Goal: Task Accomplishment & Management: Complete application form

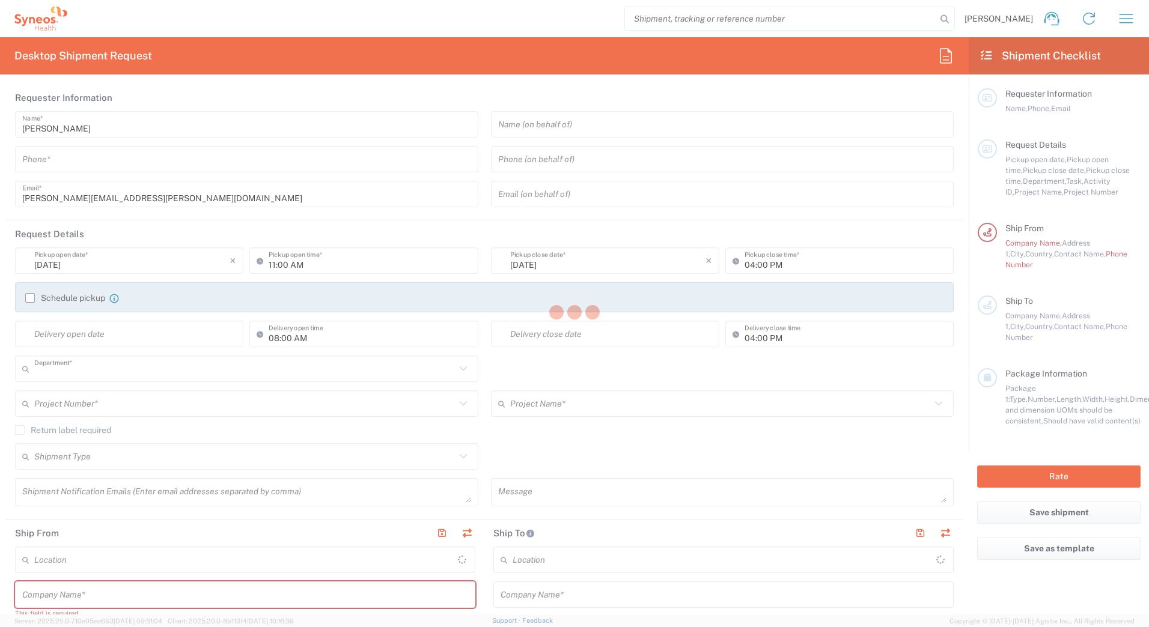
type input "8175"
type input "[GEOGRAPHIC_DATA]"
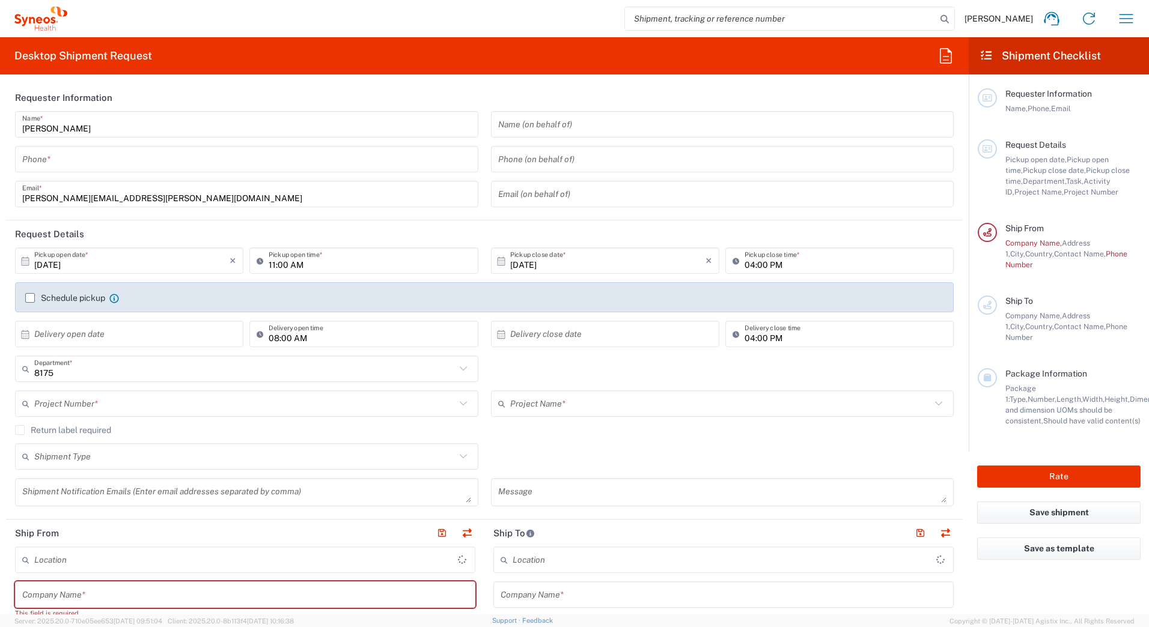
type input "Syneos Health [GEOGRAPHIC_DATA] SRL"
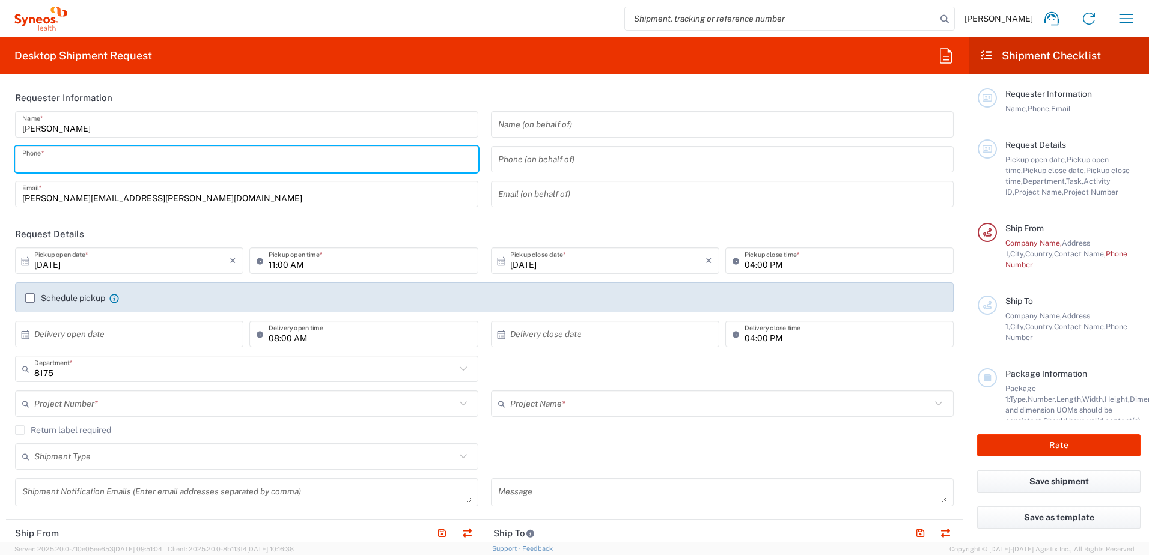
click at [56, 163] on input "tel" at bounding box center [246, 159] width 449 height 21
type input "[PHONE_NUMBER]"
click at [177, 260] on input "[DATE]" at bounding box center [131, 261] width 195 height 21
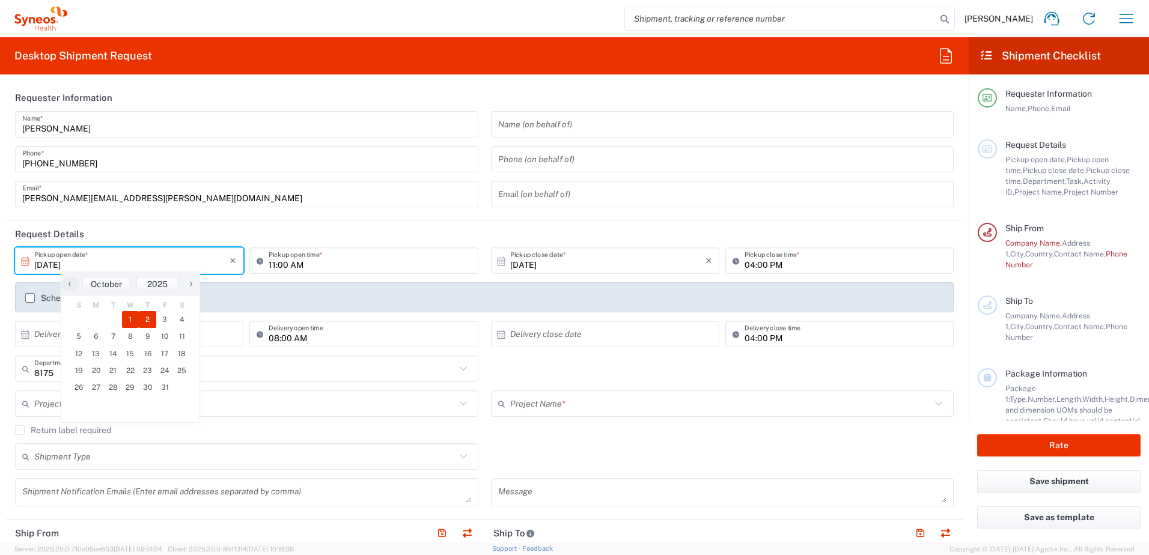
click at [149, 318] on span "2" at bounding box center [147, 319] width 17 height 17
type input "[DATE]"
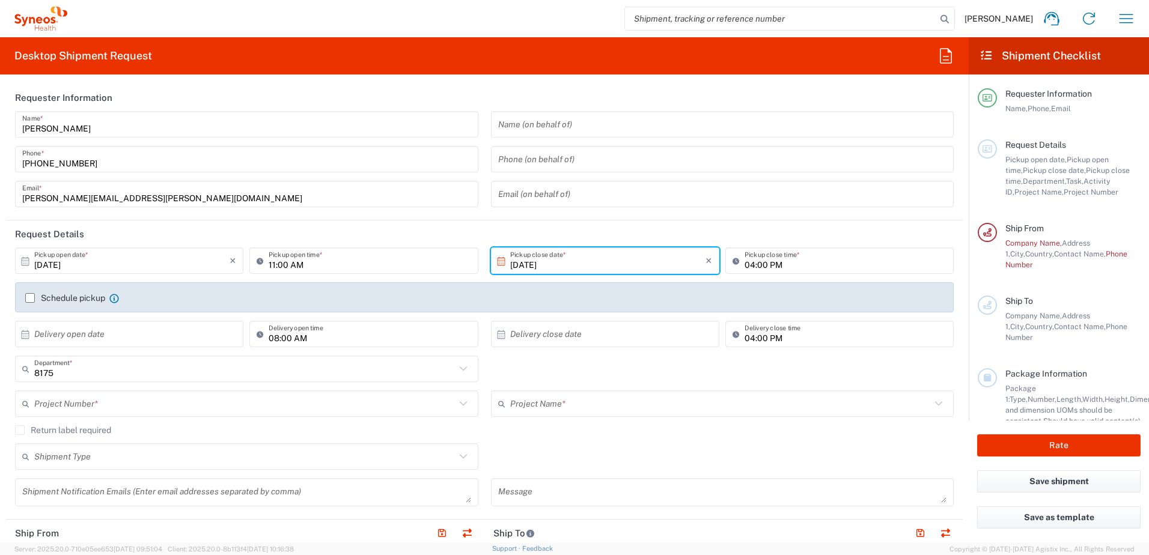
click at [427, 266] on input "11:00 AM" at bounding box center [370, 261] width 202 height 21
click at [575, 266] on input "[DATE]" at bounding box center [607, 261] width 195 height 21
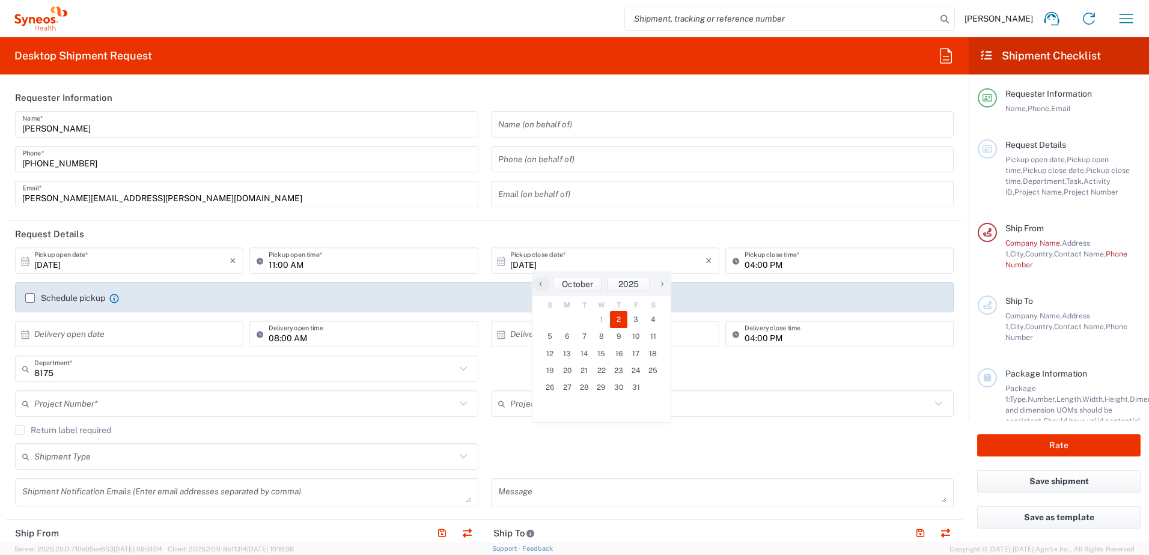
click at [850, 281] on div "04:00 PM Pickup close time *" at bounding box center [839, 265] width 234 height 35
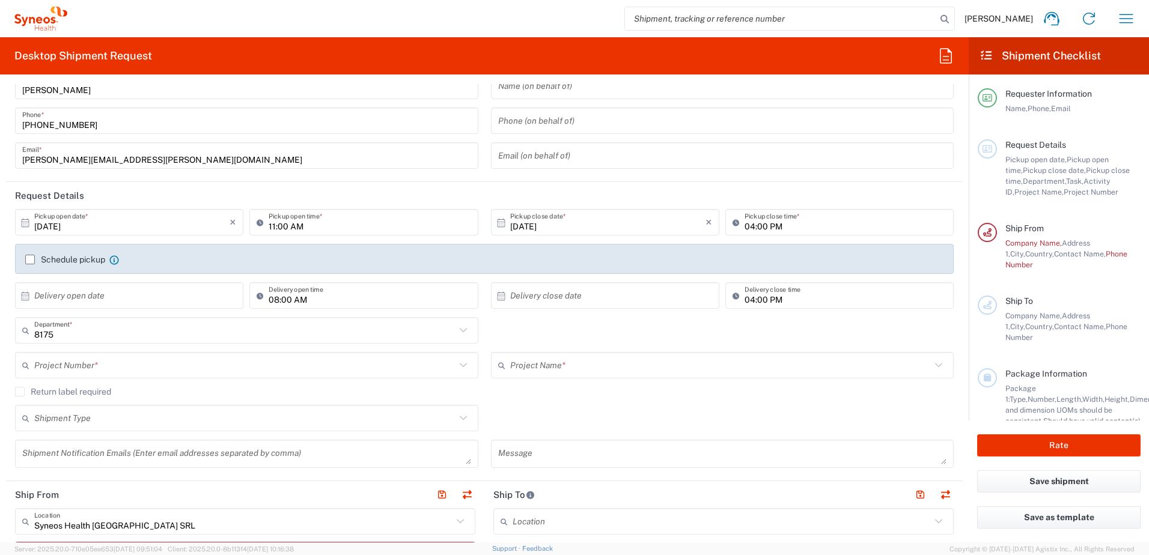
scroll to position [60, 0]
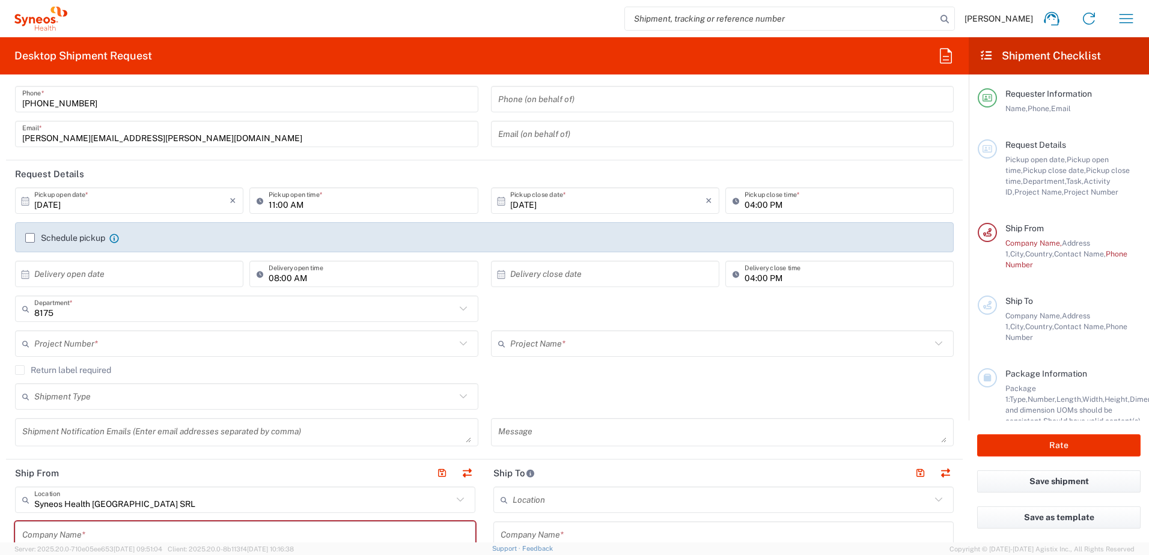
drag, startPoint x: 84, startPoint y: 346, endPoint x: 102, endPoint y: 346, distance: 18.0
click at [84, 346] on input "text" at bounding box center [244, 344] width 421 height 21
paste input "IT-4510."
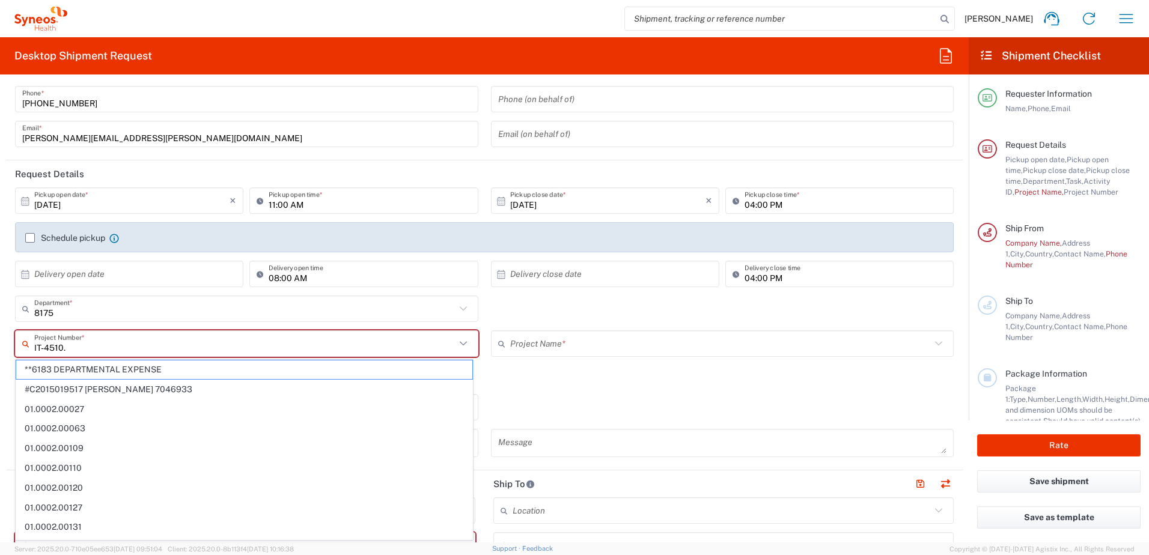
paste input "IT-4510."
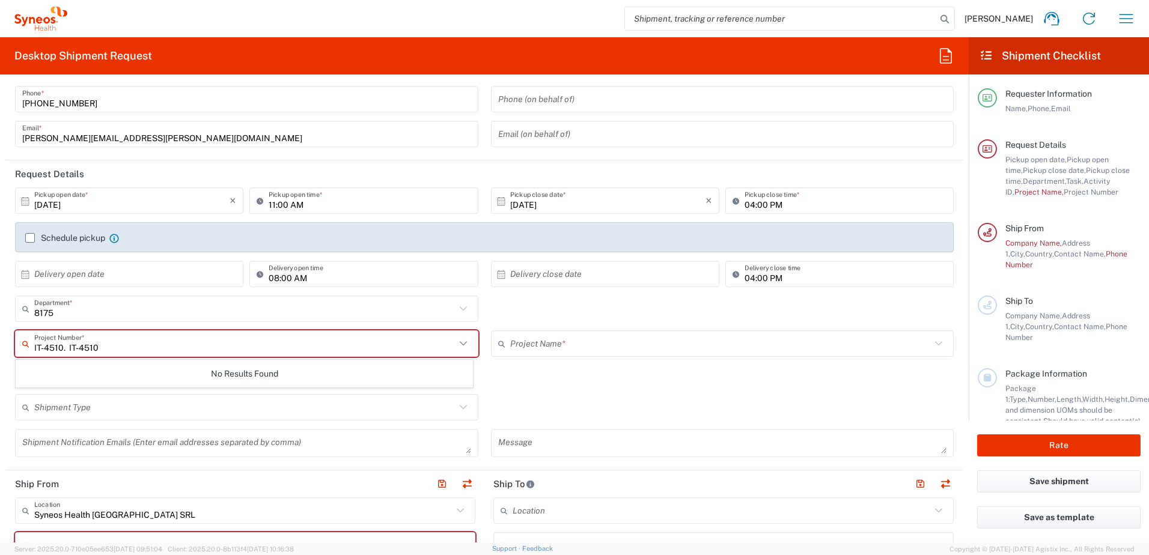
type input "IT-4510. IT-4510"
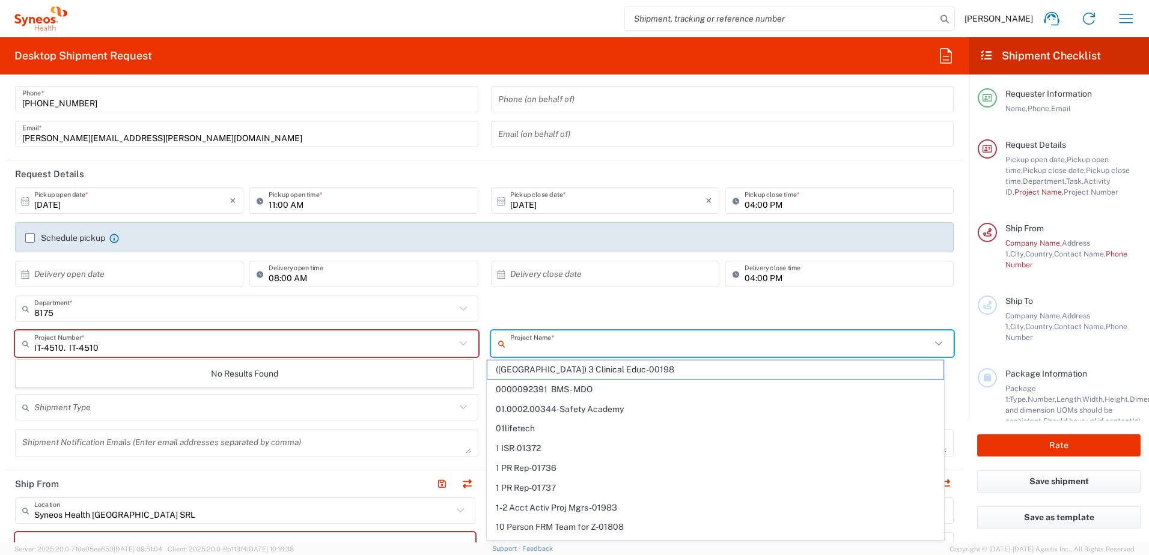
click at [525, 343] on input "text" at bounding box center [720, 344] width 421 height 21
paste input "IT-4510."
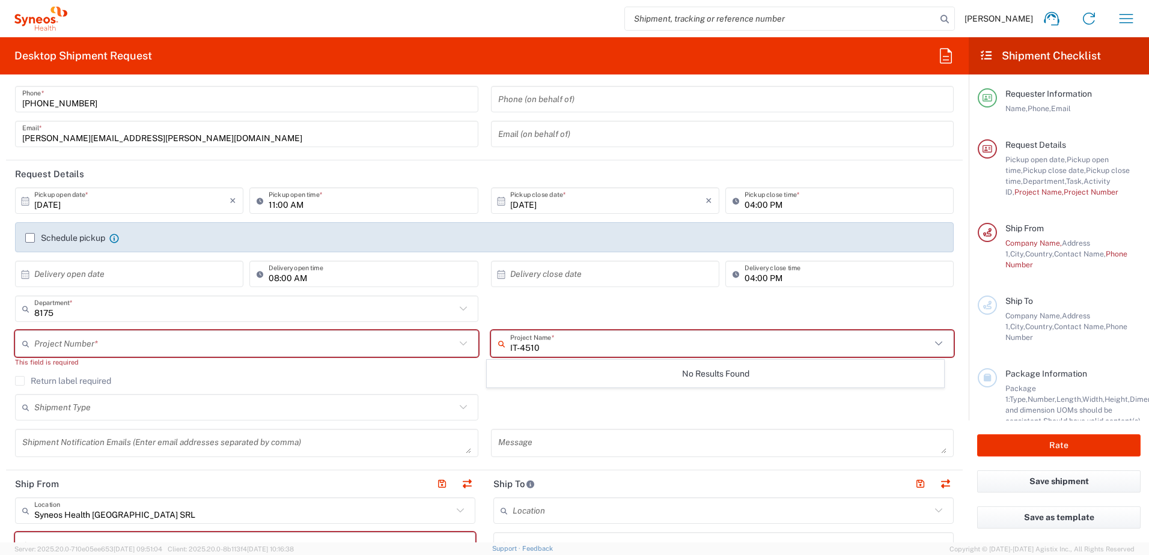
type input "IT-4510"
click at [346, 419] on div "Shipment Type" at bounding box center [246, 407] width 463 height 26
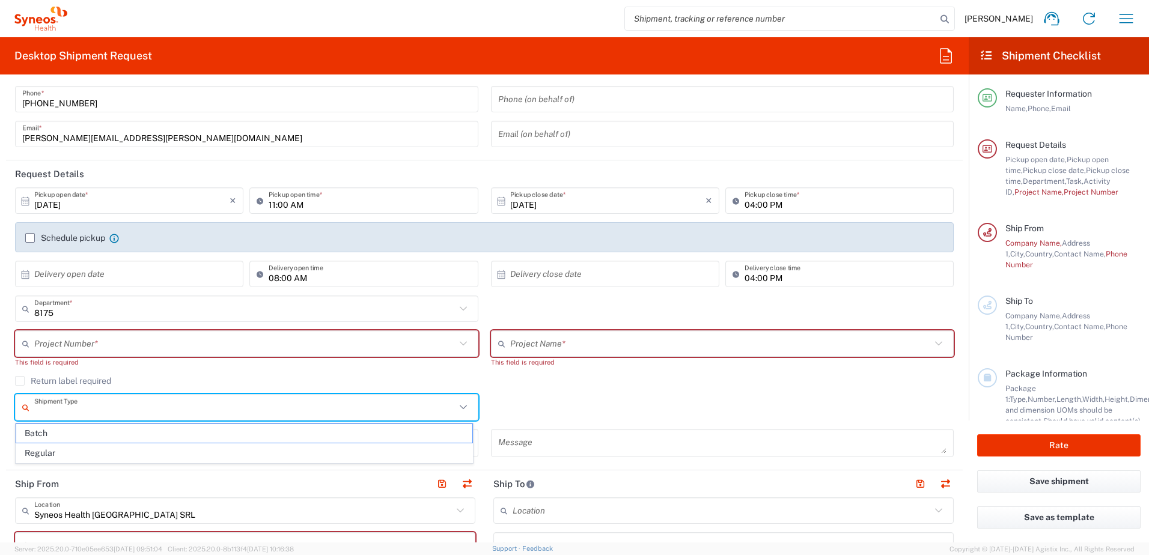
click at [461, 406] on icon at bounding box center [464, 408] width 16 height 16
click at [456, 407] on icon at bounding box center [464, 408] width 16 height 16
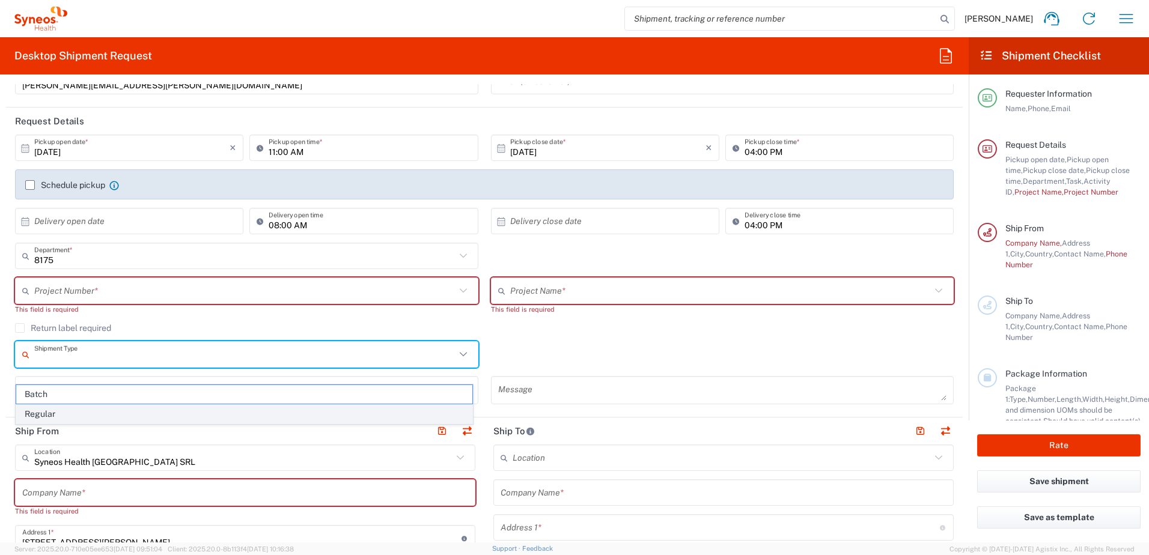
scroll to position [120, 0]
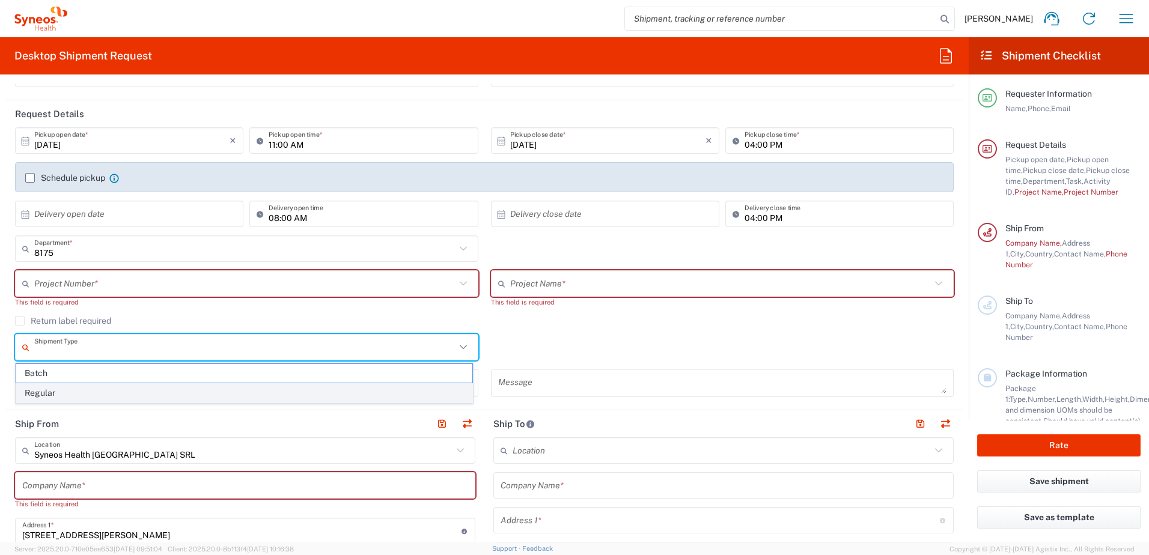
click at [31, 392] on span "Regular" at bounding box center [244, 393] width 456 height 19
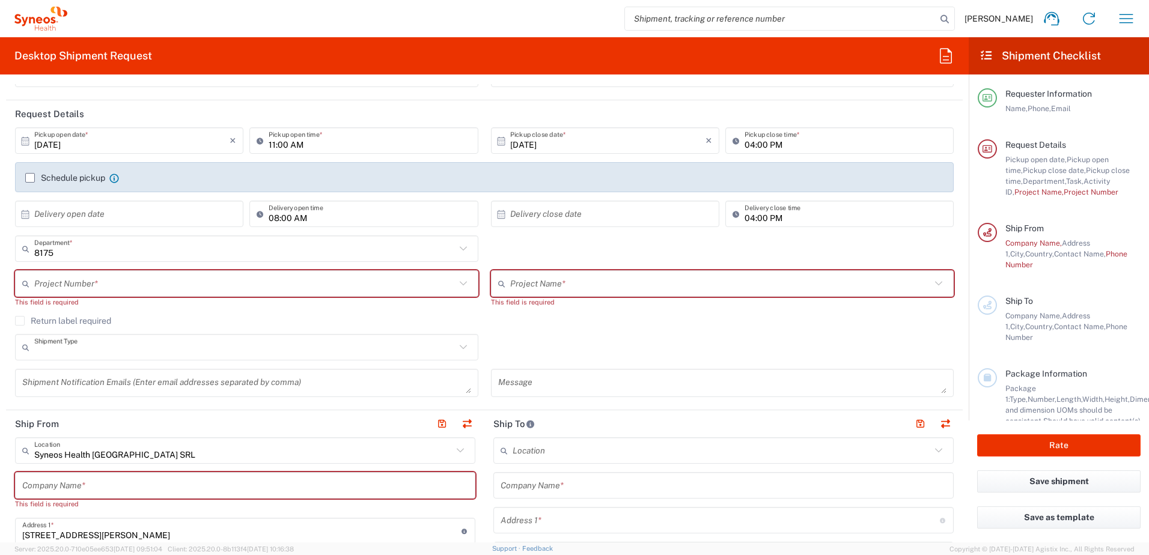
type input "Regular"
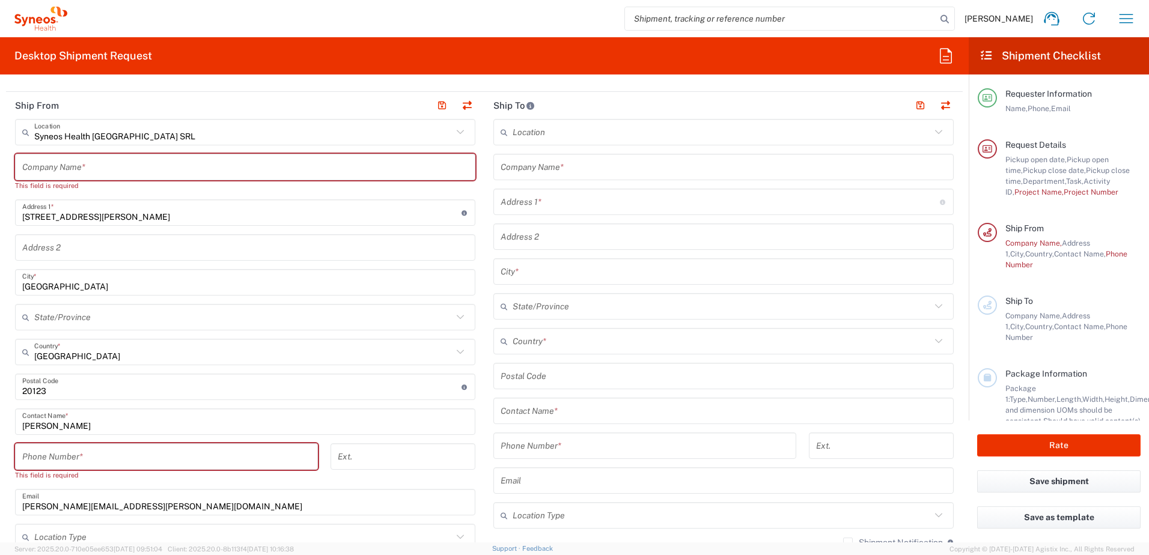
scroll to position [481, 0]
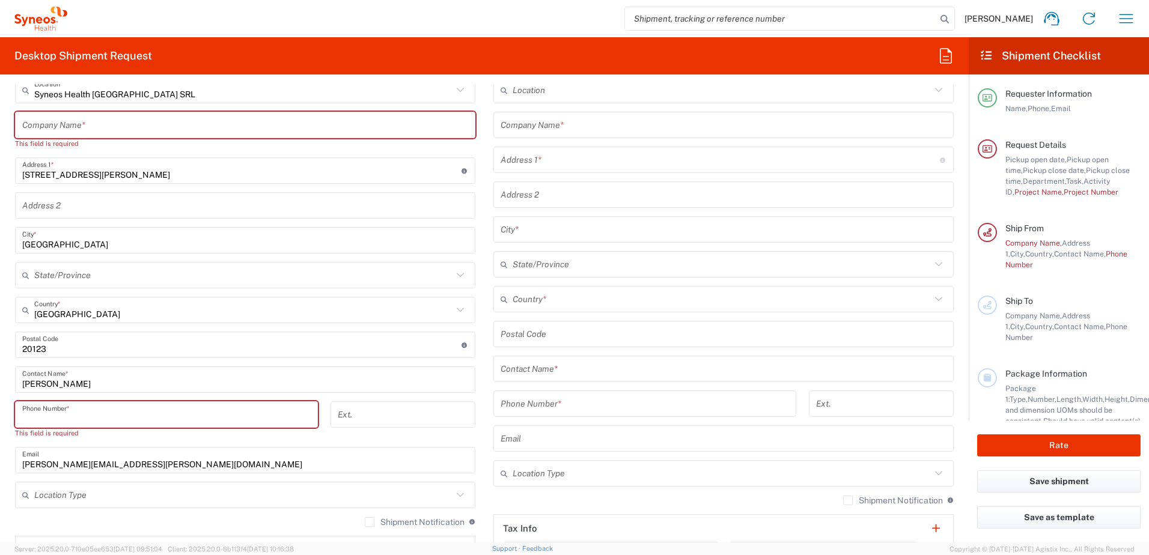
click at [206, 418] on input "tel" at bounding box center [166, 414] width 288 height 21
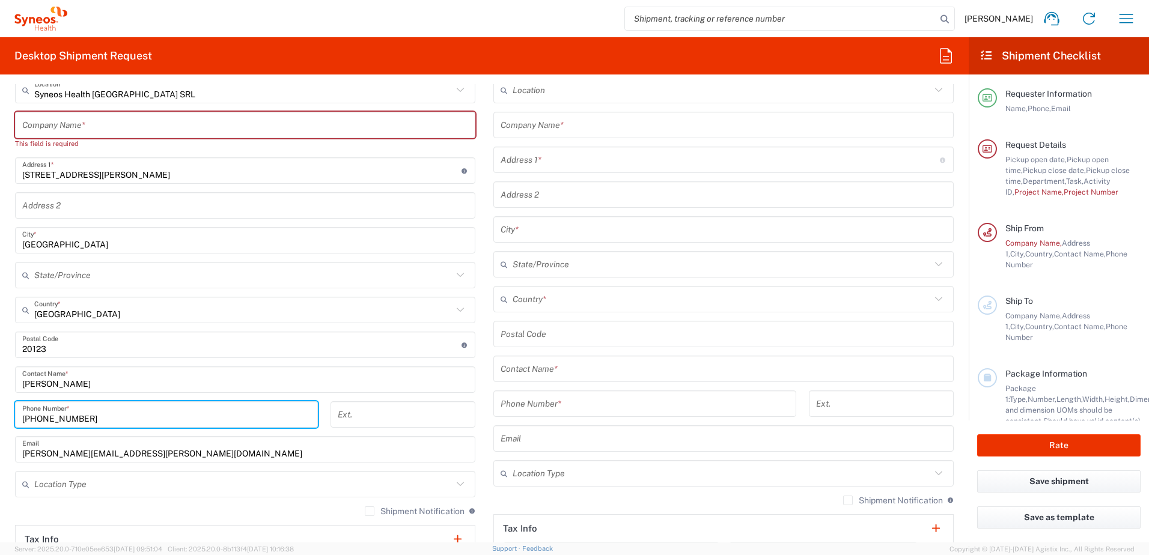
type input "[PHONE_NUMBER]"
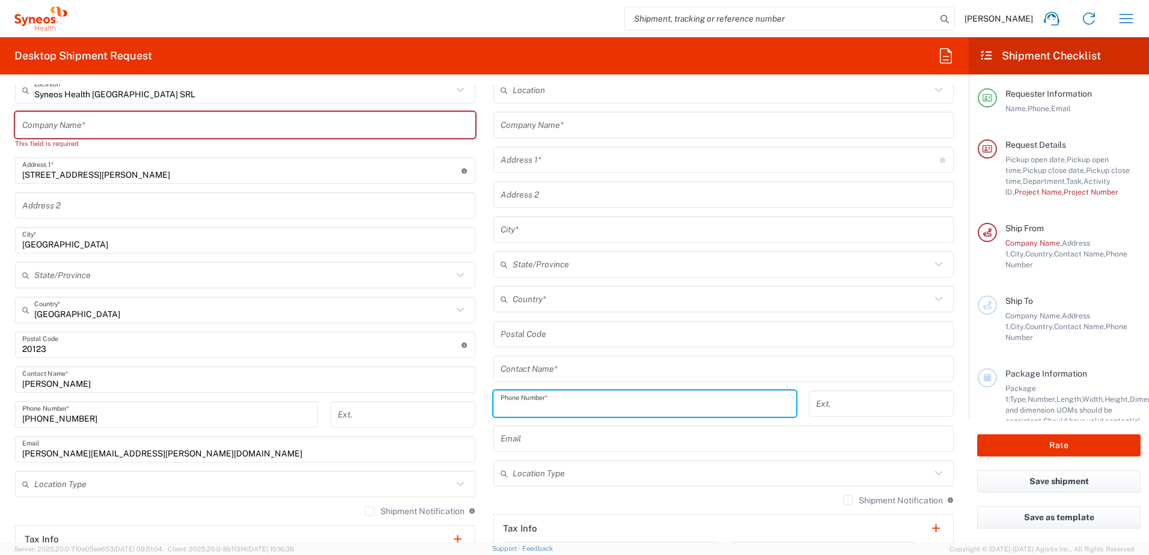
click at [567, 407] on input "tel" at bounding box center [645, 404] width 288 height 21
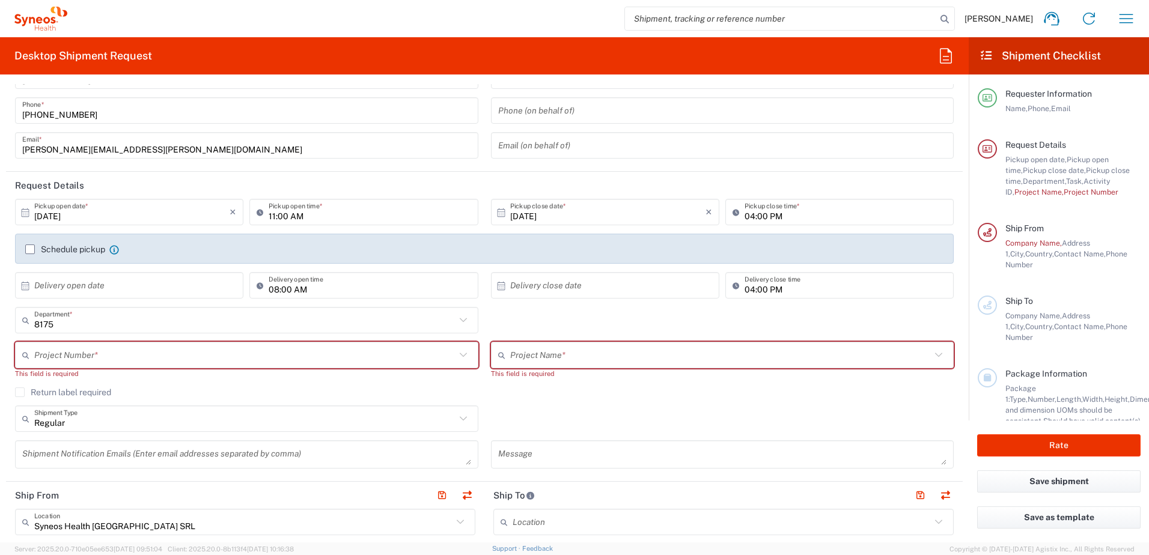
scroll to position [0, 0]
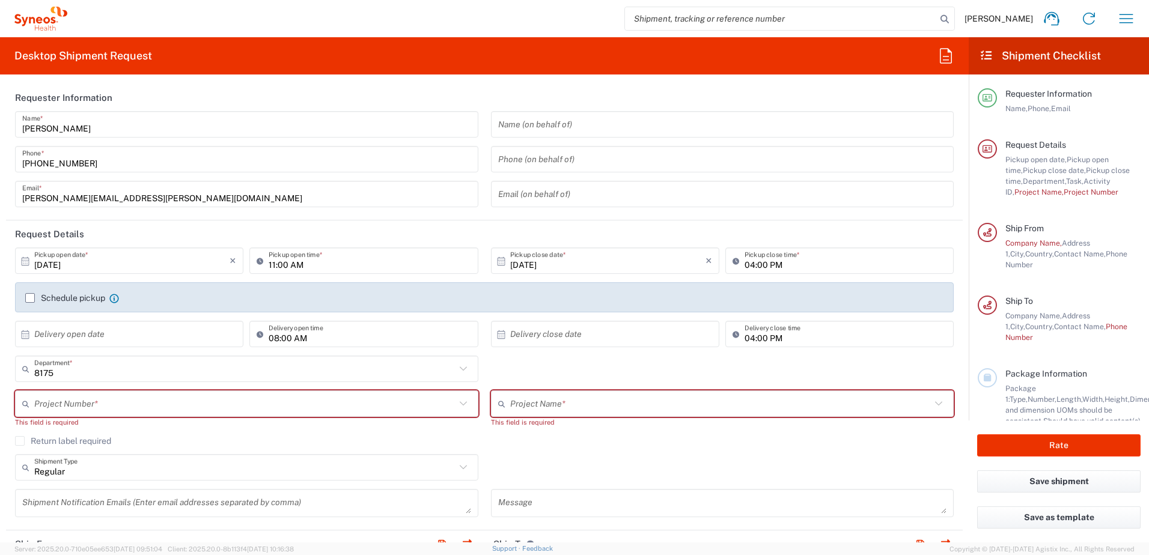
click at [366, 94] on header "Requester Information" at bounding box center [484, 97] width 957 height 27
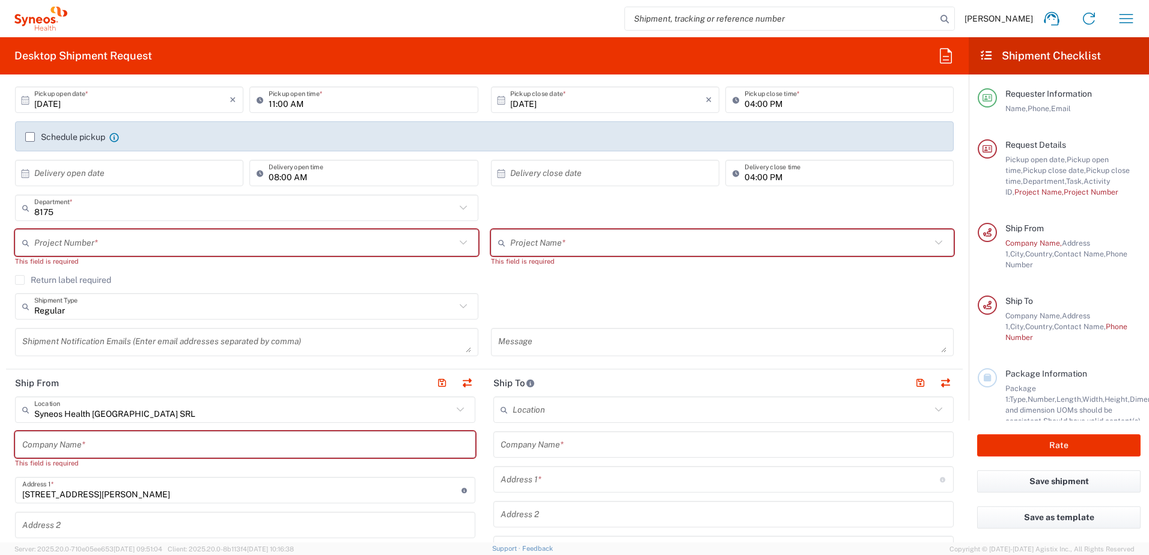
scroll to position [180, 0]
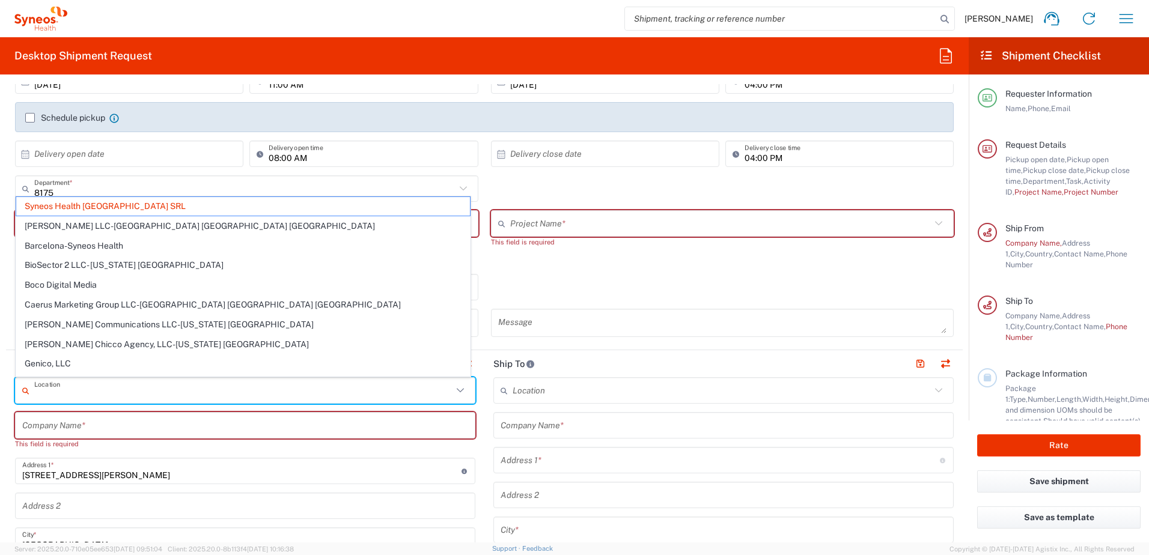
click at [177, 394] on input "text" at bounding box center [243, 390] width 418 height 21
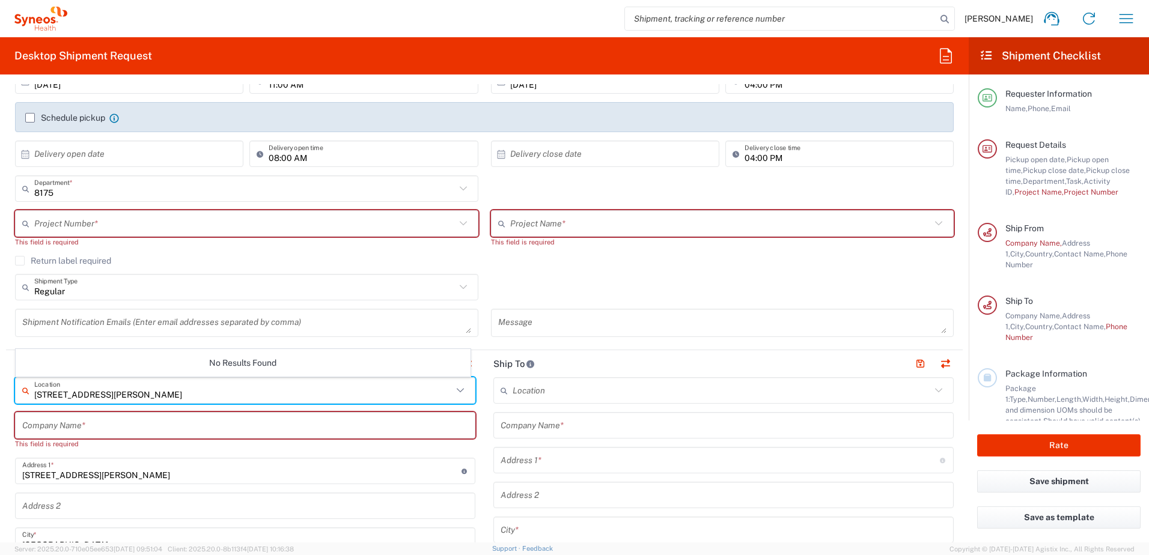
type input "[STREET_ADDRESS][PERSON_NAME]"
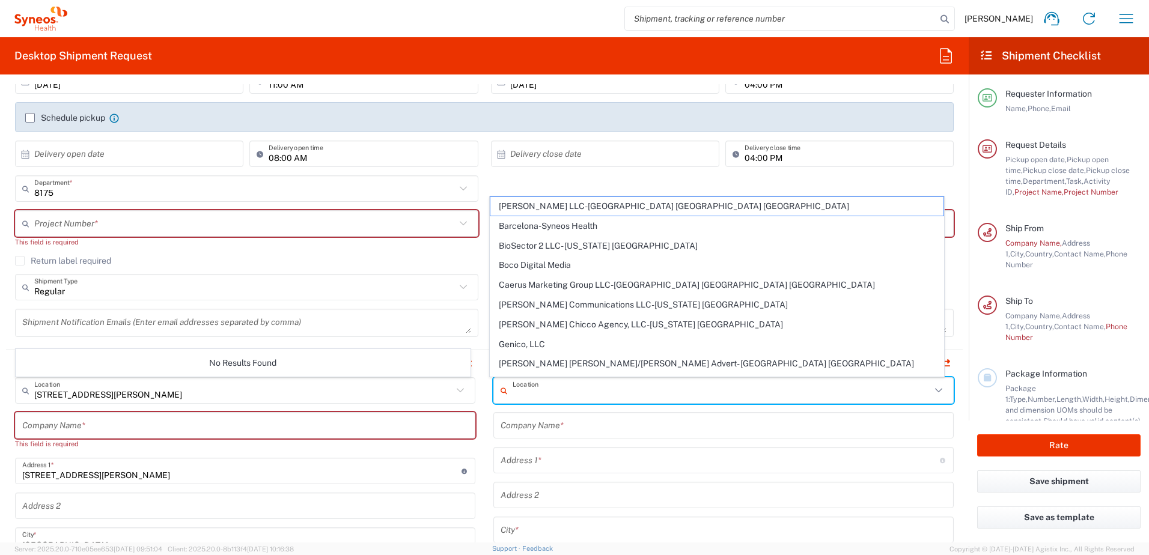
click at [538, 388] on input "text" at bounding box center [722, 390] width 418 height 21
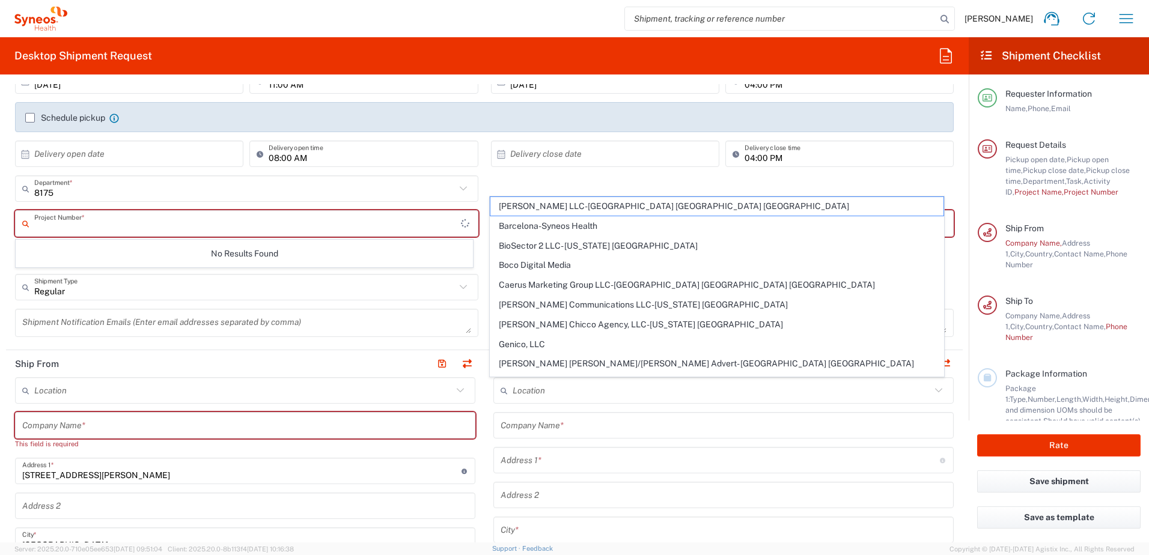
click at [130, 224] on input "text" at bounding box center [247, 223] width 427 height 21
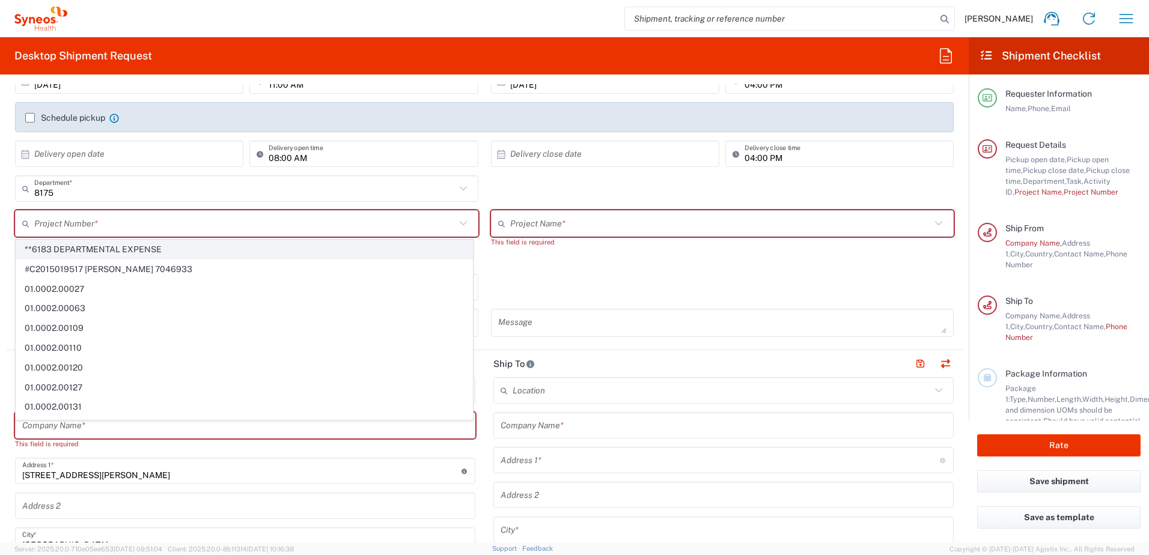
click at [125, 248] on span "**6183 DEPARTMENTAL EXPENSE" at bounding box center [244, 249] width 456 height 19
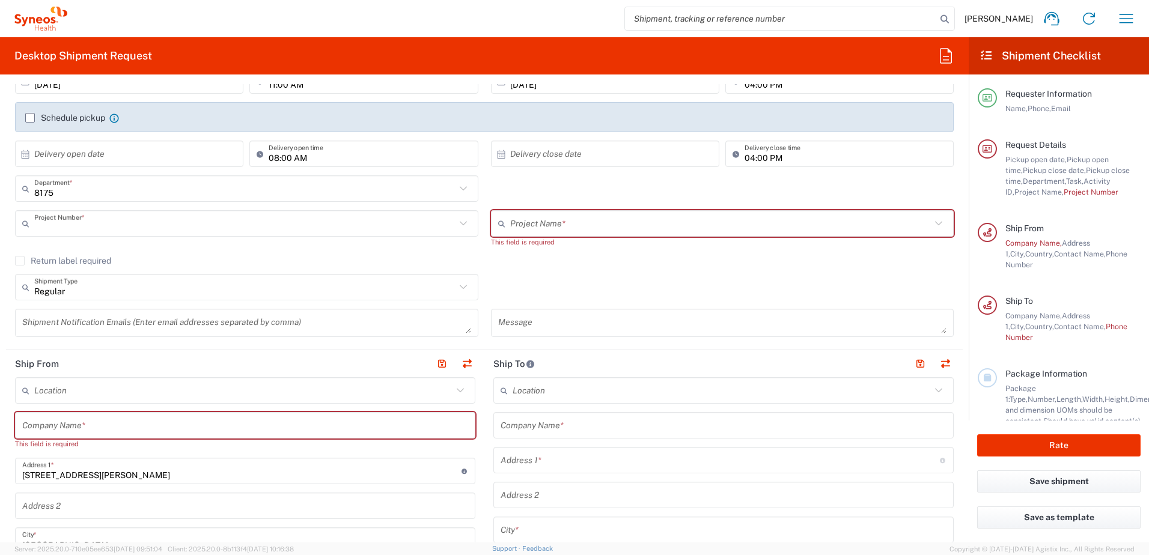
type input "**6183 DEPARTMENTAL EXPENSE"
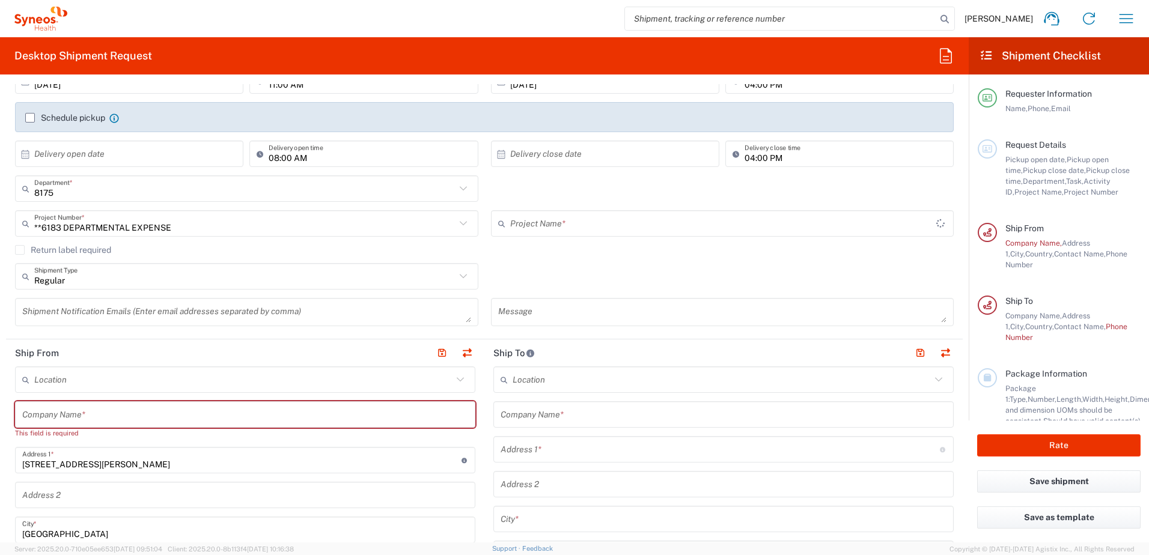
type input "6183"
click at [564, 222] on input "text" at bounding box center [720, 223] width 421 height 21
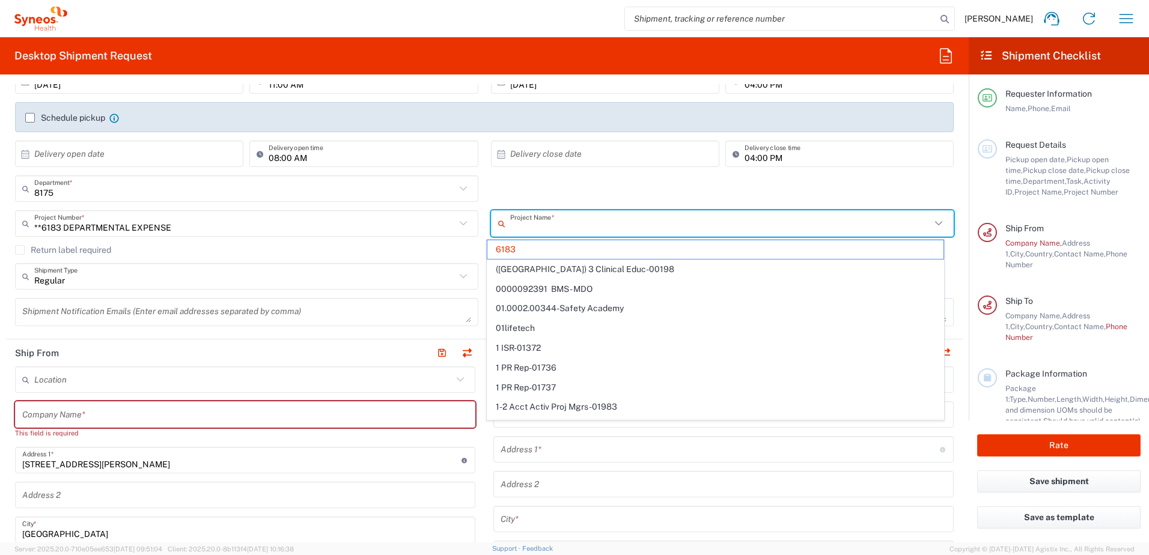
type input "**6183 DEPARTMENTAL EXPENSE"
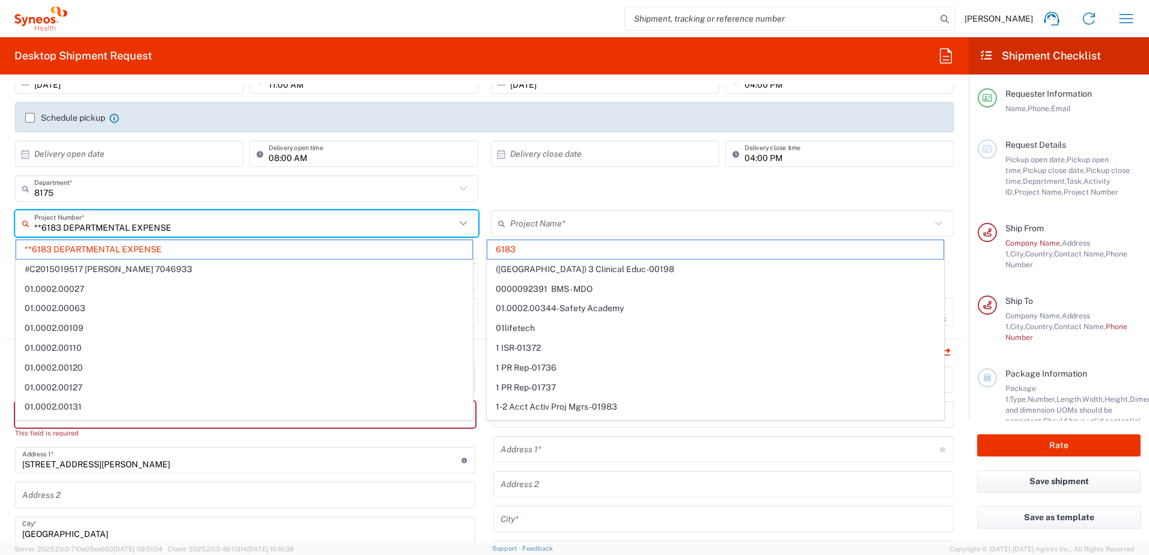
click at [195, 234] on input "**6183 DEPARTMENTAL EXPENSE" at bounding box center [244, 223] width 421 height 21
type input "6183"
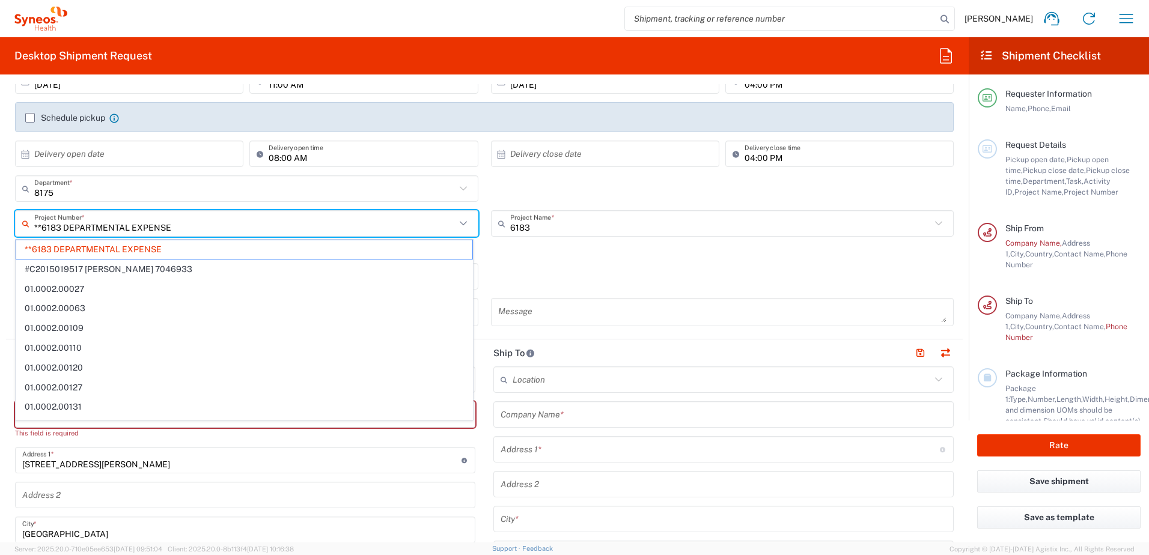
click at [1, 269] on form "Requester Information [PERSON_NAME] Name * [PHONE_NUMBER] Phone * [PERSON_NAME]…" at bounding box center [484, 313] width 969 height 459
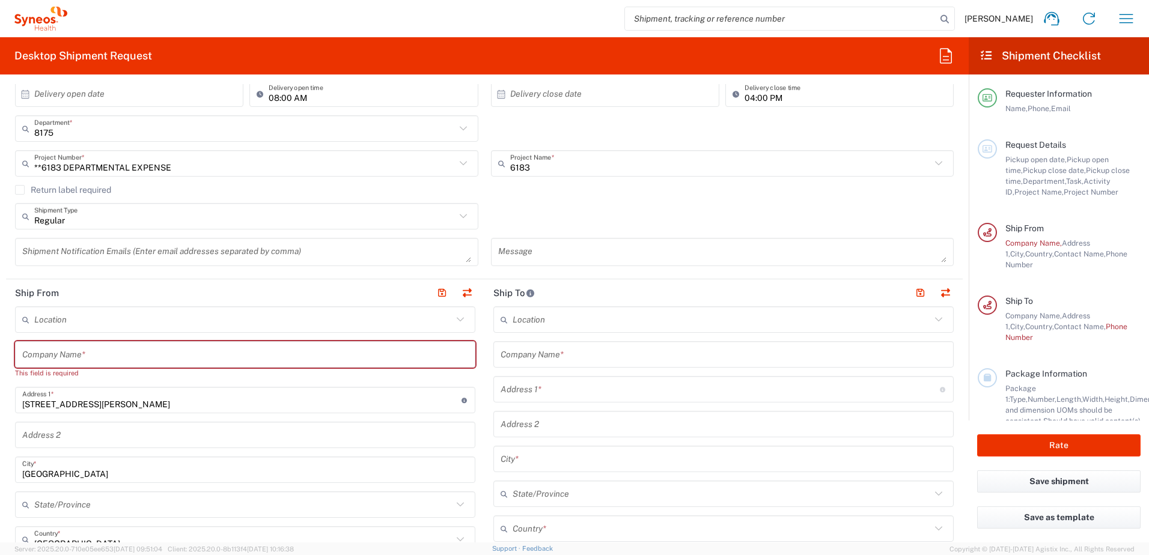
scroll to position [300, 0]
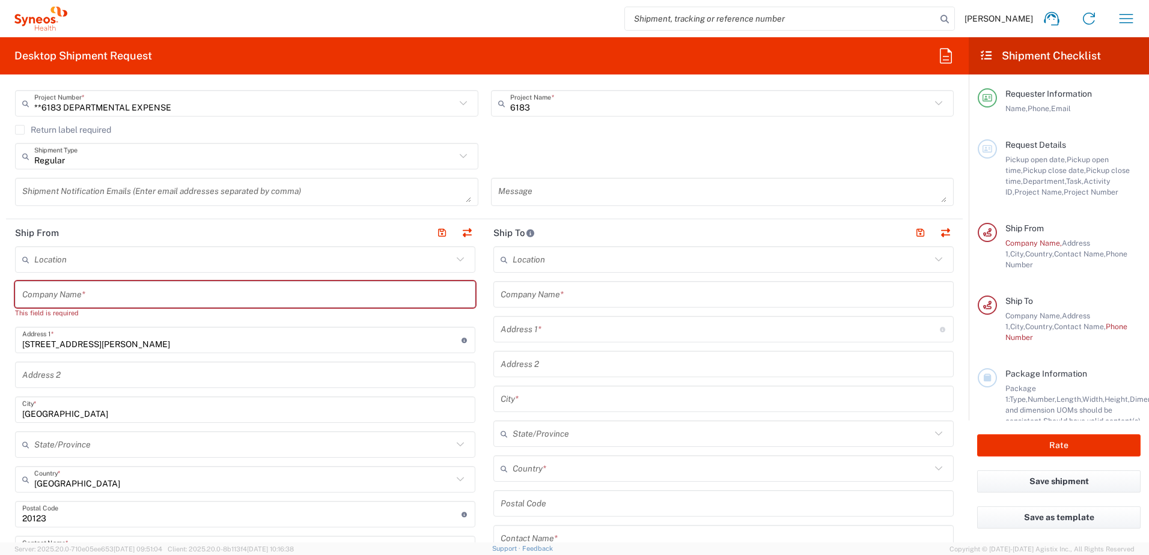
click at [562, 293] on input "text" at bounding box center [724, 294] width 446 height 21
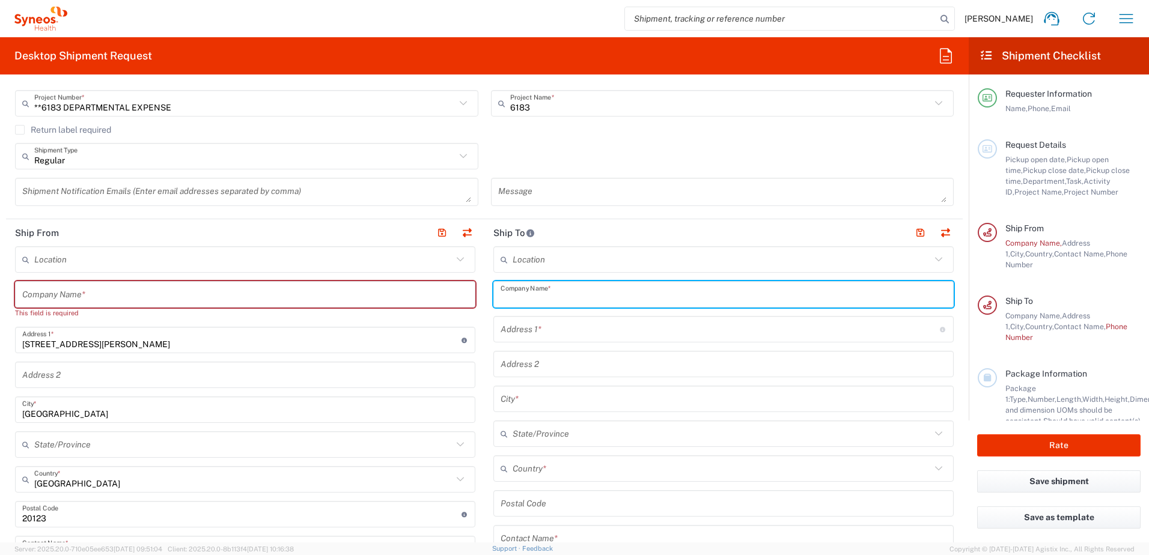
click at [562, 293] on input "text" at bounding box center [724, 294] width 446 height 21
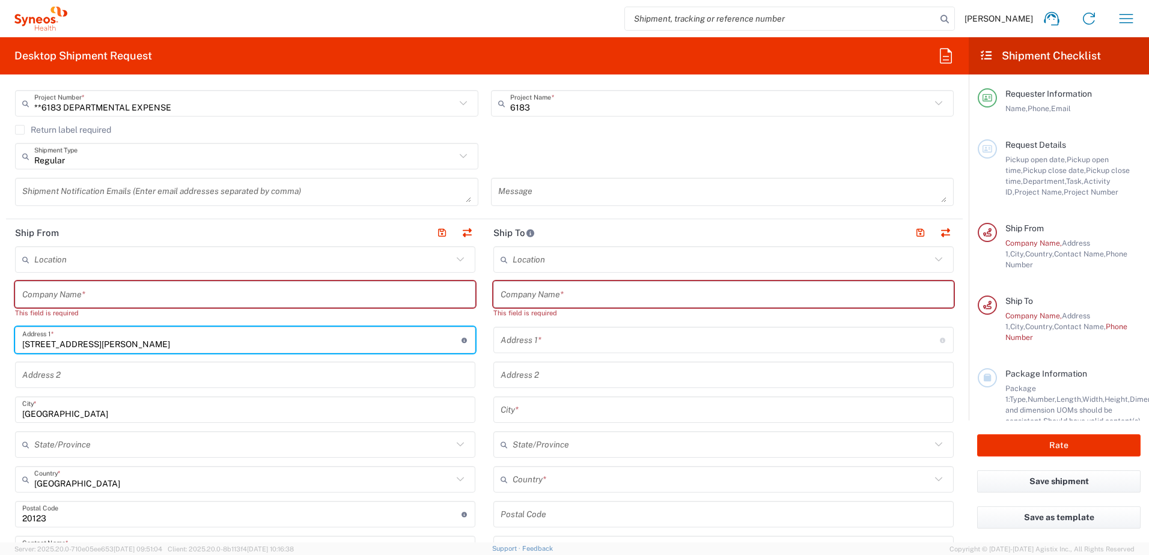
click at [293, 341] on input "[STREET_ADDRESS][PERSON_NAME]" at bounding box center [241, 340] width 439 height 21
drag, startPoint x: 293, startPoint y: 344, endPoint x: 14, endPoint y: 349, distance: 279.5
click at [14, 349] on main "Location No Results Found Company Name * This field is required [STREET_ADDRESS…" at bounding box center [245, 538] width 478 height 585
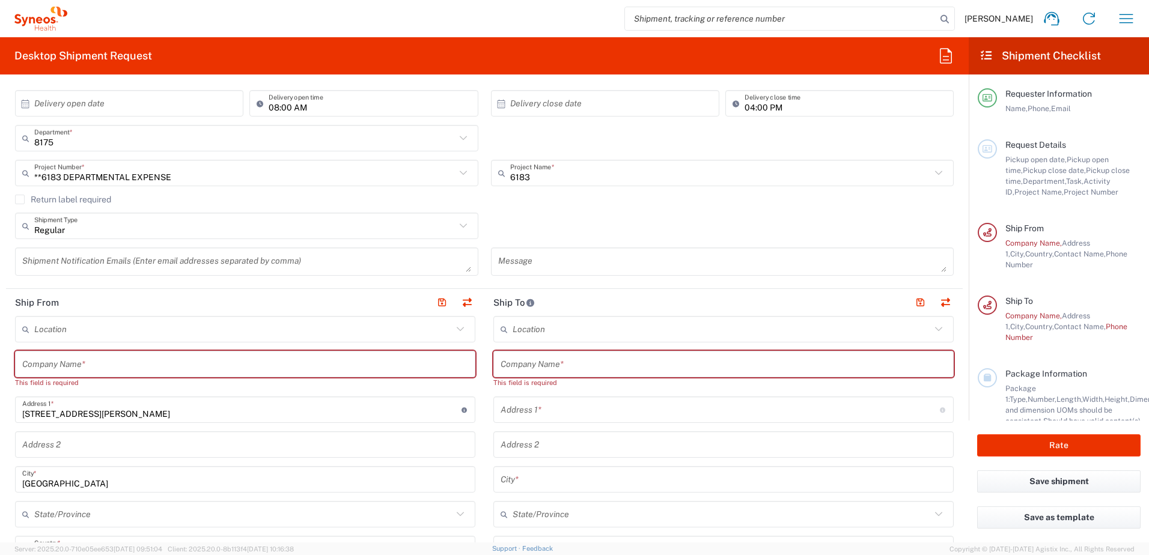
scroll to position [240, 0]
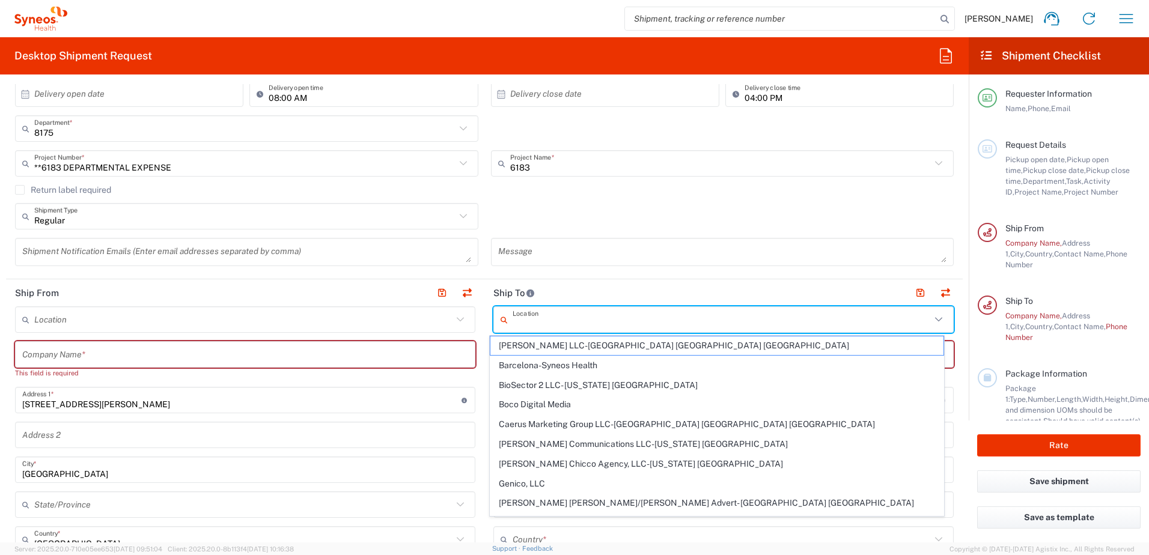
click at [545, 320] on input "text" at bounding box center [722, 320] width 418 height 21
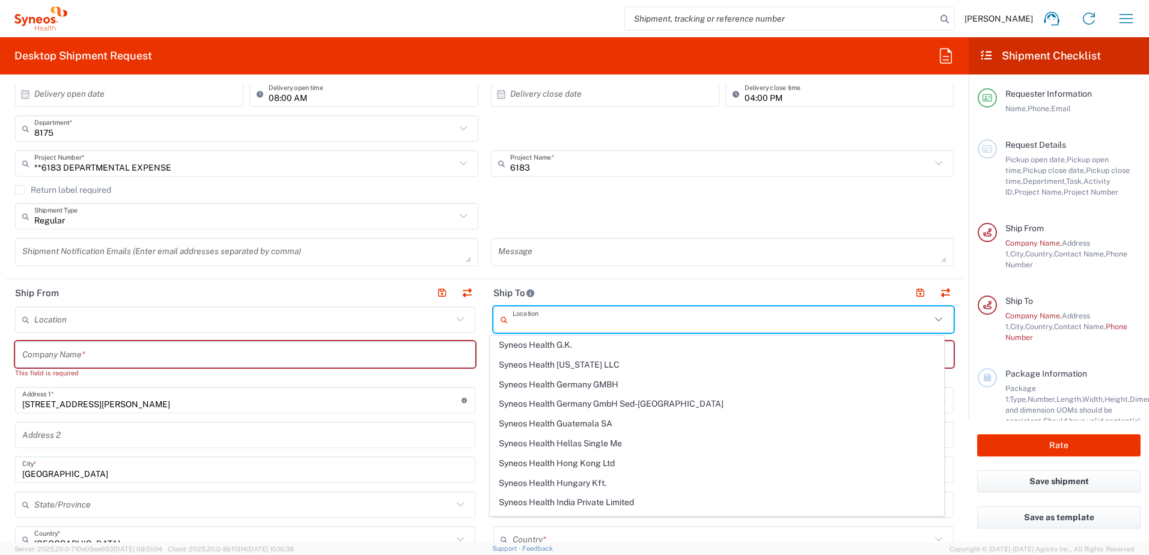
scroll to position [1202, 0]
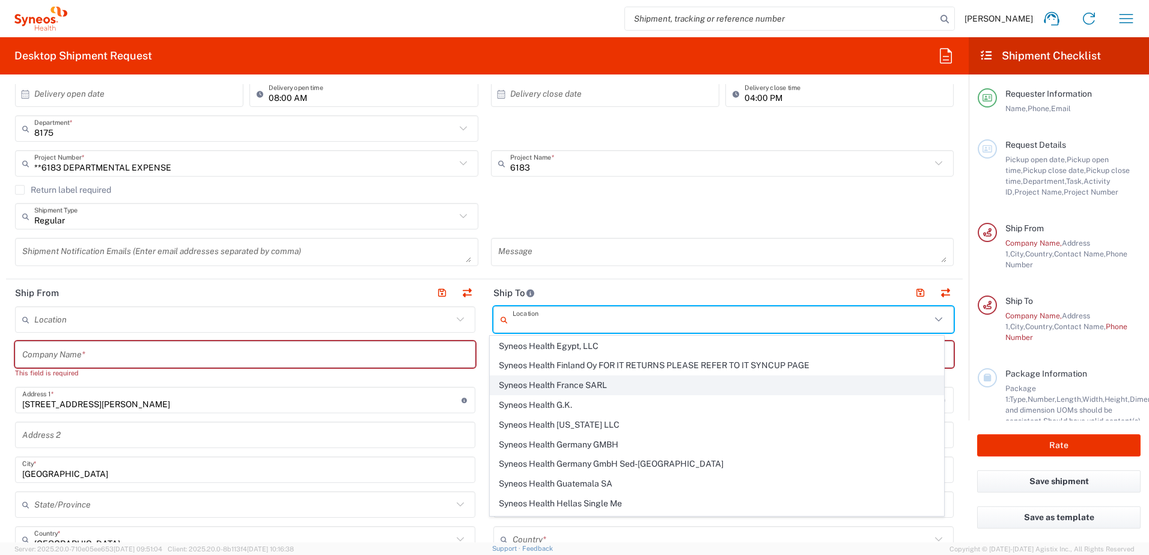
click at [573, 383] on span "Syneos Health France SARL" at bounding box center [717, 385] width 454 height 19
type input "Syneos Health France SARL"
type input "[STREET_ADDRESS][PERSON_NAME]"
type input "[STREET_ADDRESS]"
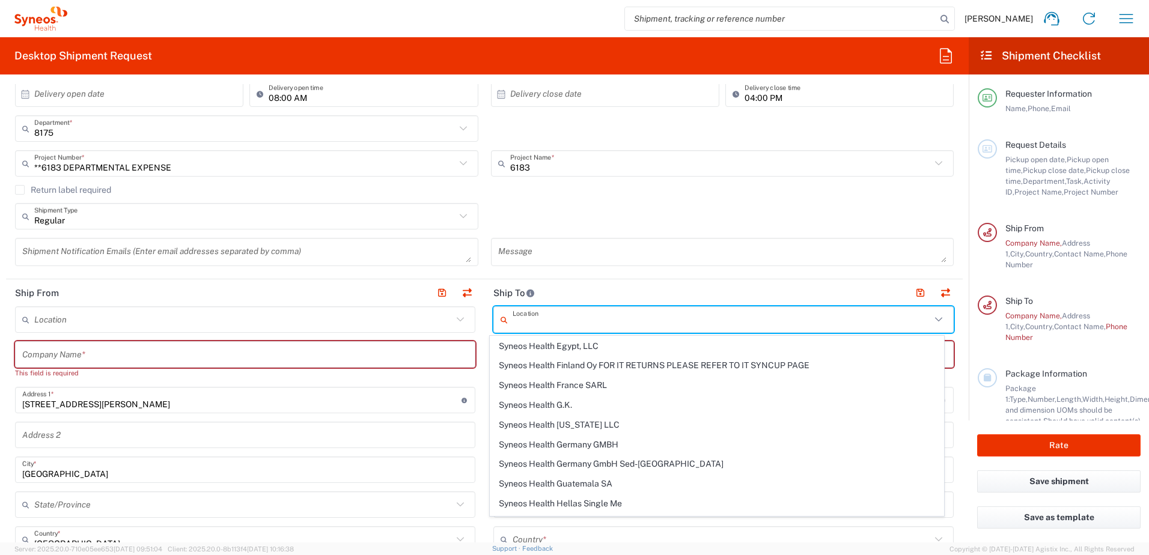
type input "[GEOGRAPHIC_DATA]"
type input "75014"
type input "Sender/Shipper"
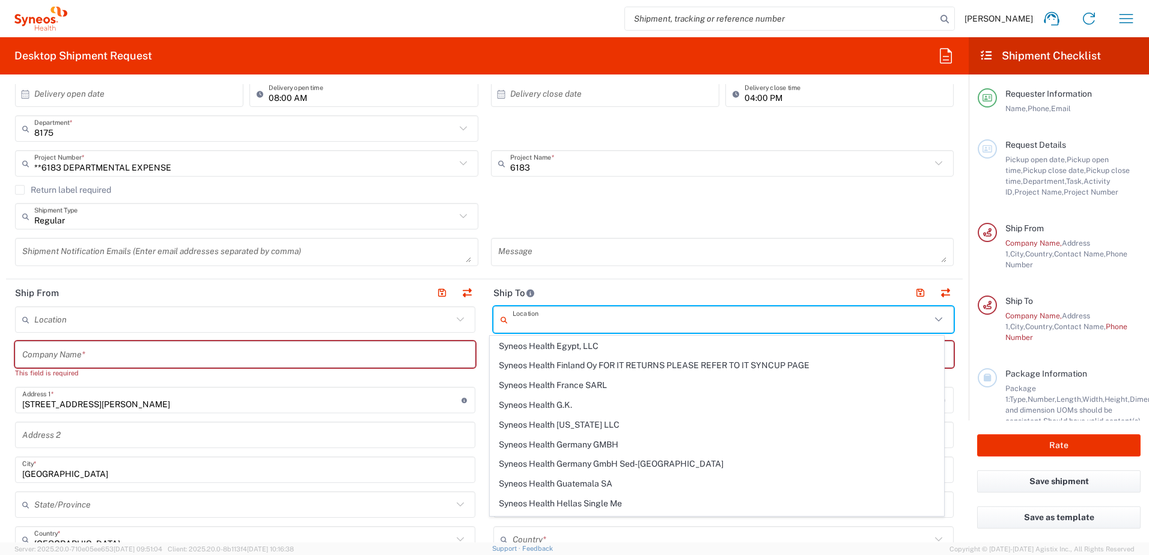
type input "Delivery Duty Paid"
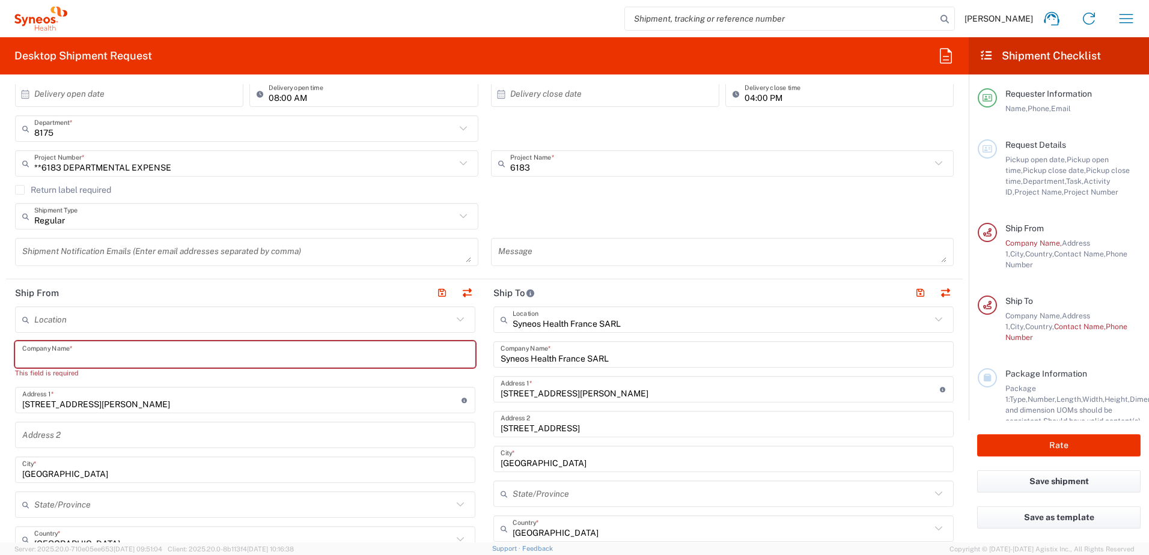
click at [101, 352] on input "text" at bounding box center [245, 354] width 446 height 21
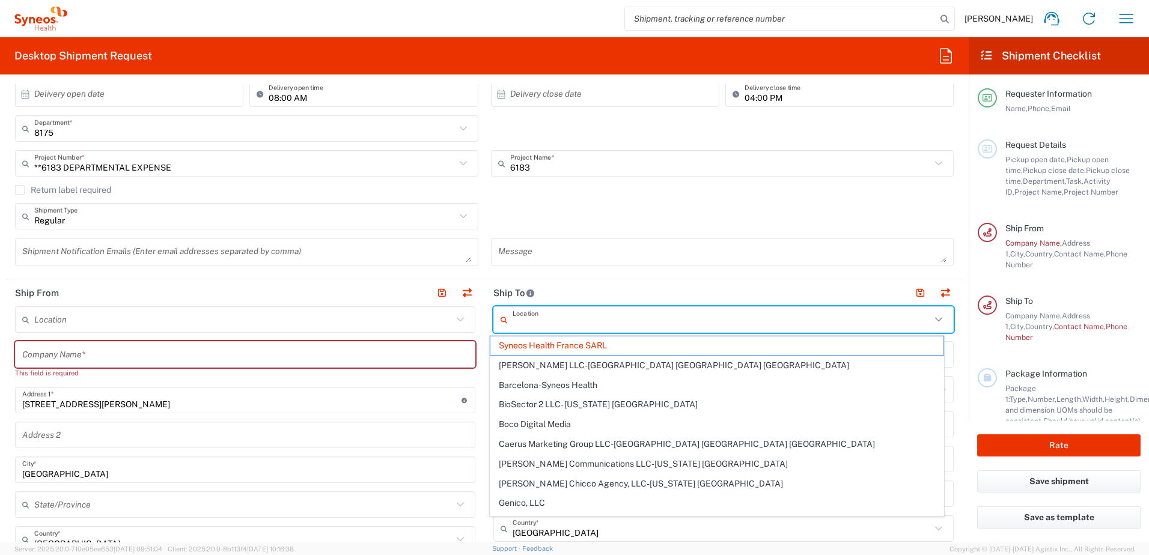
drag, startPoint x: 636, startPoint y: 322, endPoint x: 512, endPoint y: 327, distance: 124.5
click at [513, 327] on input "text" at bounding box center [722, 320] width 418 height 21
click at [204, 302] on header "Ship From" at bounding box center [245, 292] width 478 height 27
type input "Syneos Health France SARL"
drag, startPoint x: 509, startPoint y: 323, endPoint x: 577, endPoint y: 347, distance: 72.0
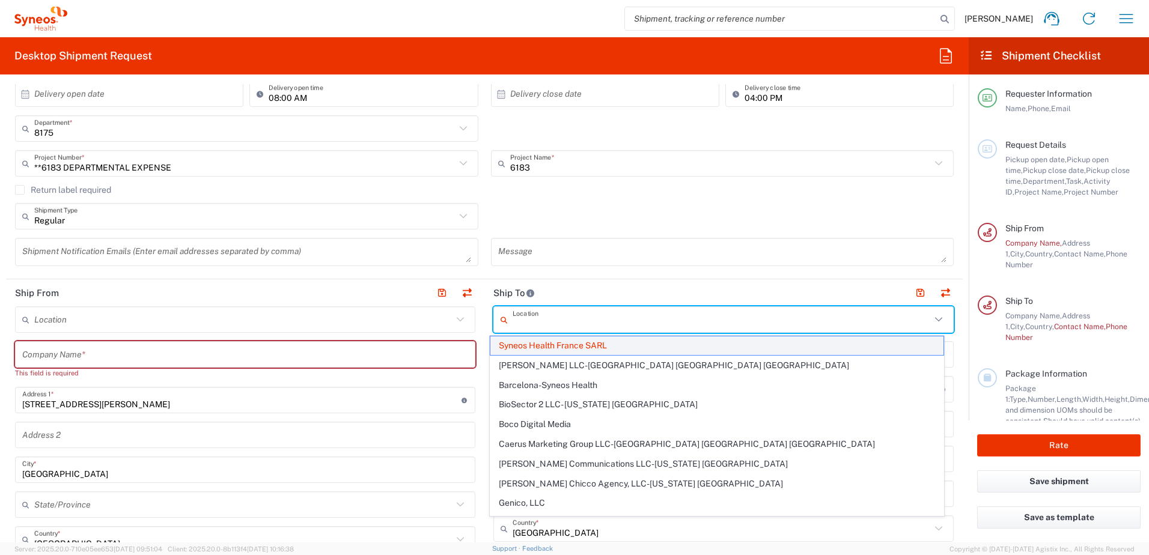
click at [561, 323] on input "text" at bounding box center [722, 320] width 418 height 21
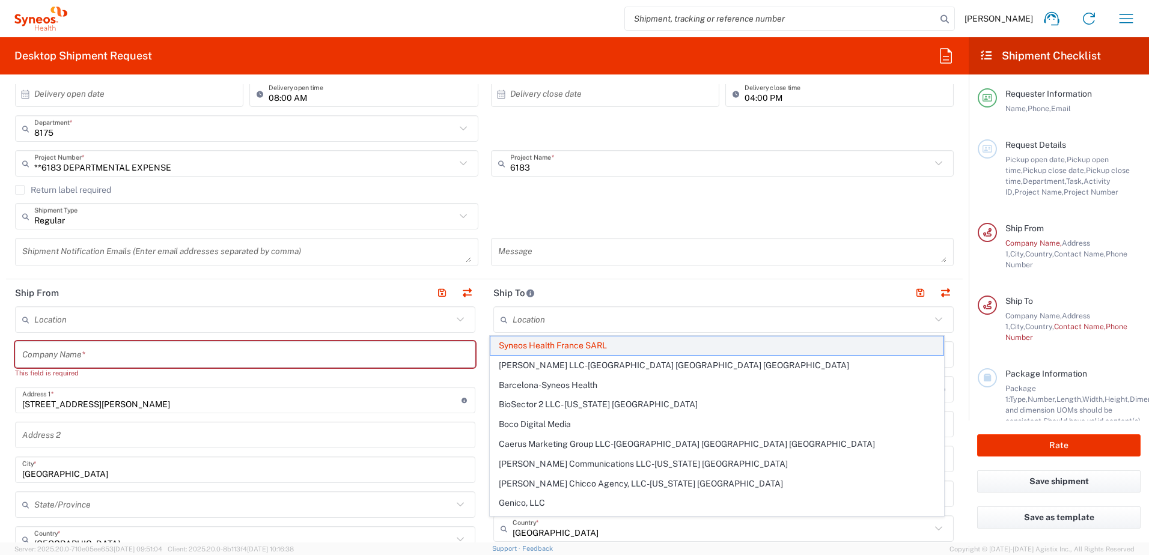
click at [577, 347] on span "Syneos Health France SARL" at bounding box center [717, 346] width 454 height 19
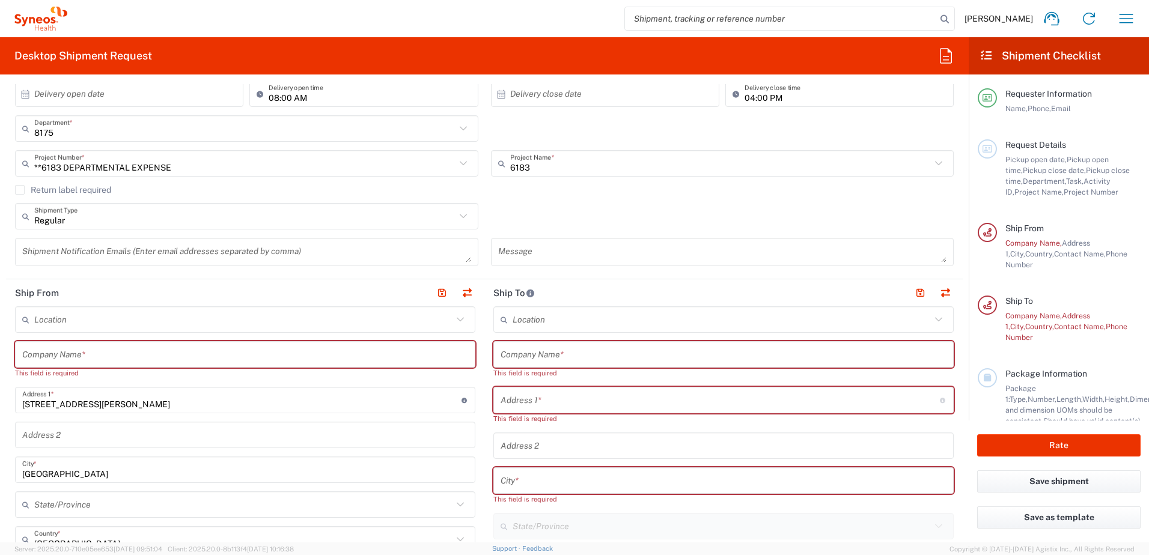
click at [62, 355] on input "text" at bounding box center [245, 354] width 446 height 21
paste input "Syneos Health"
click at [62, 355] on input "Syneos Health" at bounding box center [245, 354] width 446 height 21
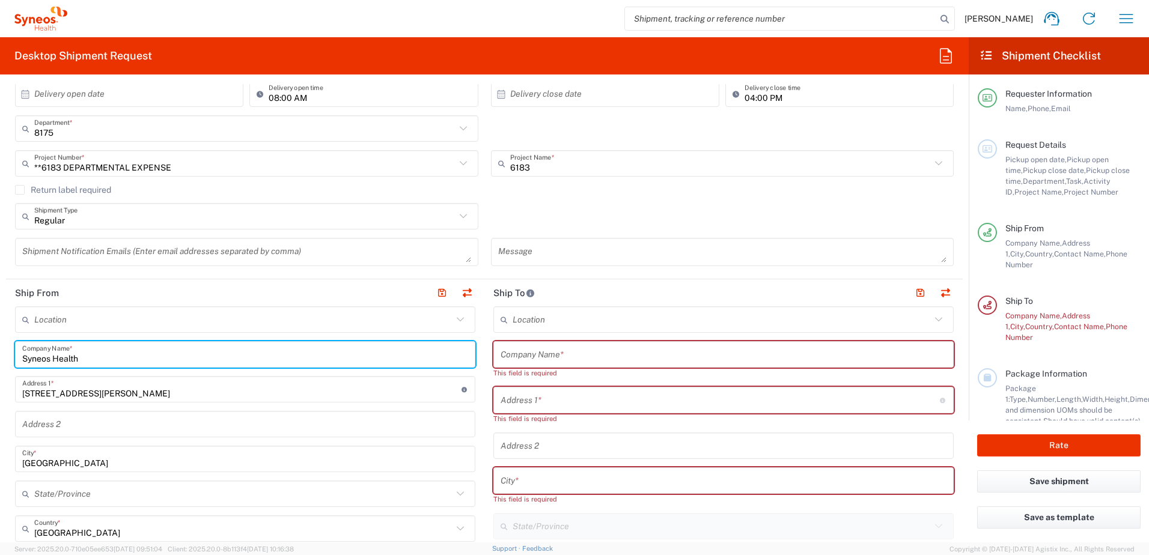
paste input "Syneos Health"
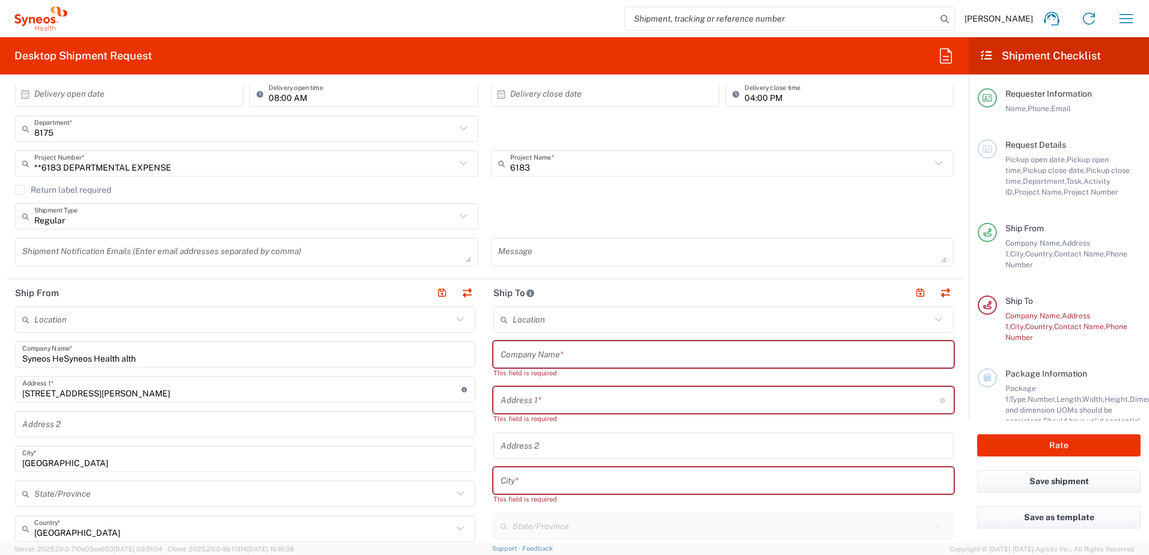
drag, startPoint x: 179, startPoint y: 365, endPoint x: -4, endPoint y: 358, distance: 182.9
click at [0, 358] on html "[PERSON_NAME] Home Shipment estimator Shipment tracking Desktop shipment reques…" at bounding box center [574, 277] width 1149 height 555
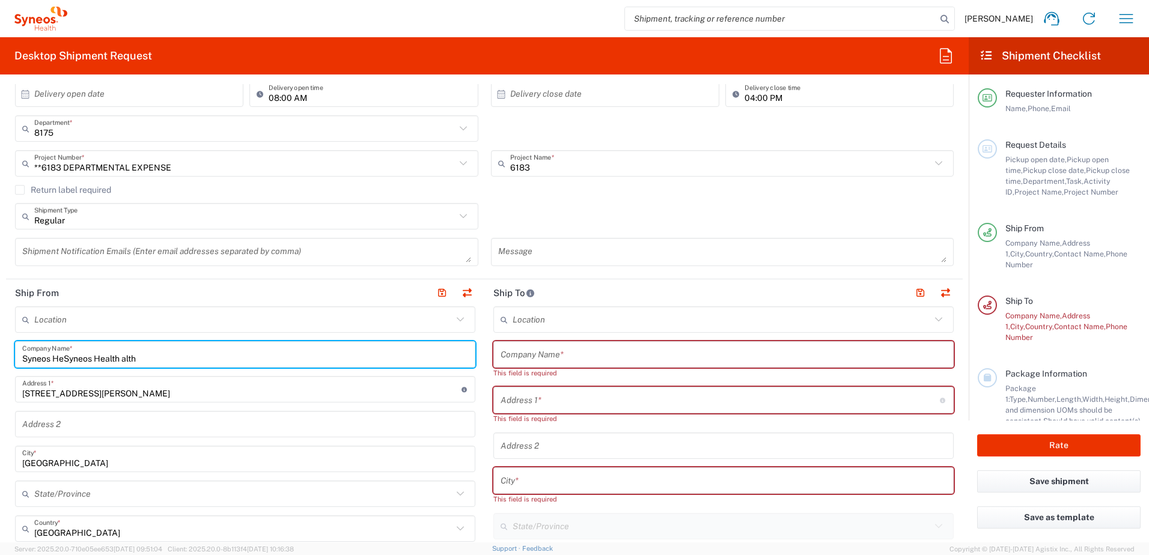
drag, startPoint x: 165, startPoint y: 358, endPoint x: 86, endPoint y: 356, distance: 78.7
click at [164, 358] on input "Syneos HeSyneos Health alth" at bounding box center [245, 354] width 446 height 21
drag, startPoint x: 86, startPoint y: 356, endPoint x: 14, endPoint y: 356, distance: 72.1
paste input "text"
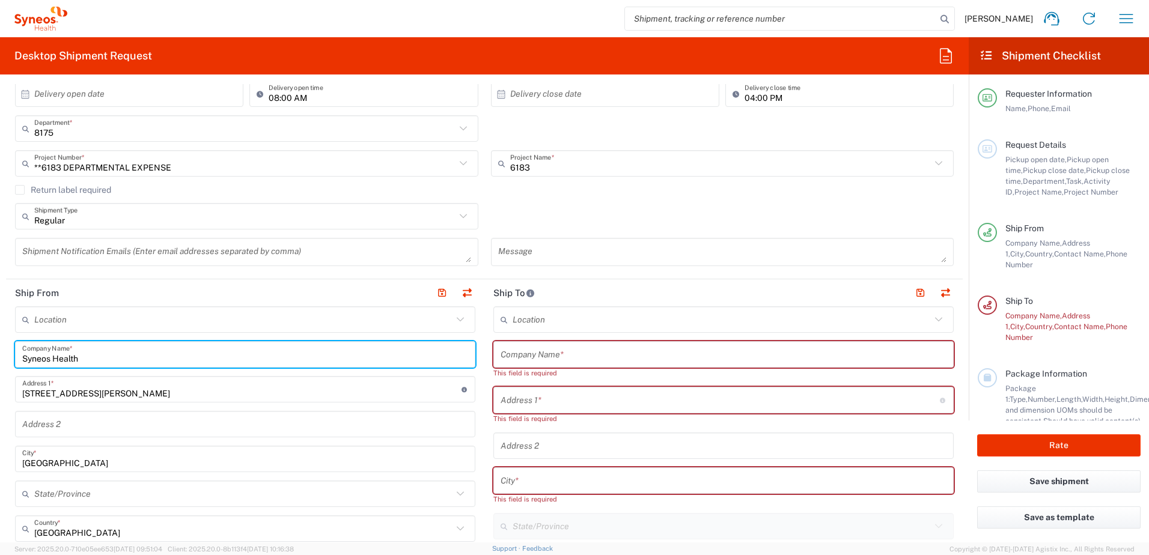
type input "Syneos Health"
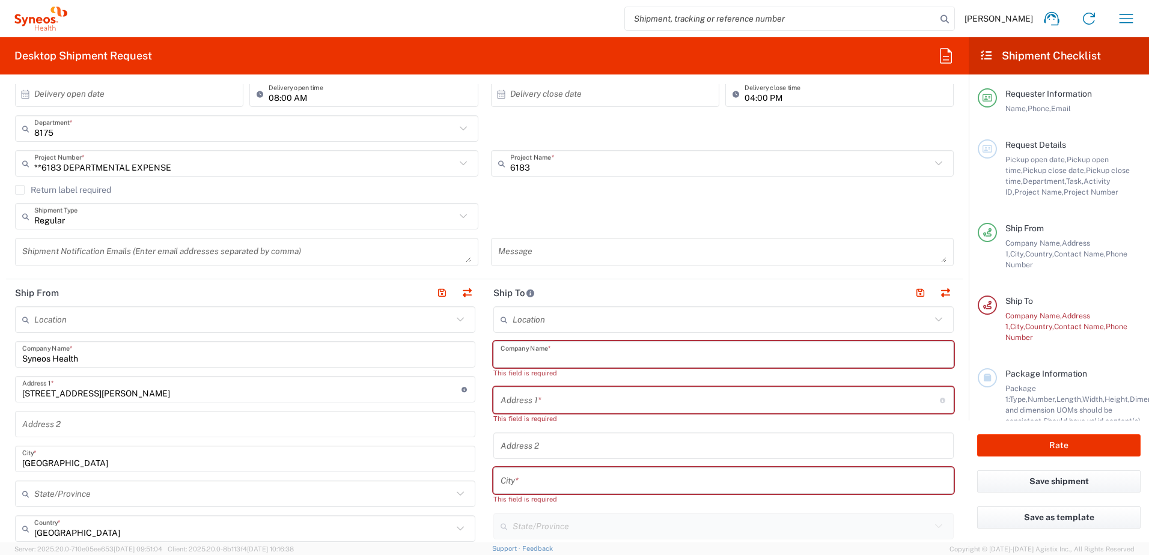
click at [589, 357] on input "text" at bounding box center [724, 354] width 446 height 21
click at [565, 311] on input "text" at bounding box center [722, 320] width 418 height 21
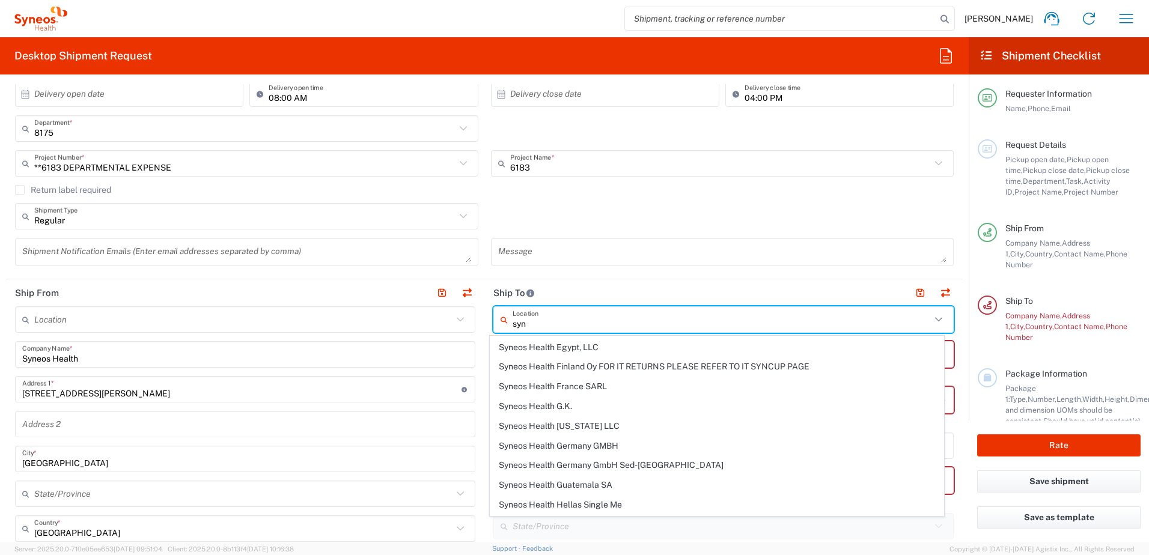
scroll to position [721, 0]
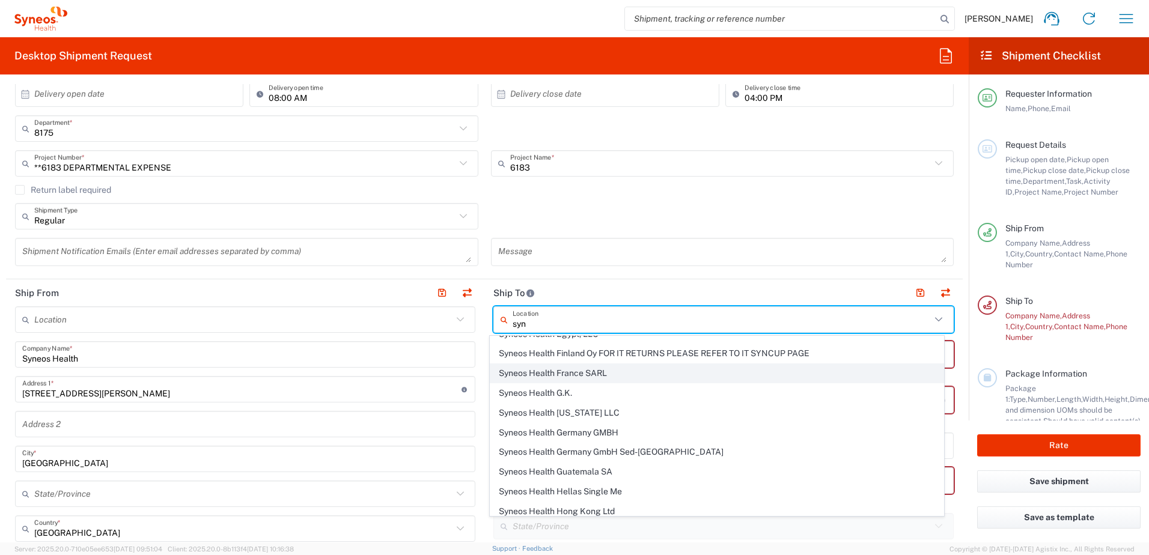
click at [591, 373] on span "Syneos Health France SARL" at bounding box center [717, 373] width 454 height 19
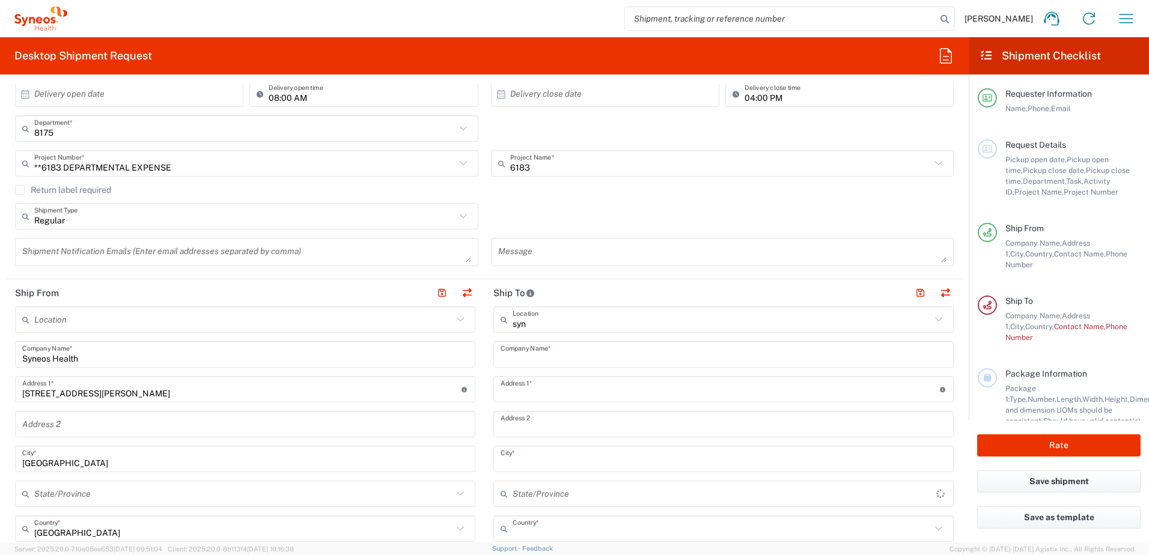
type input "Syneos Health France SARL"
type input "[STREET_ADDRESS][PERSON_NAME]"
type input "[STREET_ADDRESS]"
type input "[GEOGRAPHIC_DATA]"
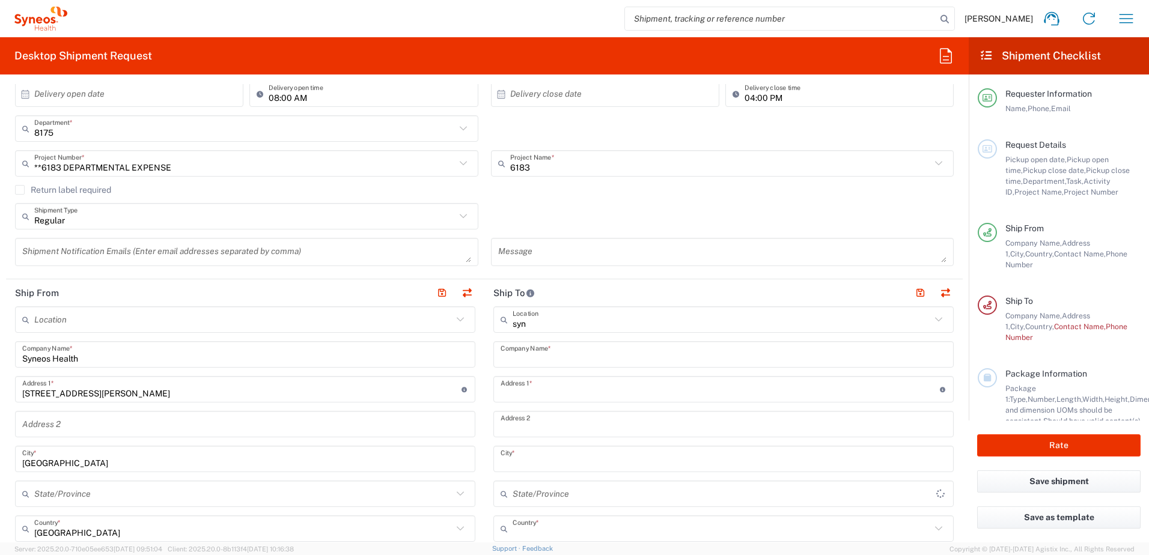
type input "[GEOGRAPHIC_DATA]"
type input "75014"
type input "Sender/Shipper"
type input "Delivery Duty Paid"
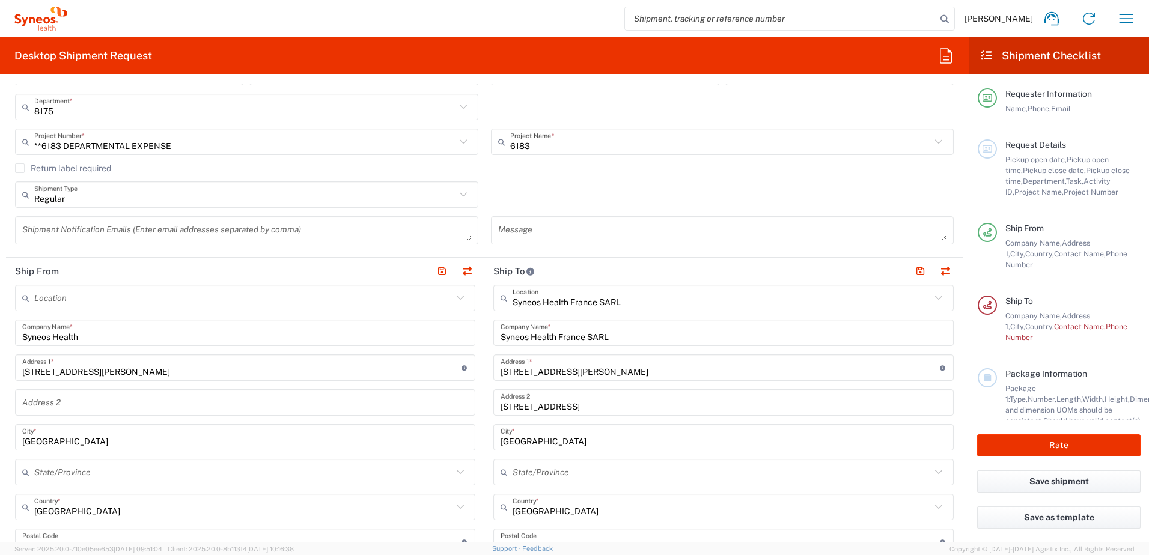
scroll to position [300, 0]
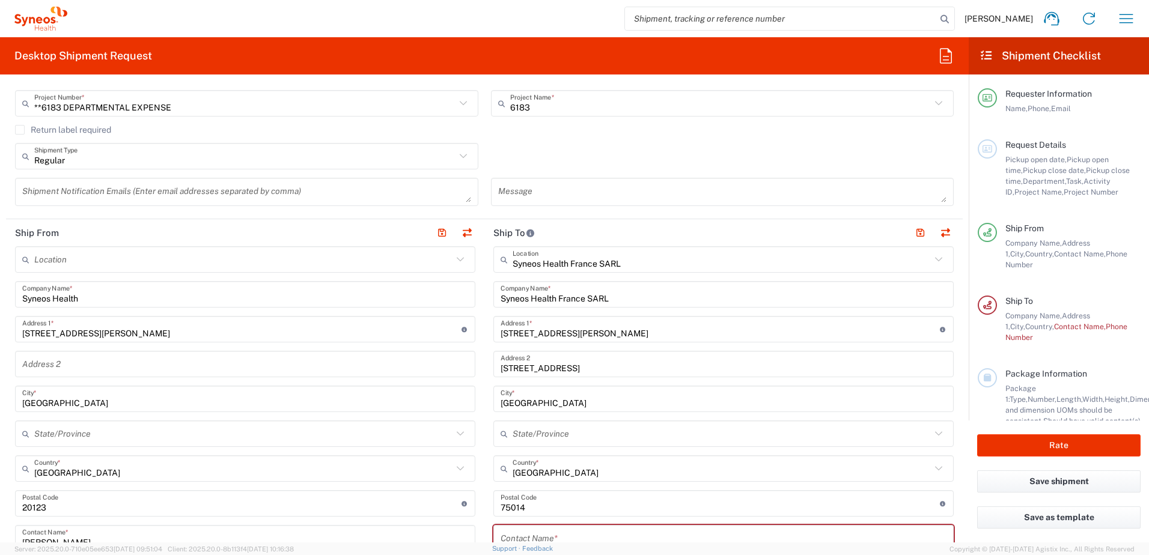
drag, startPoint x: 135, startPoint y: 299, endPoint x: 87, endPoint y: 296, distance: 48.2
click at [135, 299] on input "Syneos Health" at bounding box center [245, 294] width 446 height 21
click at [117, 298] on input "Syneos Health" at bounding box center [245, 294] width 446 height 21
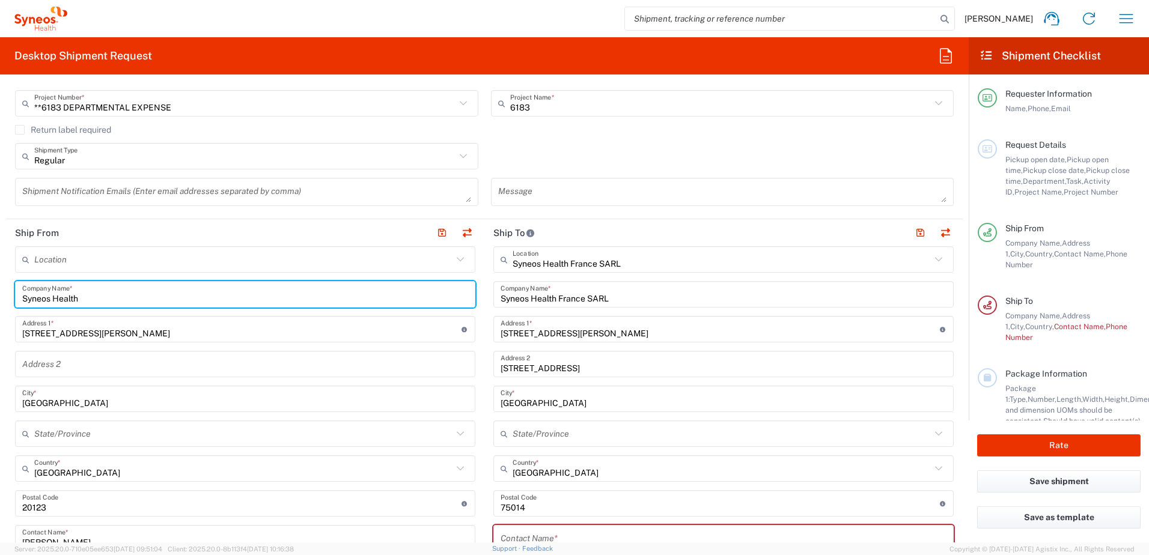
paste input "ATTN: Information Technology"
type input "Syneos Health ATTN: Information Technology"
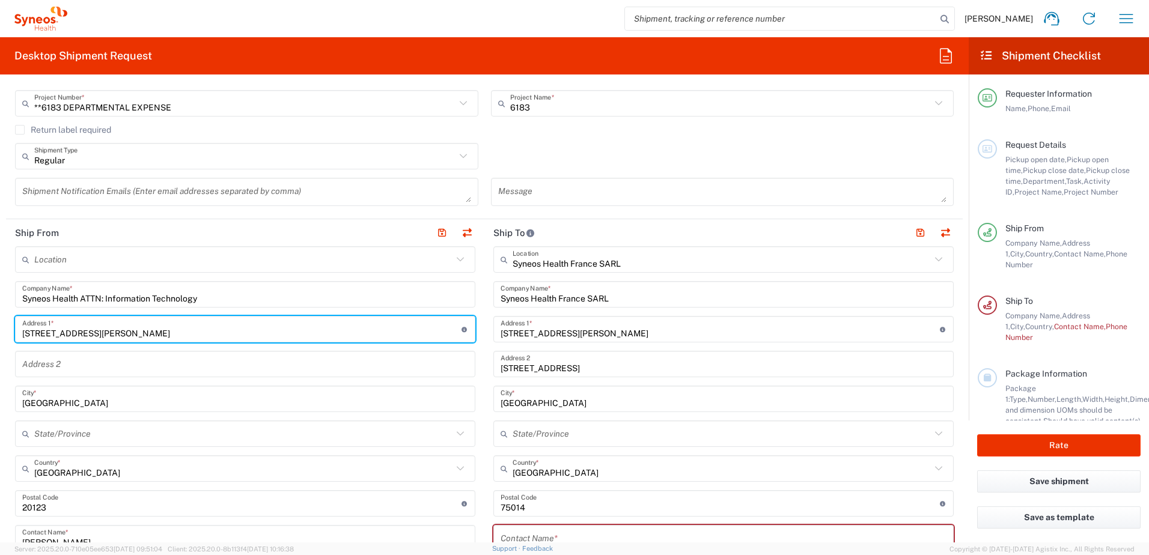
drag, startPoint x: 129, startPoint y: 337, endPoint x: 13, endPoint y: 338, distance: 116.0
click at [13, 338] on main "Location [PERSON_NAME] LLC-[GEOGRAPHIC_DATA] [GEOGRAPHIC_DATA] [GEOGRAPHIC_DATA…" at bounding box center [245, 533] width 478 height 575
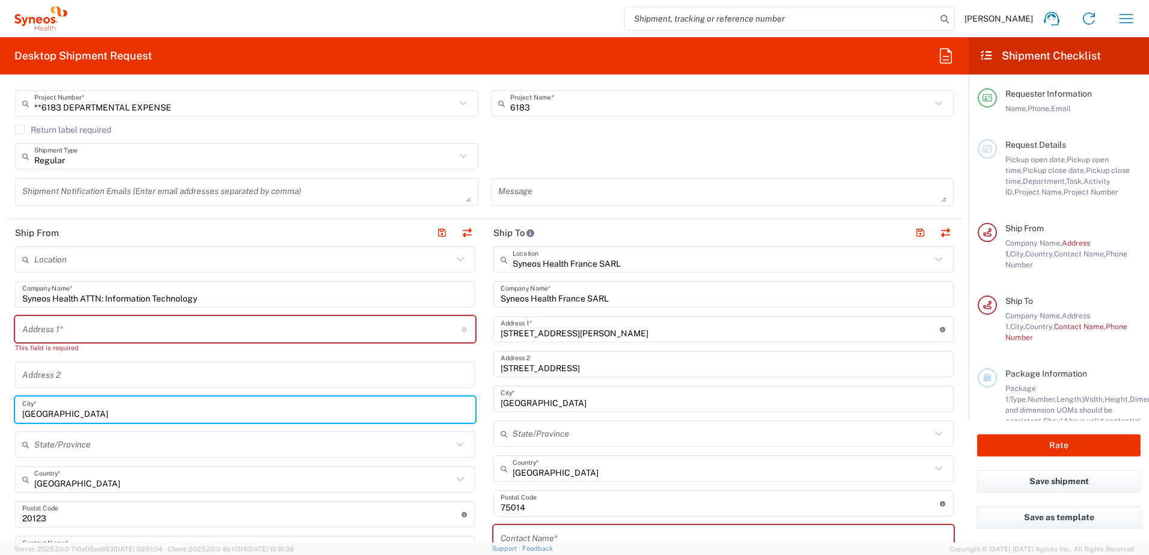
drag, startPoint x: 59, startPoint y: 416, endPoint x: 408, endPoint y: 312, distance: 364.5
click at [12, 418] on main "Location [PERSON_NAME] LLC-[GEOGRAPHIC_DATA] [GEOGRAPHIC_DATA] [GEOGRAPHIC_DATA…" at bounding box center [245, 538] width 478 height 585
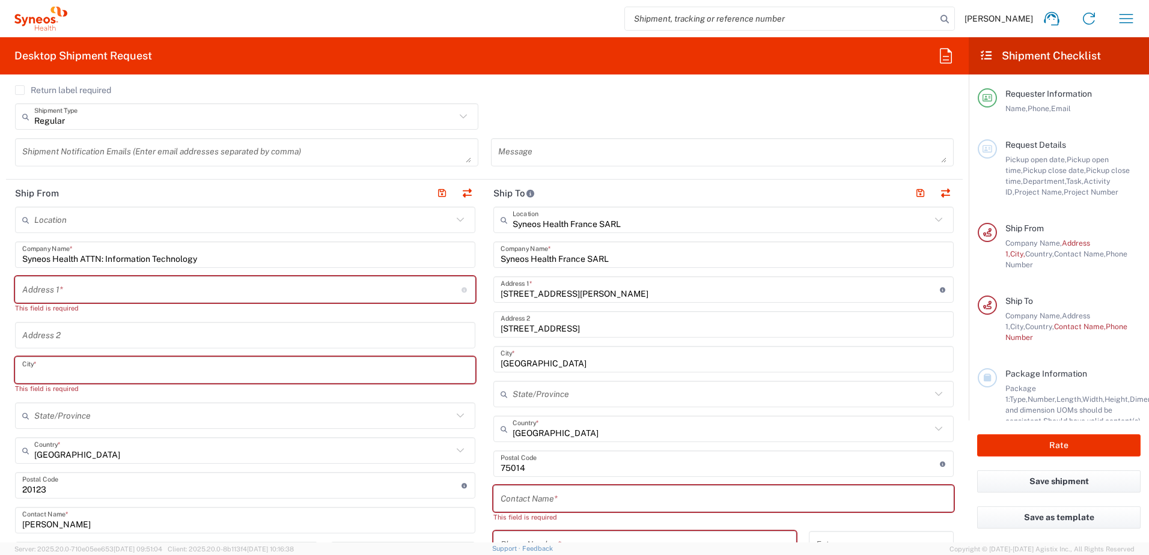
scroll to position [361, 0]
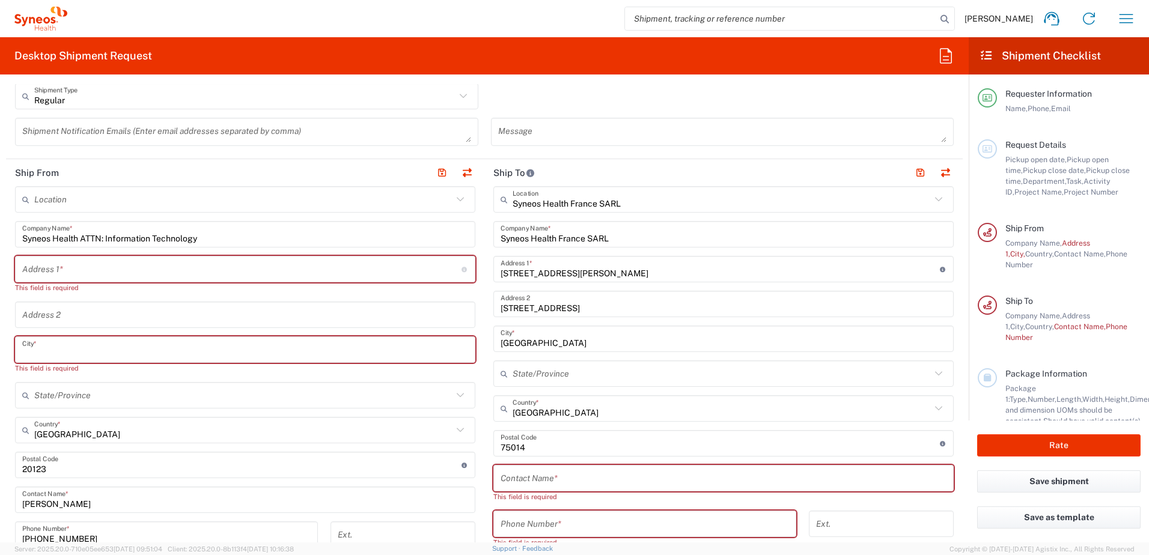
click at [551, 481] on input "text" at bounding box center [724, 478] width 446 height 21
paste input "ATTN: Information Technology"
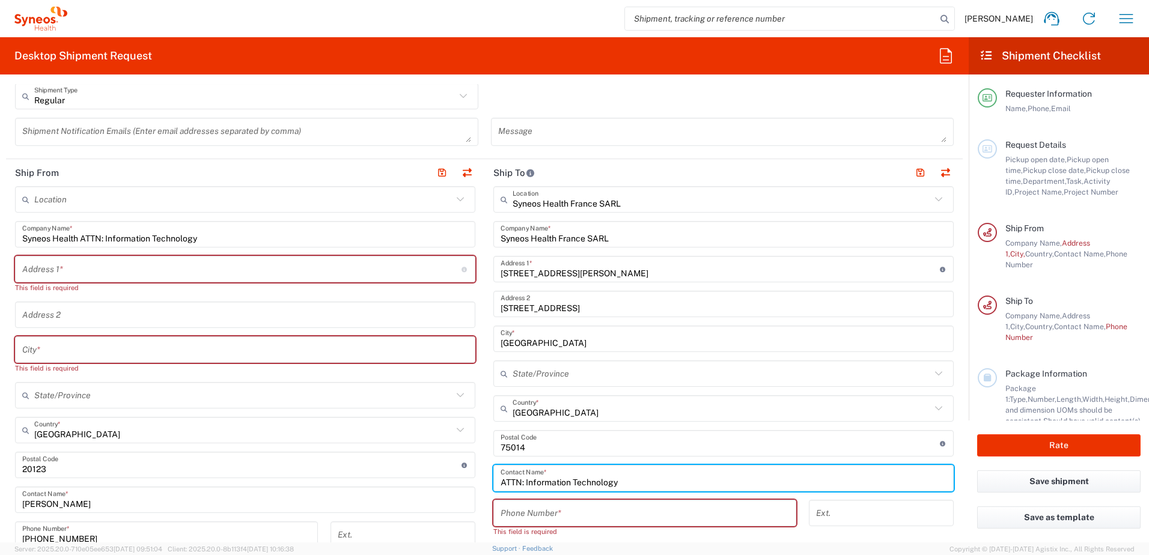
type input "ATTN: Information Technology"
click at [566, 519] on input "tel" at bounding box center [645, 513] width 288 height 21
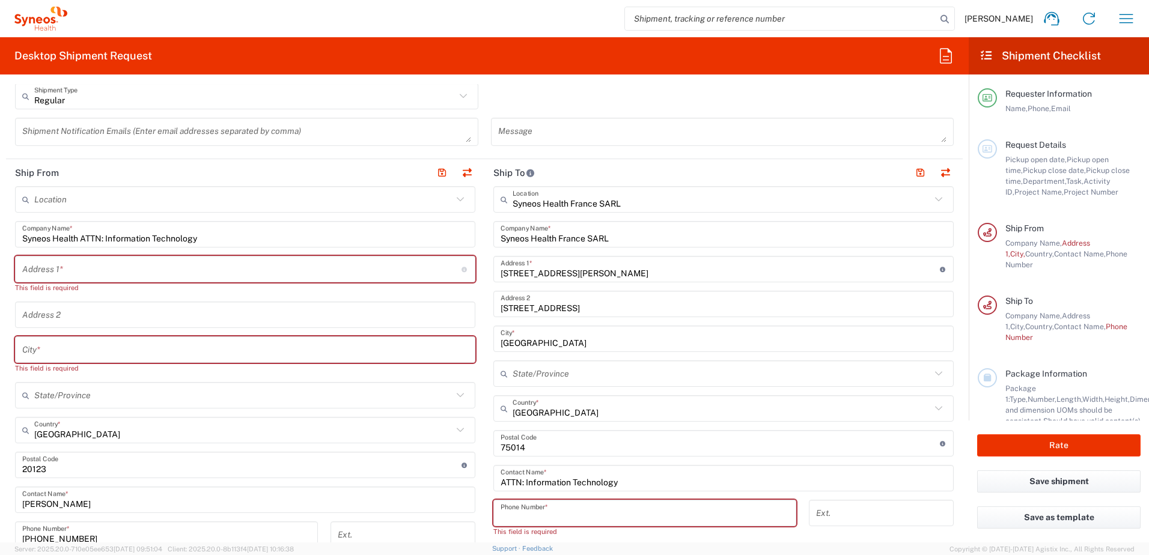
click at [546, 519] on input "tel" at bounding box center [645, 513] width 288 height 21
paste input "[PHONE_NUMBER]"
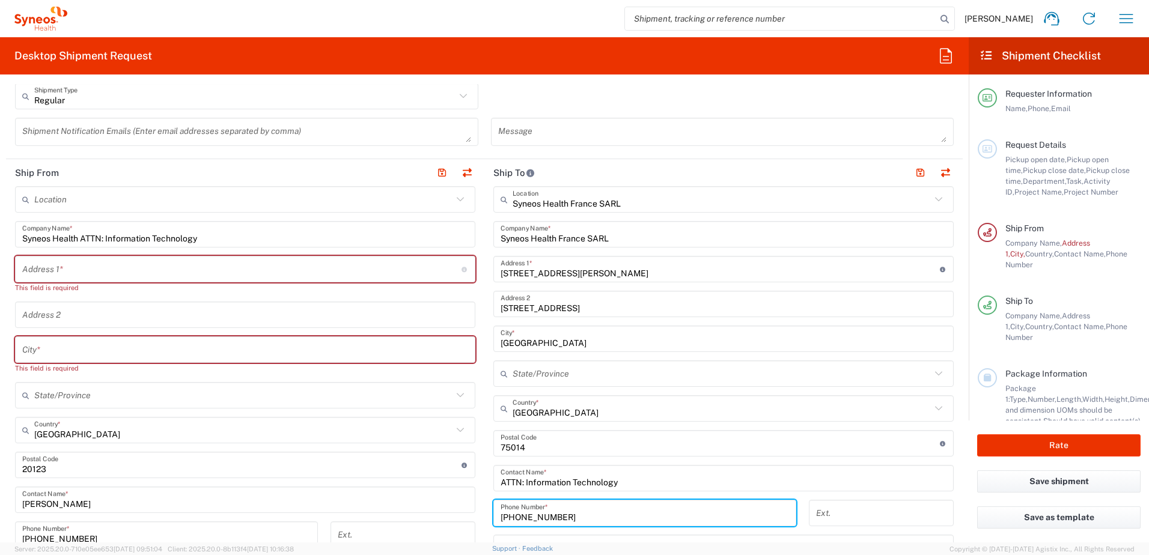
type input "[PHONE_NUMBER]"
click at [97, 243] on input "Syneos Health ATTN: Information Technology" at bounding box center [245, 234] width 446 height 21
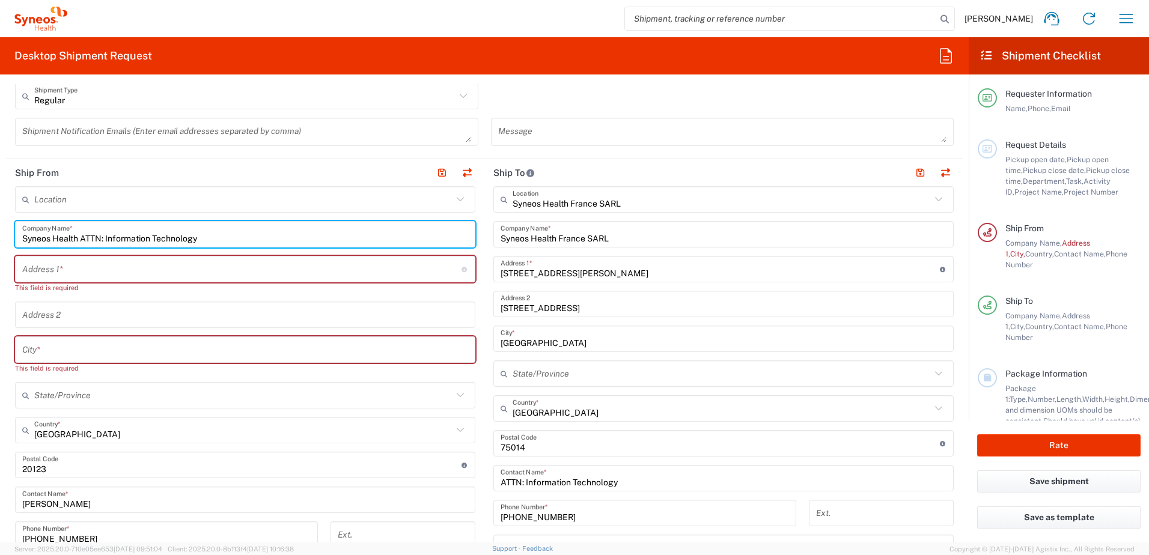
drag, startPoint x: 212, startPoint y: 241, endPoint x: 20, endPoint y: 243, distance: 192.3
click at [20, 243] on div "Syneos Health ATTN: Information Technology Company Name *" at bounding box center [245, 234] width 460 height 26
type input "[PERSON_NAME]"
click at [94, 273] on input "text" at bounding box center [241, 269] width 439 height 21
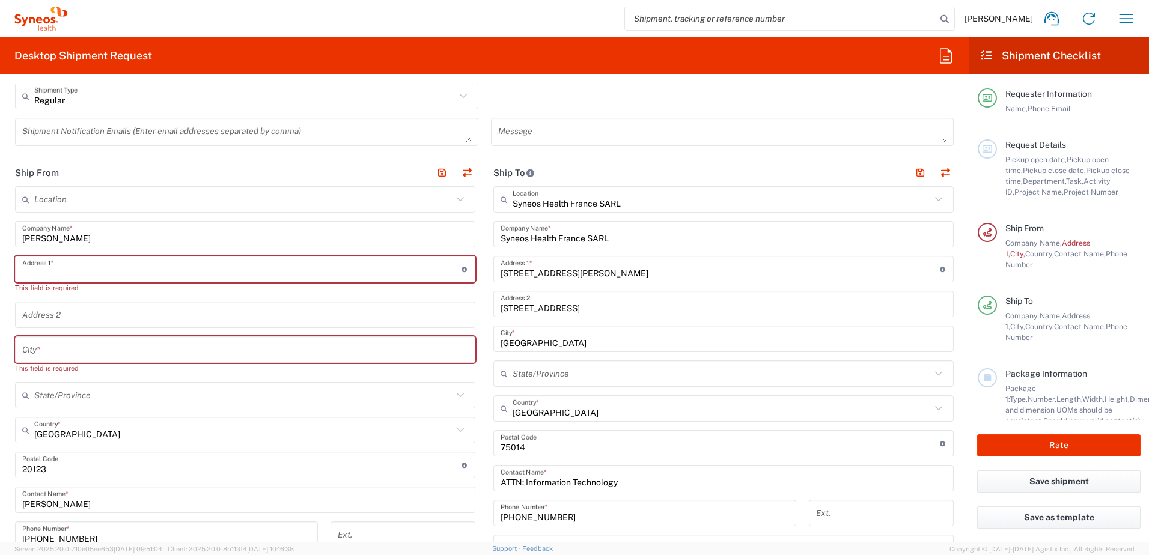
type input "[STREET_ADDRESS][PERSON_NAME]"
type input "VR"
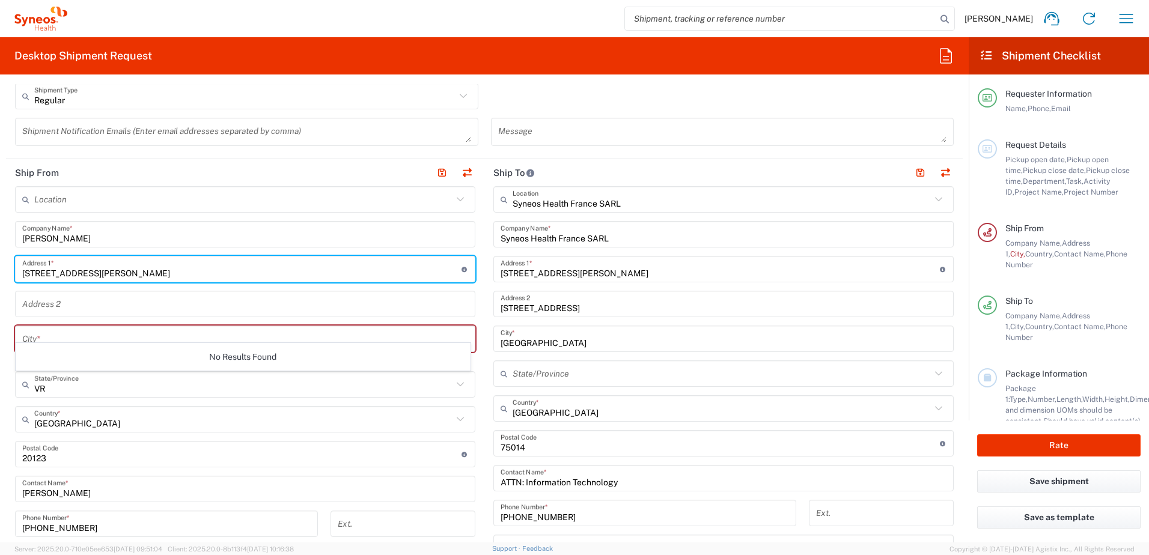
click at [99, 332] on input "text" at bounding box center [245, 339] width 446 height 21
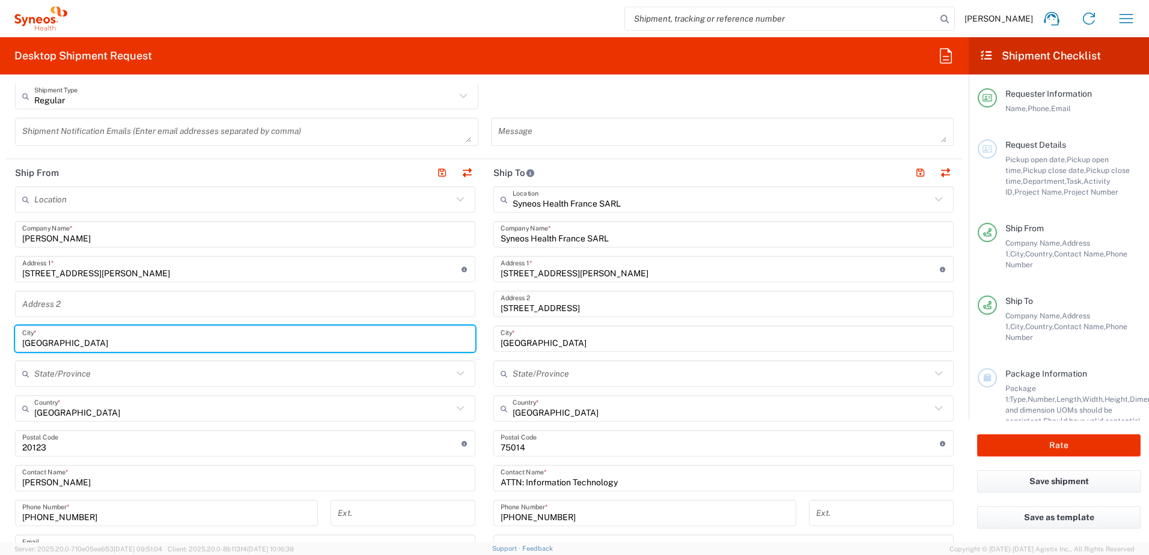
type input "[GEOGRAPHIC_DATA]"
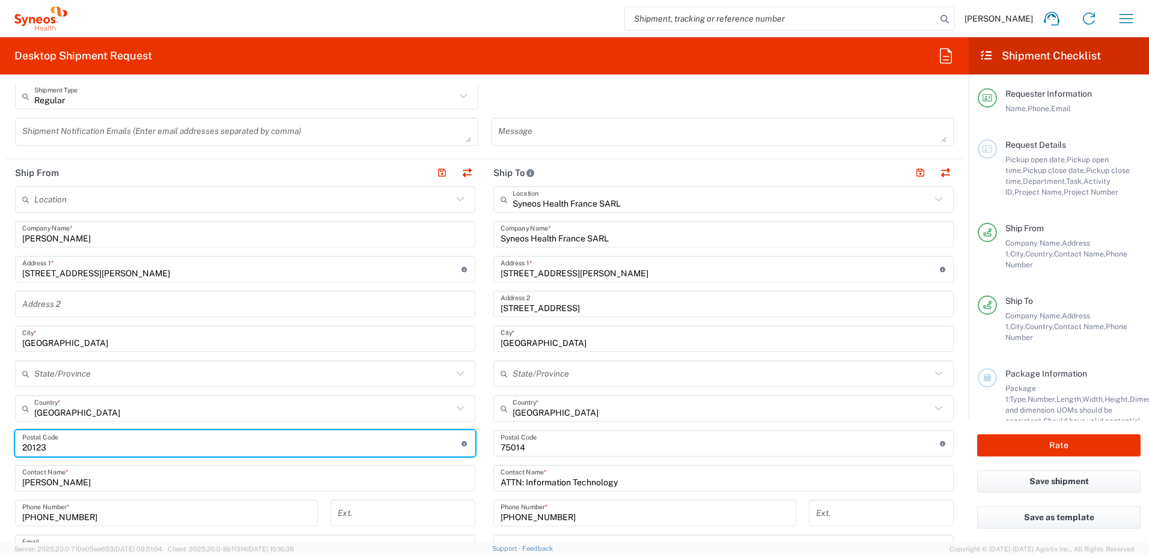
click at [157, 449] on input "undefined" at bounding box center [241, 443] width 439 height 21
drag, startPoint x: 68, startPoint y: 442, endPoint x: -5, endPoint y: 441, distance: 72.7
click at [0, 441] on html "[PERSON_NAME] Home Shipment estimator Shipment tracking Desktop shipment reques…" at bounding box center [574, 277] width 1149 height 555
type input "37124"
drag, startPoint x: 131, startPoint y: 511, endPoint x: 404, endPoint y: 424, distance: 286.2
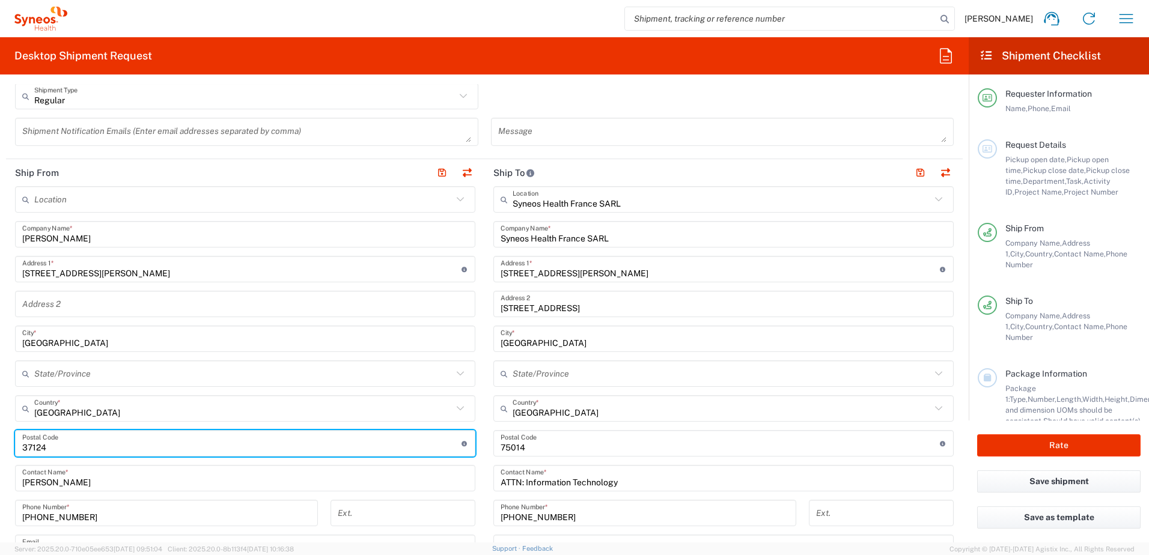
click at [131, 511] on input "[PHONE_NUMBER]" at bounding box center [166, 513] width 288 height 21
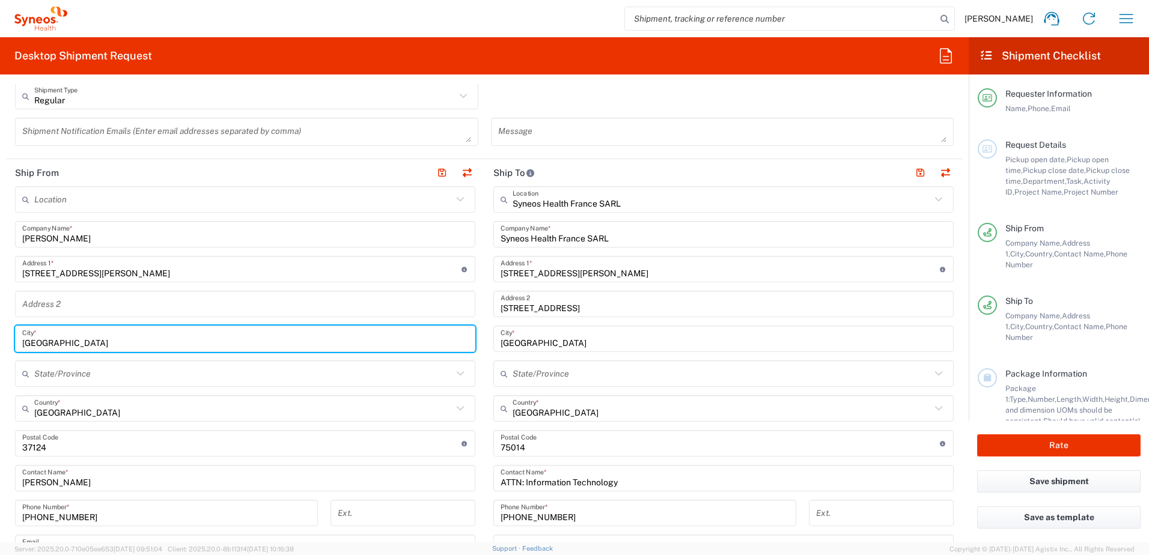
click at [28, 346] on input "[GEOGRAPHIC_DATA]" at bounding box center [245, 339] width 446 height 21
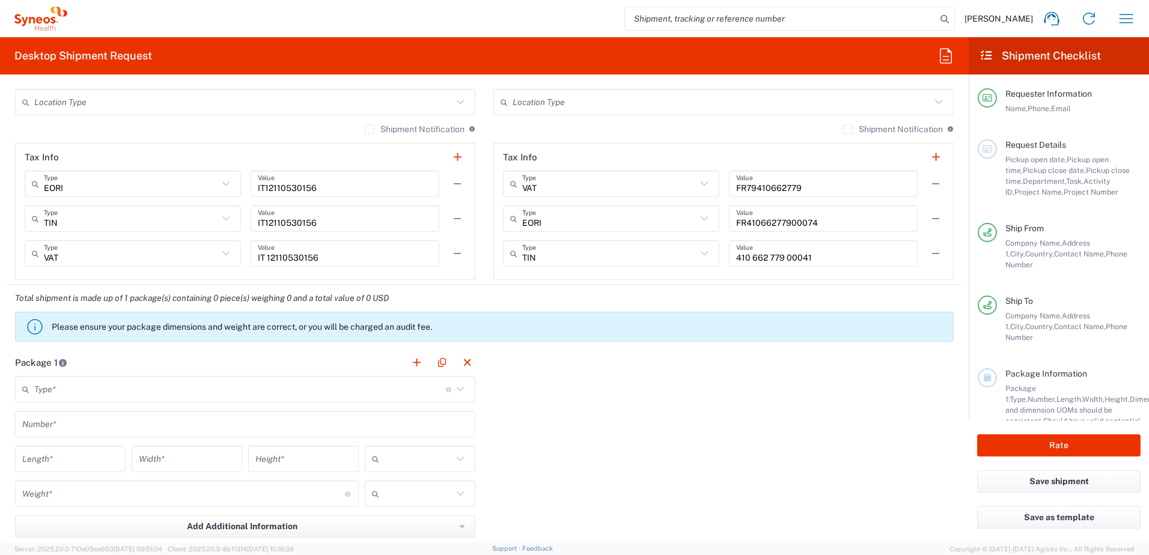
scroll to position [901, 0]
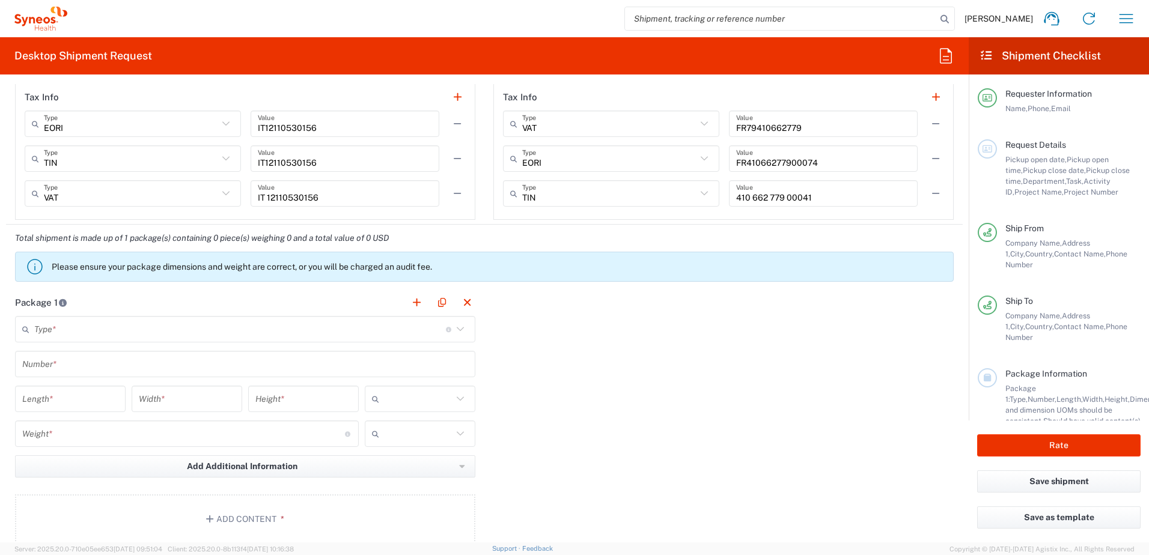
type input "[GEOGRAPHIC_DATA]"
click at [454, 330] on icon at bounding box center [461, 330] width 16 height 16
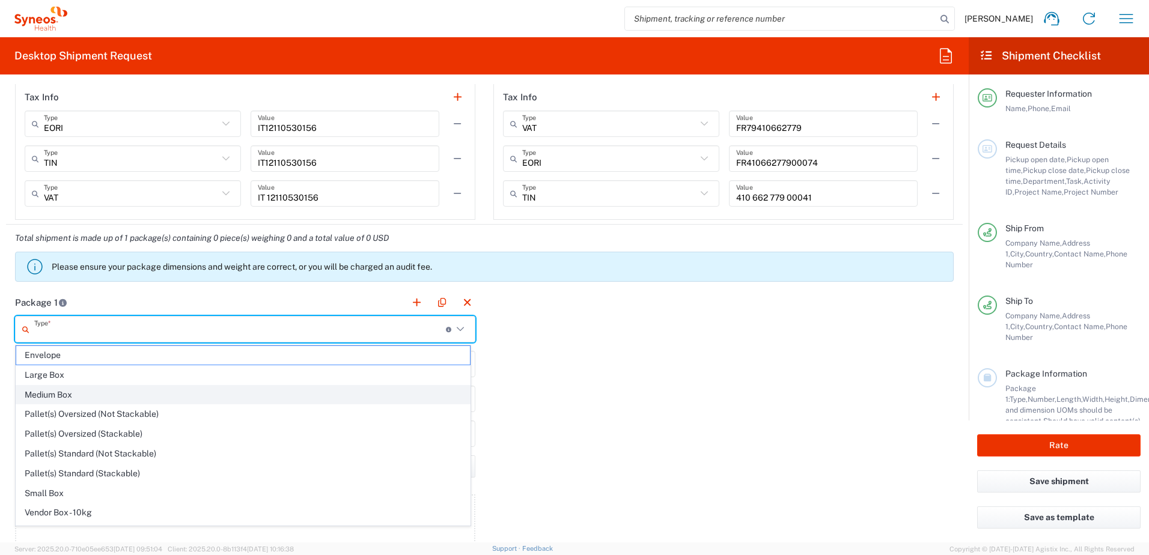
click at [261, 398] on span "Medium Box" at bounding box center [243, 395] width 454 height 19
type input "Medium Box"
type input "13"
type input "11.5"
type input "2.5"
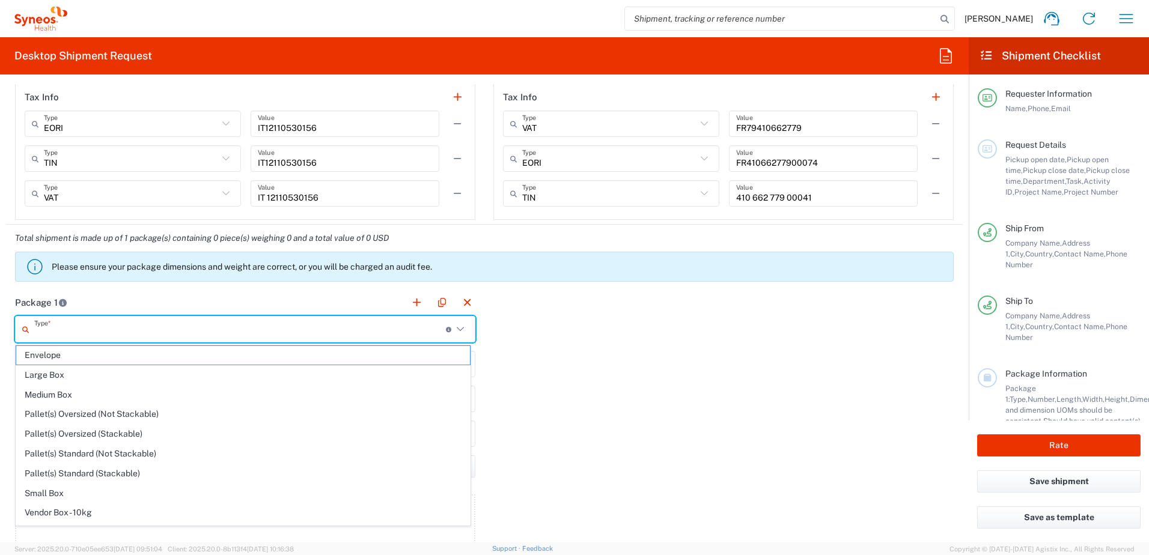
type input "in"
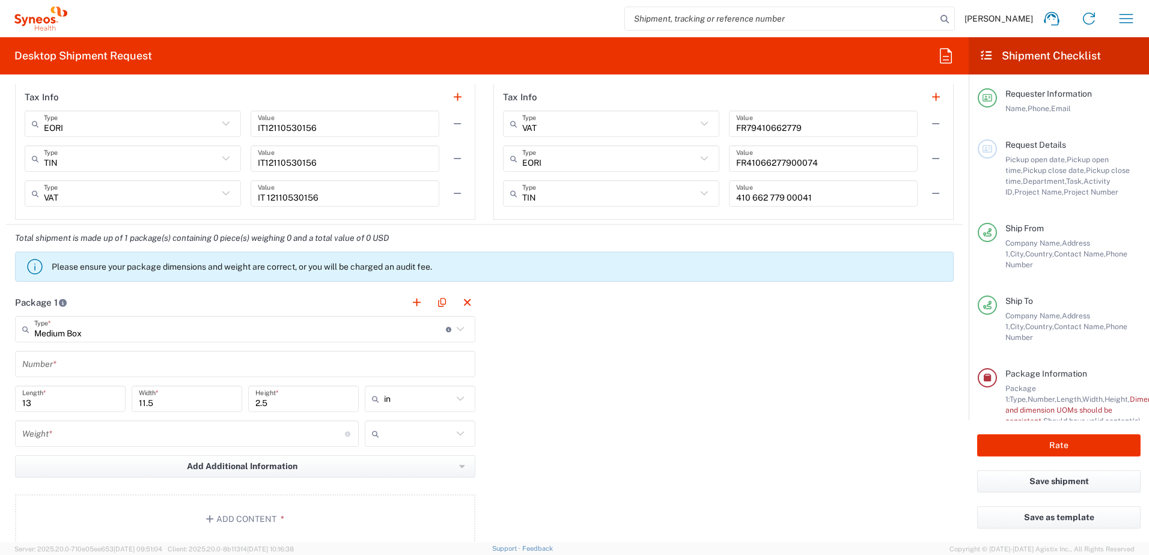
click at [300, 442] on input "number" at bounding box center [183, 434] width 323 height 21
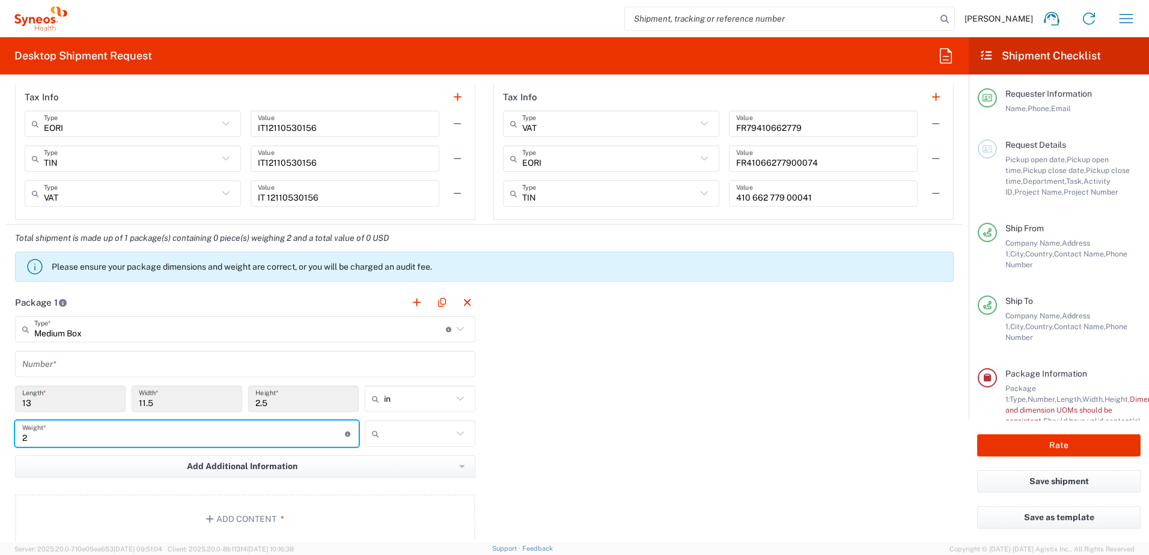
type input "2"
click at [457, 434] on icon at bounding box center [461, 434] width 16 height 16
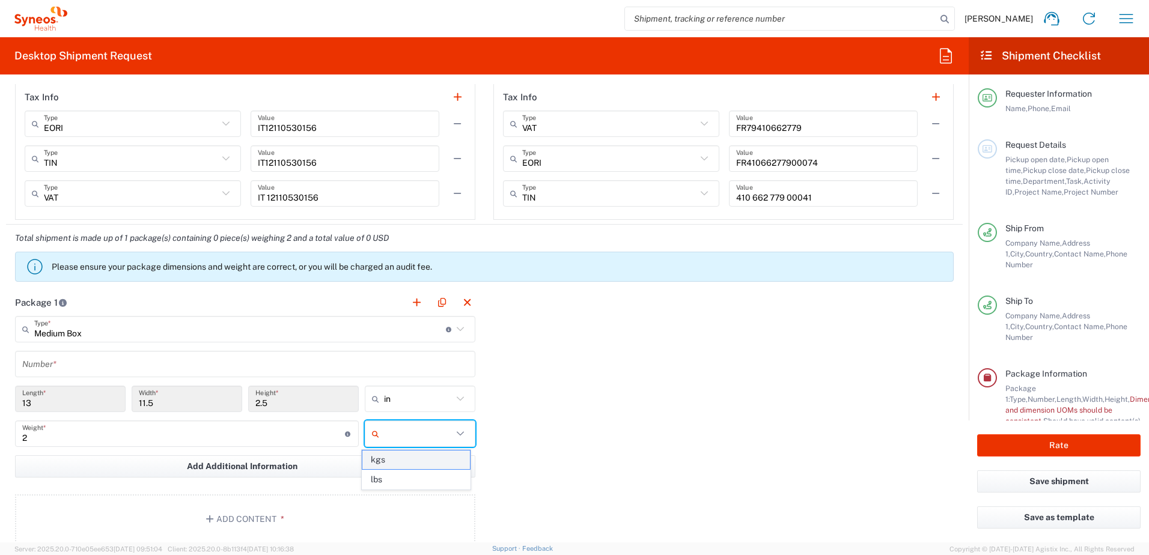
click at [404, 463] on span "kgs" at bounding box center [415, 460] width 107 height 19
type input "kgs"
click at [538, 445] on div "Package 1 Medium Box Type * Material used to package goods Envelope Large Box M…" at bounding box center [484, 421] width 957 height 264
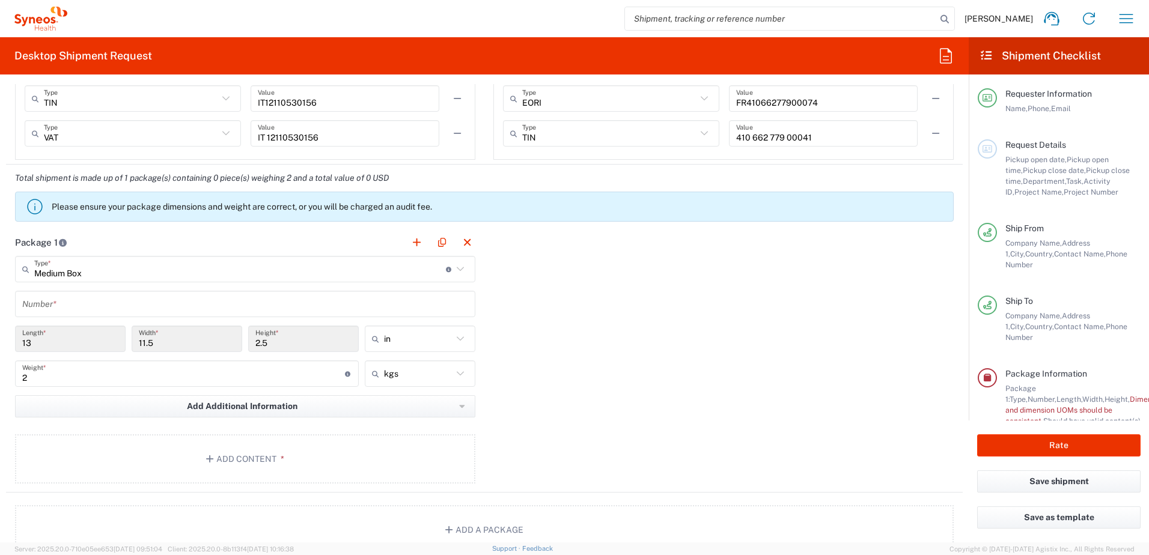
click at [457, 338] on icon at bounding box center [461, 339] width 16 height 16
click at [419, 386] on span "cm" at bounding box center [415, 385] width 107 height 19
type input "33.02"
type input "29.21"
type input "6.35"
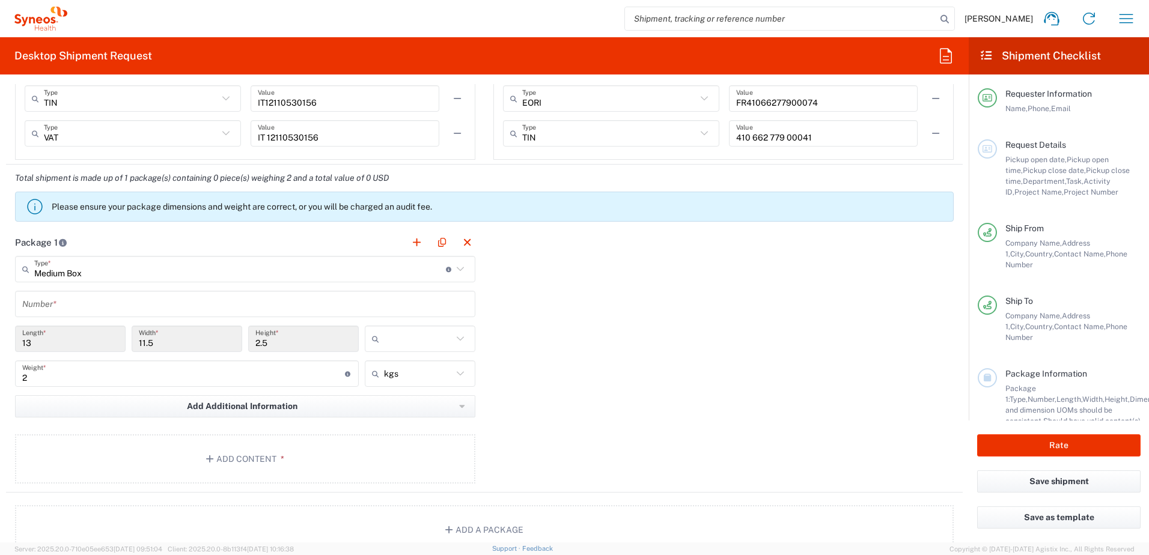
type input "cm"
click at [456, 266] on icon at bounding box center [461, 269] width 16 height 16
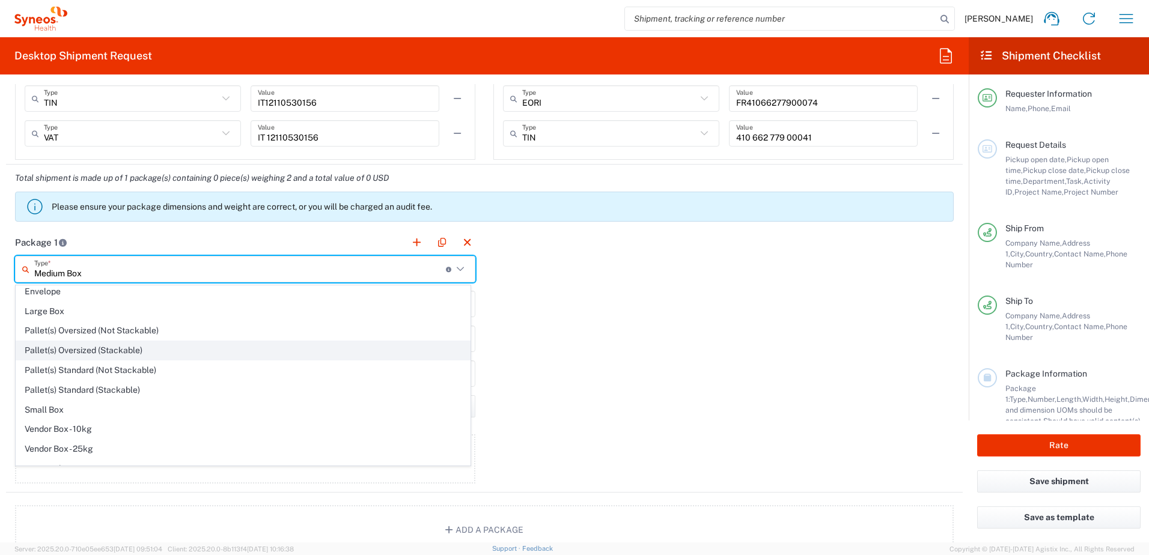
scroll to position [37, 0]
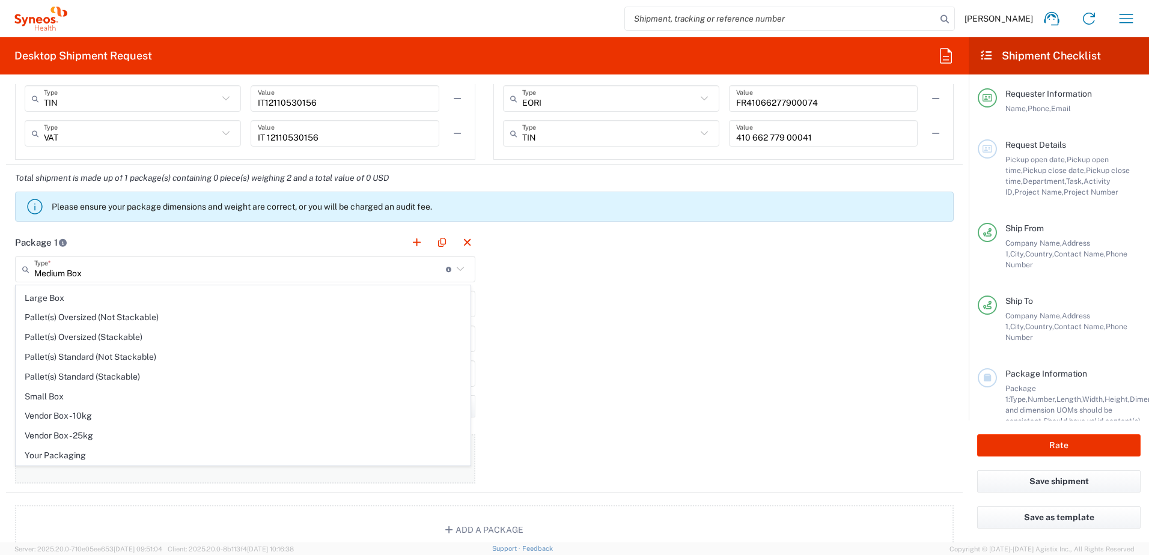
drag, startPoint x: 195, startPoint y: 460, endPoint x: 214, endPoint y: 448, distance: 22.2
click at [195, 460] on span "Your Packaging" at bounding box center [243, 456] width 454 height 19
type input "Your Packaging"
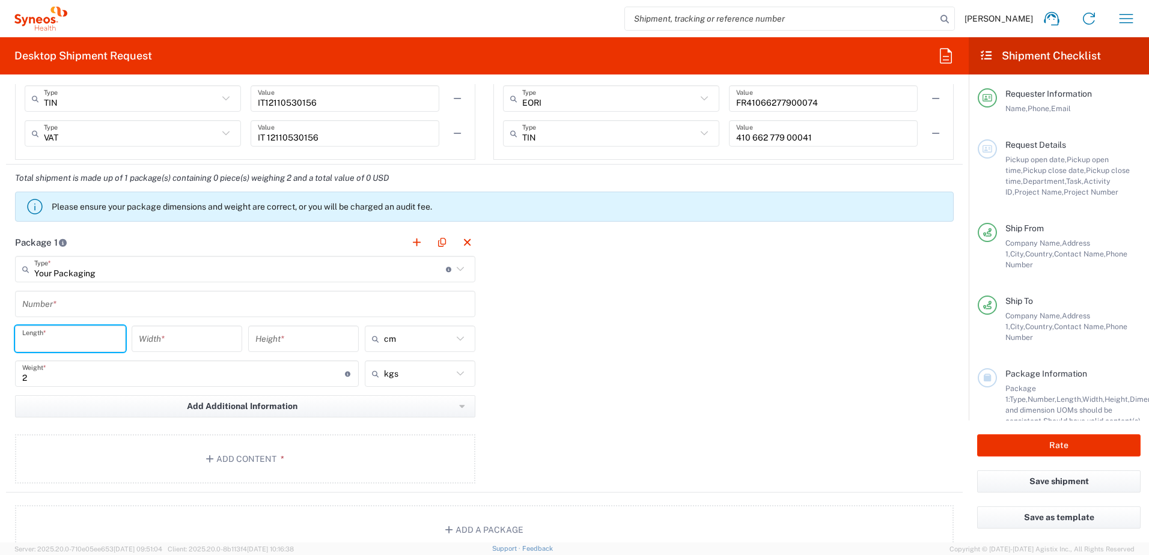
click at [72, 338] on input "number" at bounding box center [70, 339] width 96 height 21
type input "35"
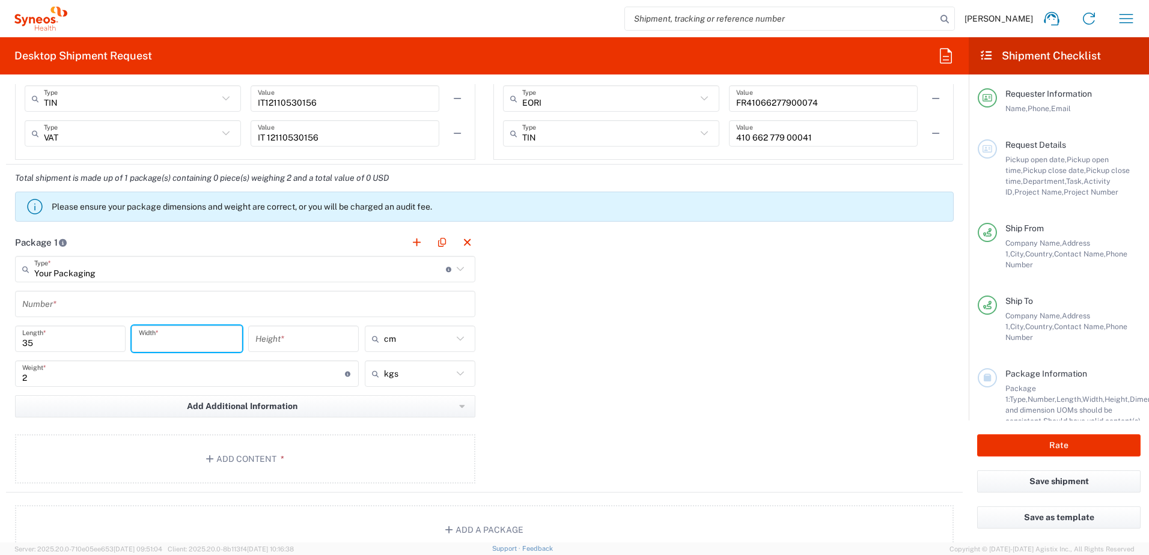
click at [149, 344] on input "number" at bounding box center [187, 339] width 96 height 21
type input "7"
type input "8"
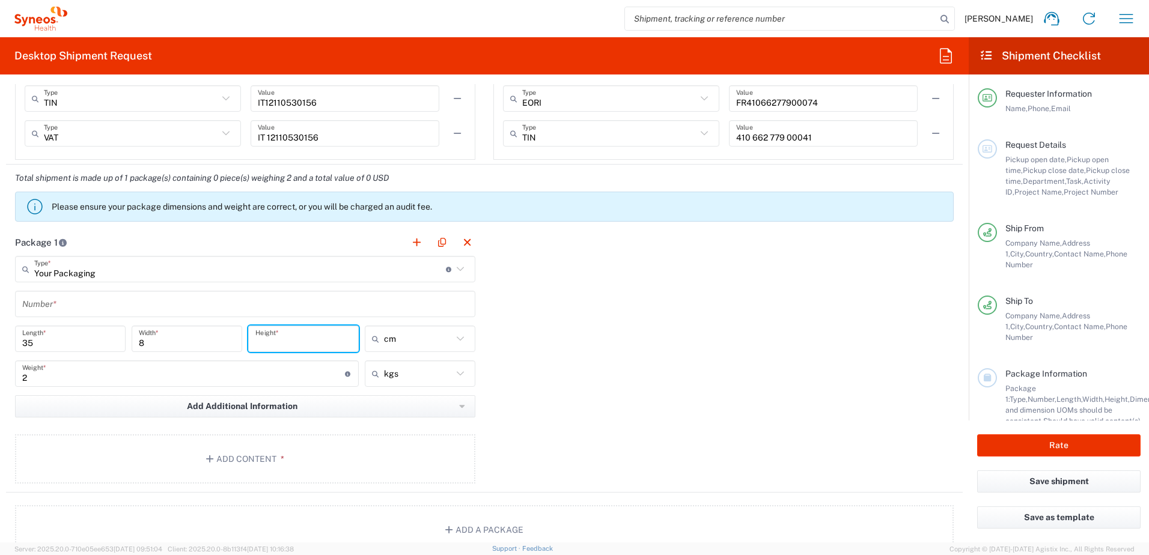
click at [293, 340] on input "number" at bounding box center [303, 339] width 96 height 21
type input "47"
click at [534, 386] on div "Package 1 Your Packaging Type * Material used to package goods Medium Box Envel…" at bounding box center [484, 361] width 957 height 264
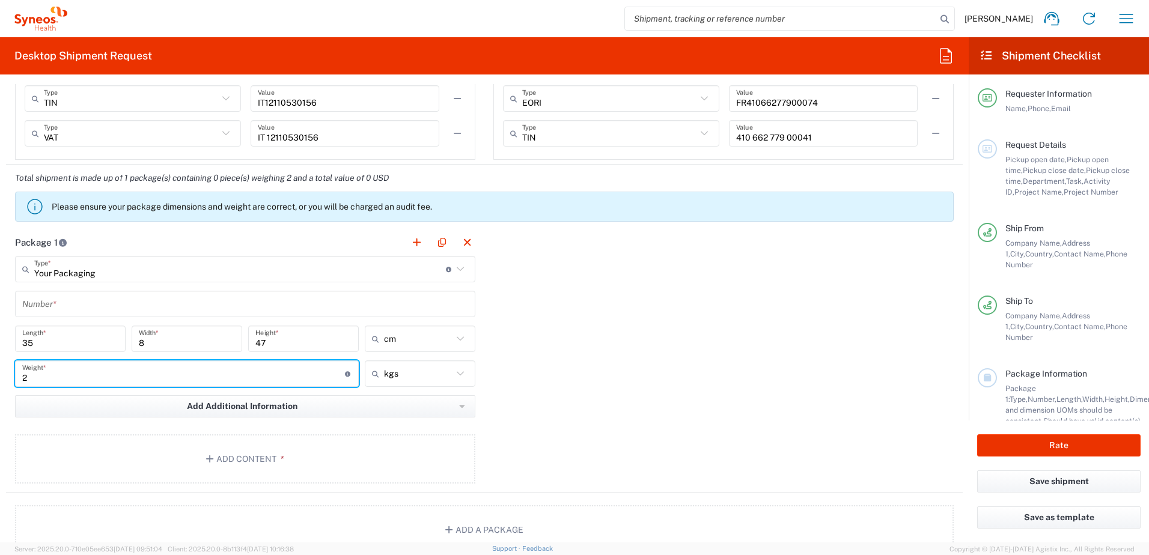
click at [110, 381] on input "2" at bounding box center [183, 374] width 323 height 21
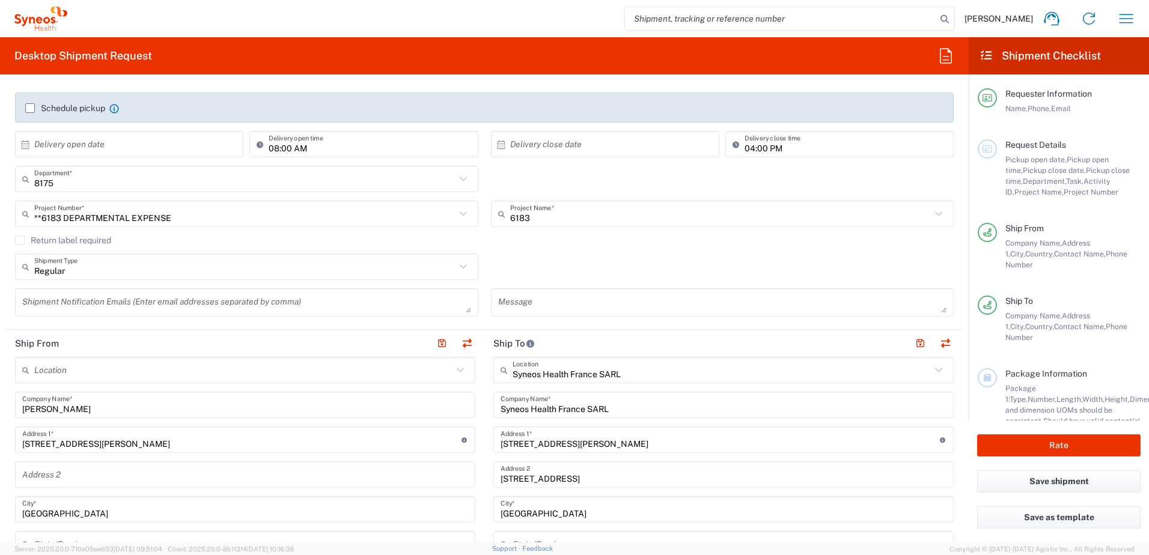
scroll to position [180, 0]
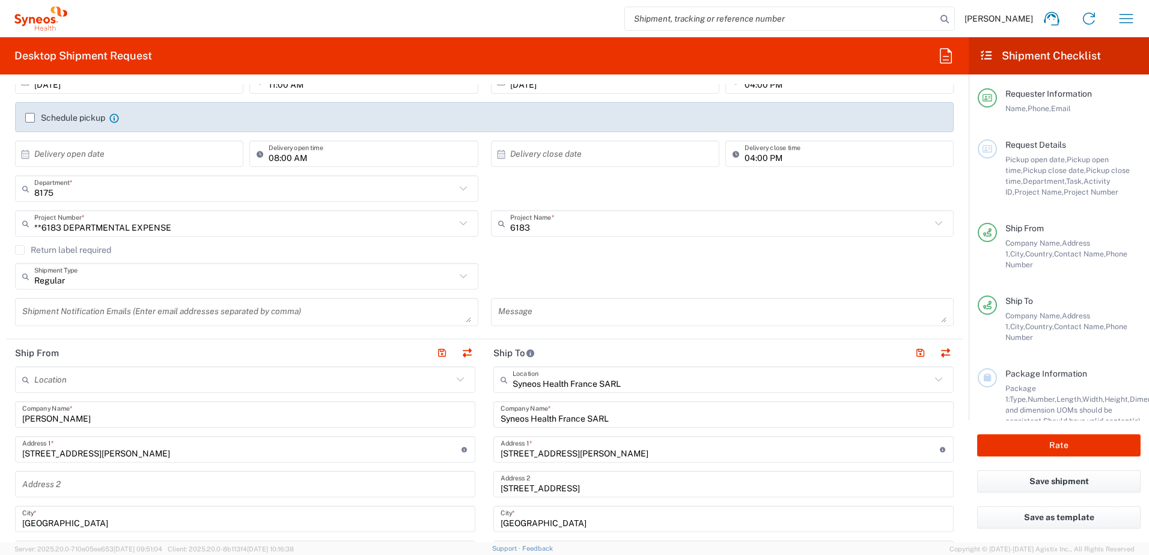
type input "1"
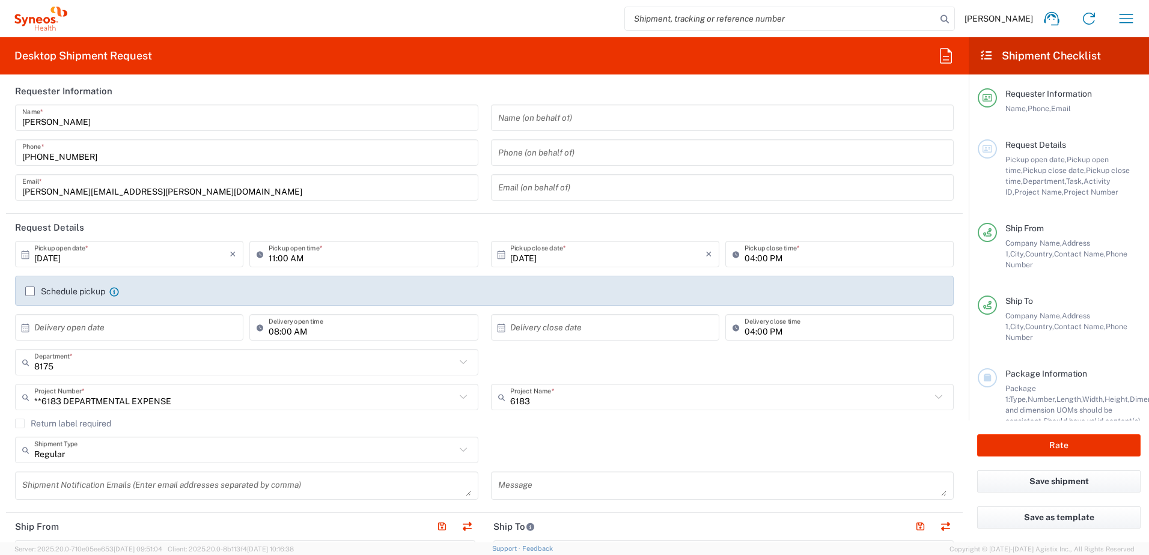
scroll to position [0, 0]
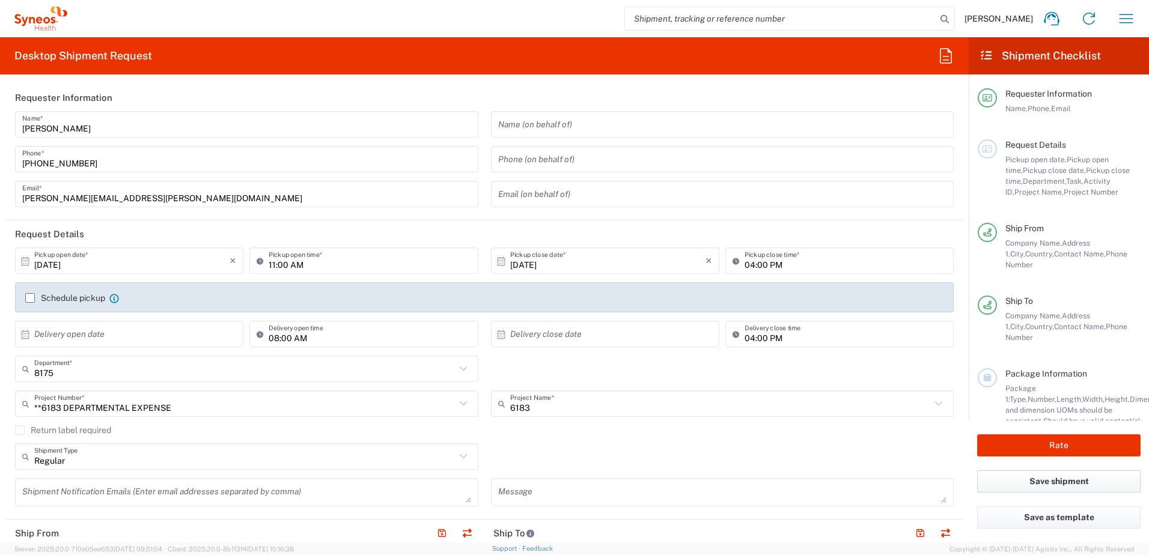
click at [1054, 480] on button "Save shipment" at bounding box center [1058, 482] width 163 height 22
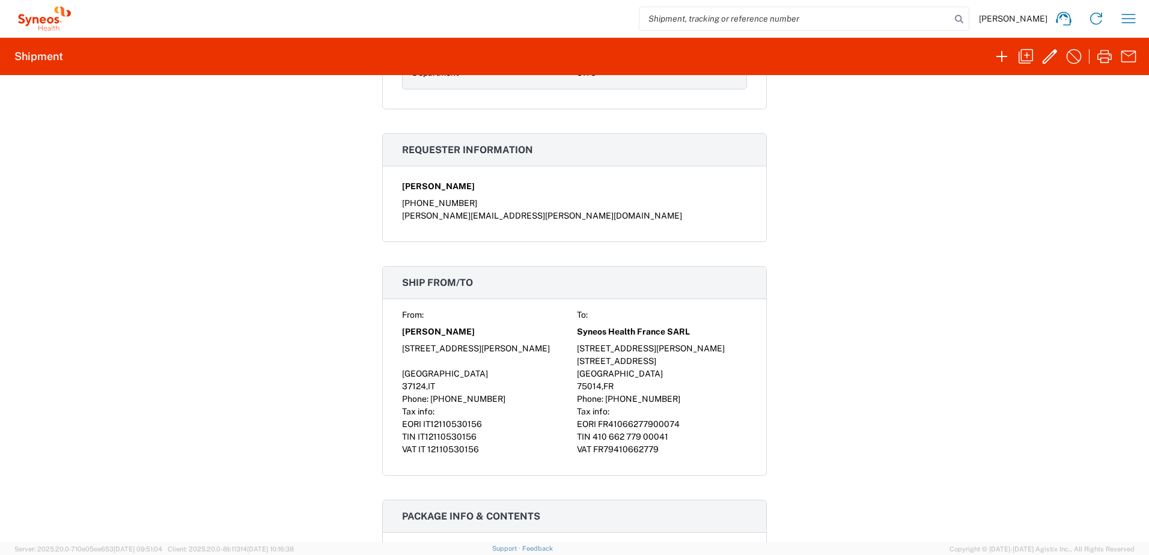
scroll to position [222, 0]
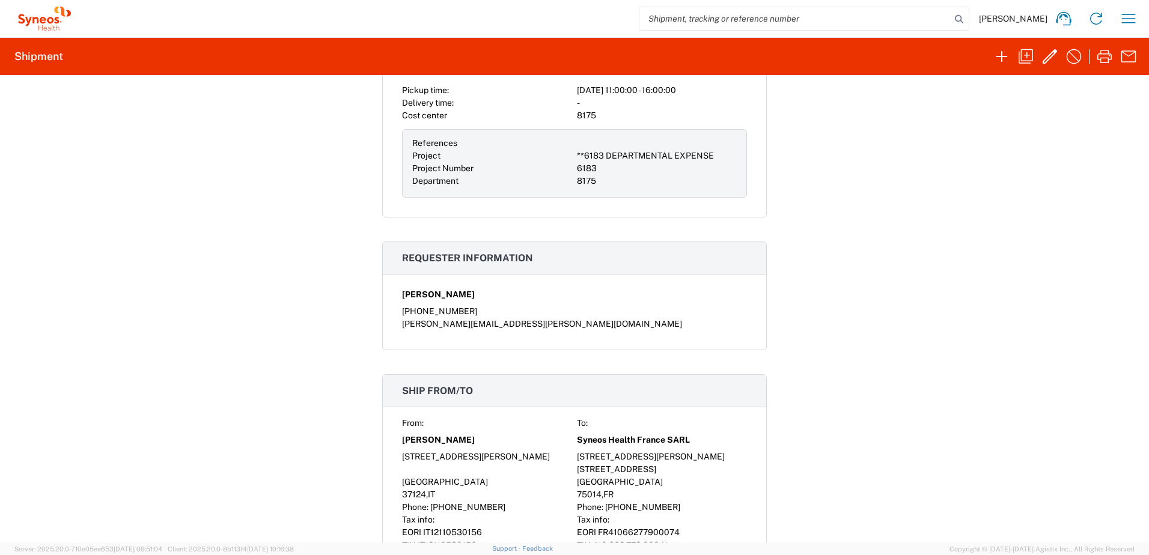
drag, startPoint x: 1124, startPoint y: 17, endPoint x: 782, endPoint y: 271, distance: 426.2
click at [782, 271] on div "Shipment 56993858 Google Maps Documents Account Print Shipment Details Request …" at bounding box center [574, 309] width 1149 height 468
click at [1054, 56] on icon "button" at bounding box center [1049, 56] width 19 height 19
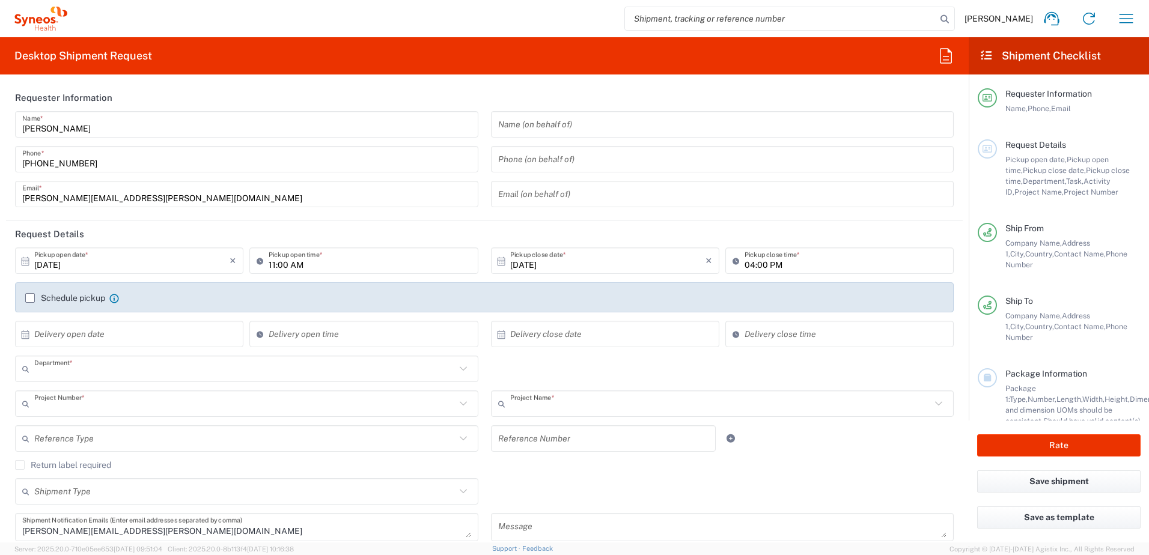
type input "8175"
type input "**6183 DEPARTMENTAL EXPENSE"
type input "6183"
type input "Your Packaging"
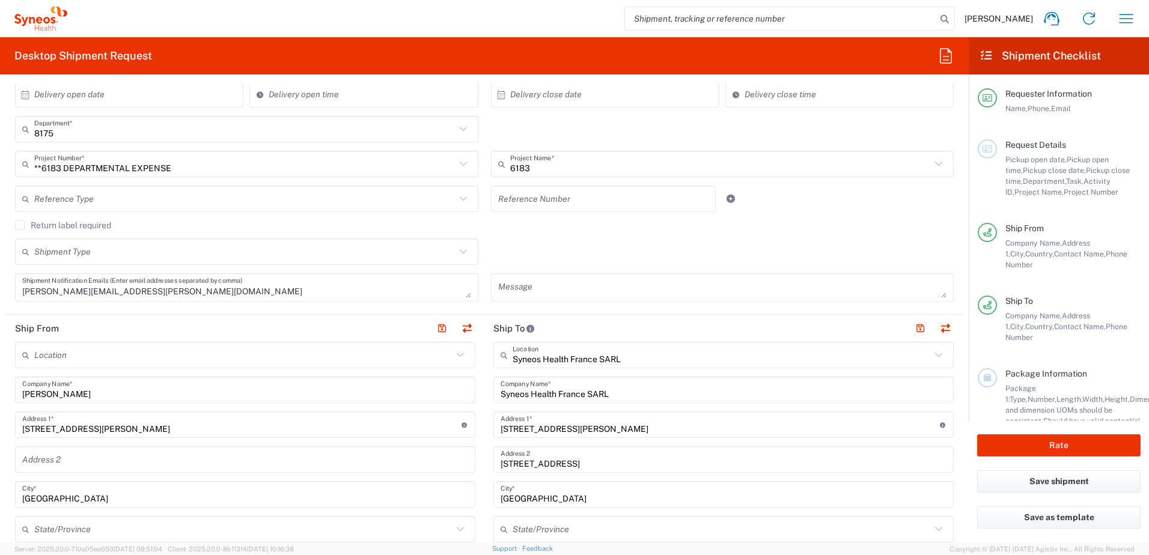
scroll to position [240, 0]
click at [660, 358] on input "Syneos Health France SARL" at bounding box center [722, 354] width 418 height 21
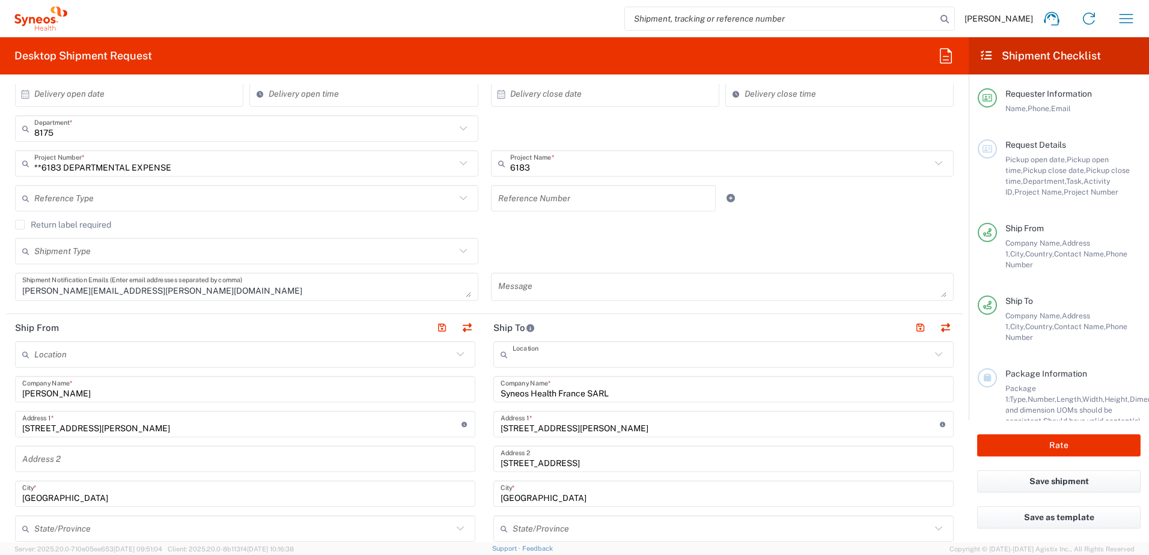
type input "Syneos Health France SARL"
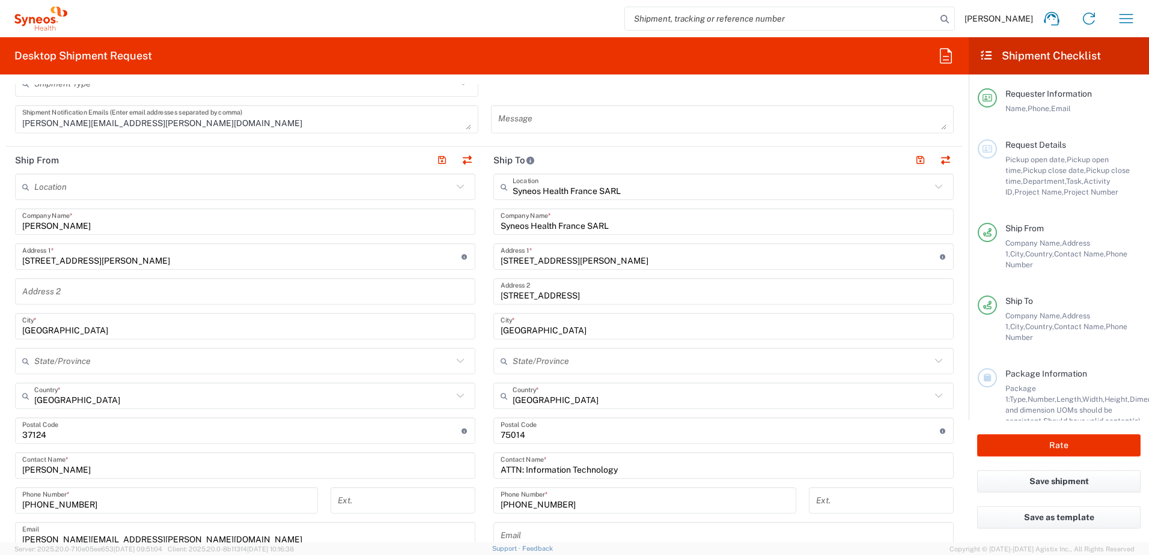
scroll to position [421, 0]
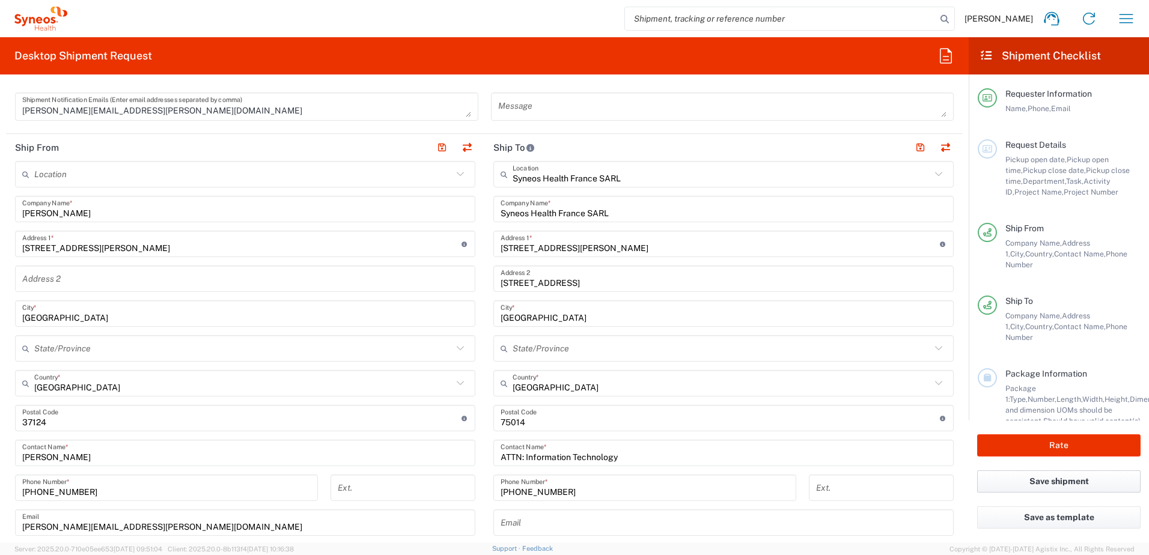
click at [1058, 481] on button "Save shipment" at bounding box center [1058, 482] width 163 height 22
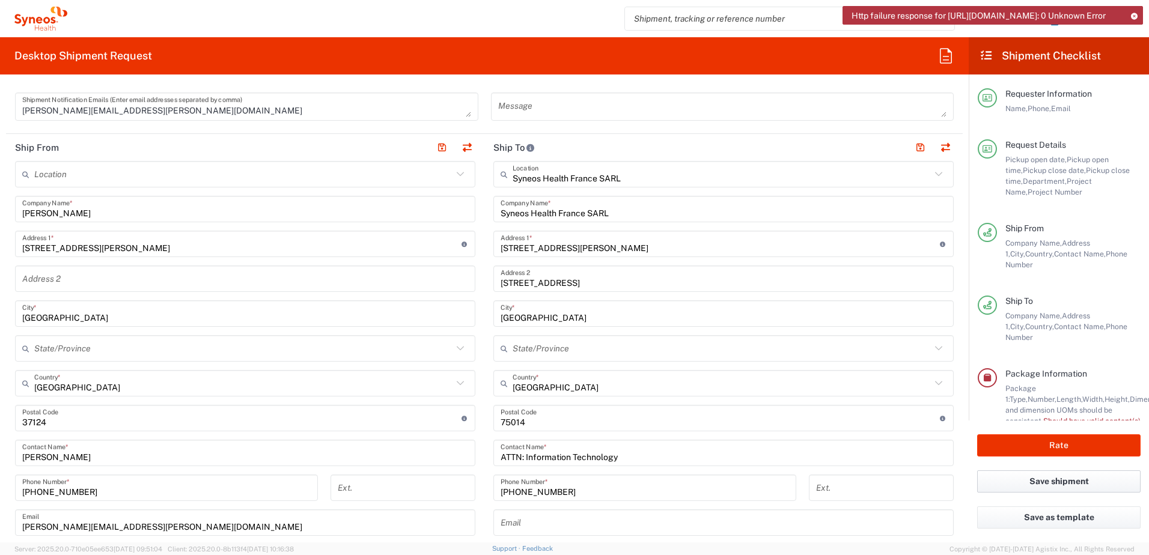
click at [1064, 481] on button "Save shipment" at bounding box center [1058, 482] width 163 height 22
click at [987, 56] on icon at bounding box center [987, 55] width 14 height 11
drag, startPoint x: 907, startPoint y: 15, endPoint x: 694, endPoint y: 316, distance: 369.4
click at [1026, 25] on div "Http failure response for [URL][DOMAIN_NAME]: 0 Unknown Error" at bounding box center [993, 15] width 300 height 19
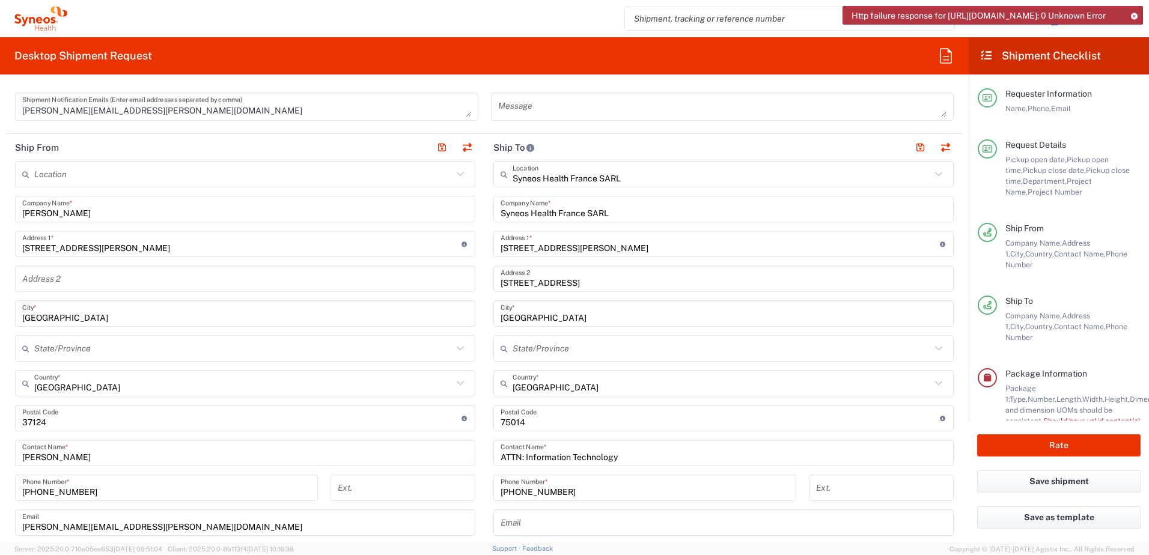
scroll to position [962, 0]
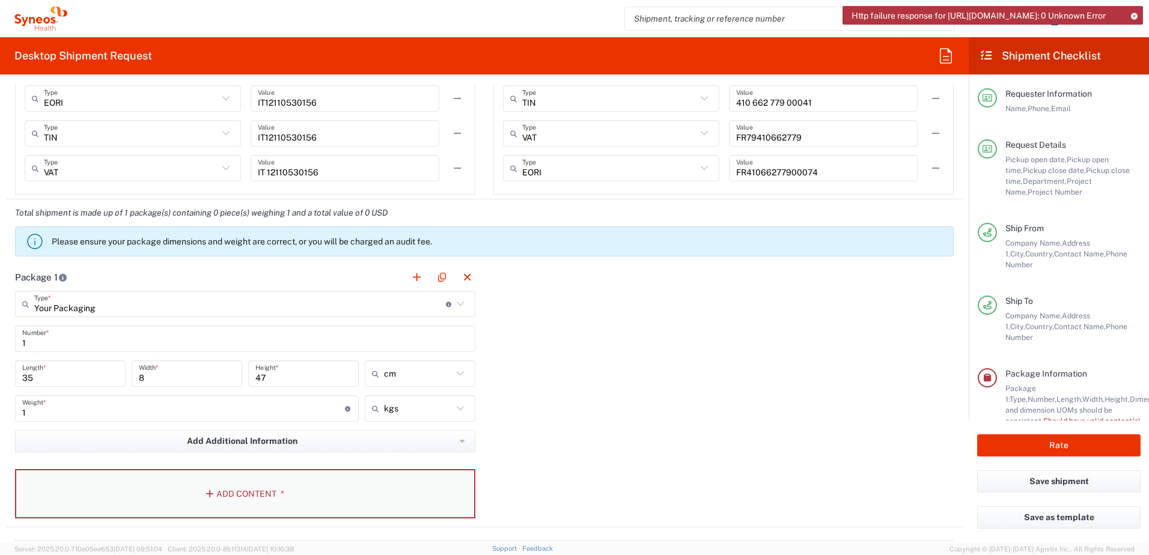
click at [225, 492] on button "Add Content *" at bounding box center [245, 493] width 460 height 49
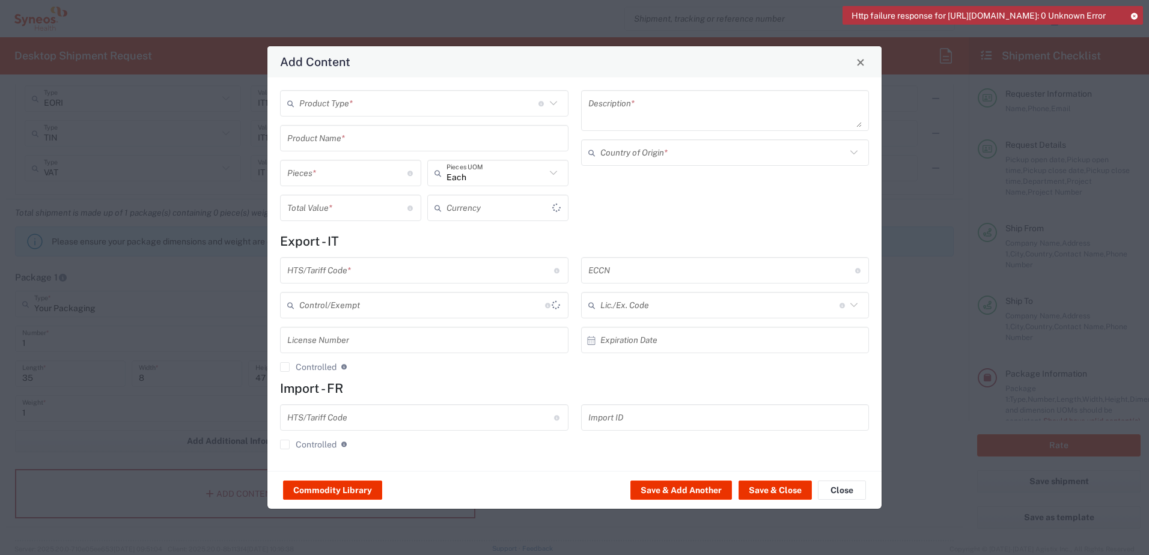
type input "US Dollar"
click at [555, 104] on icon at bounding box center [554, 104] width 16 height 16
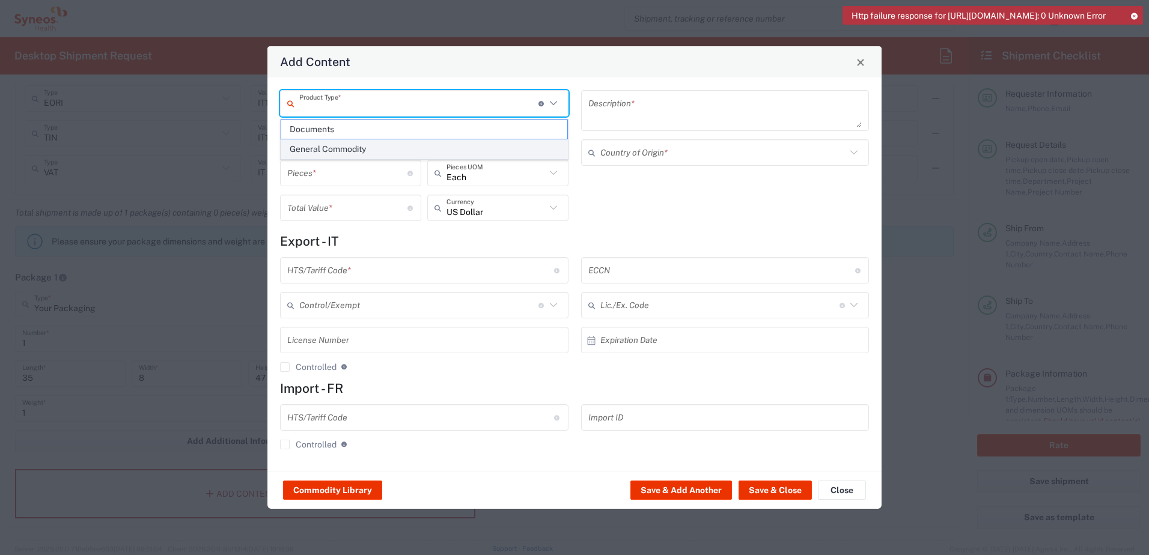
click at [344, 147] on span "General Commodity" at bounding box center [424, 149] width 286 height 19
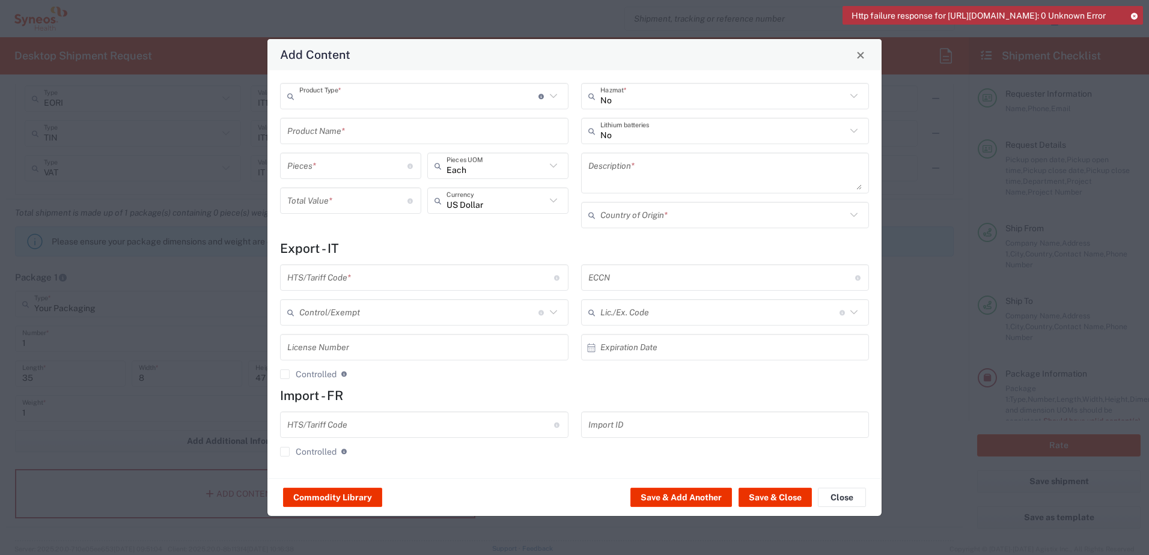
type input "General Commodity"
click at [379, 171] on input "number" at bounding box center [347, 166] width 120 height 21
click at [851, 216] on icon at bounding box center [854, 215] width 16 height 16
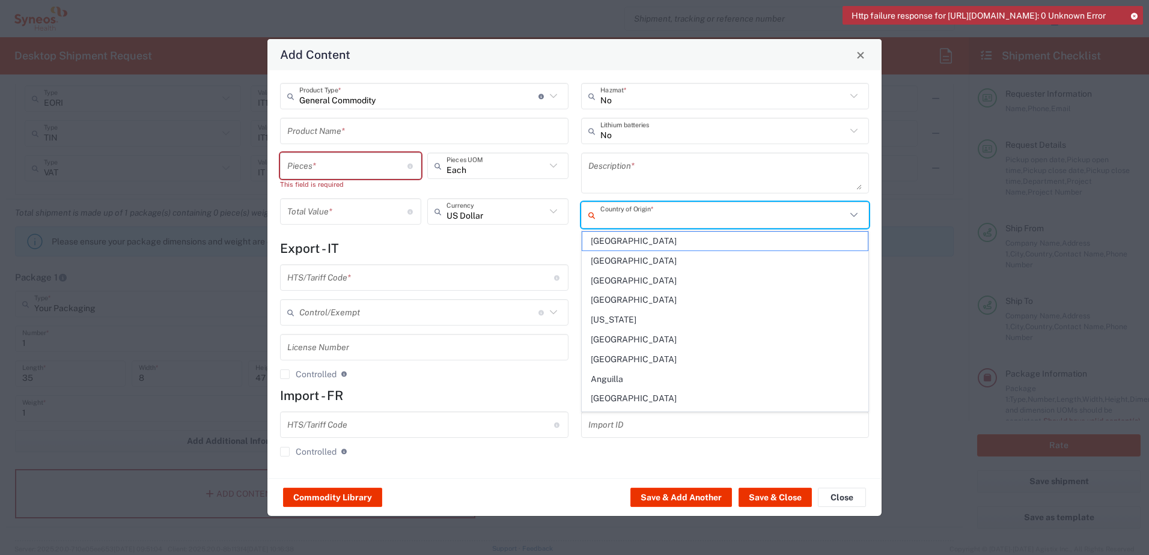
click at [371, 169] on input "number" at bounding box center [347, 166] width 120 height 21
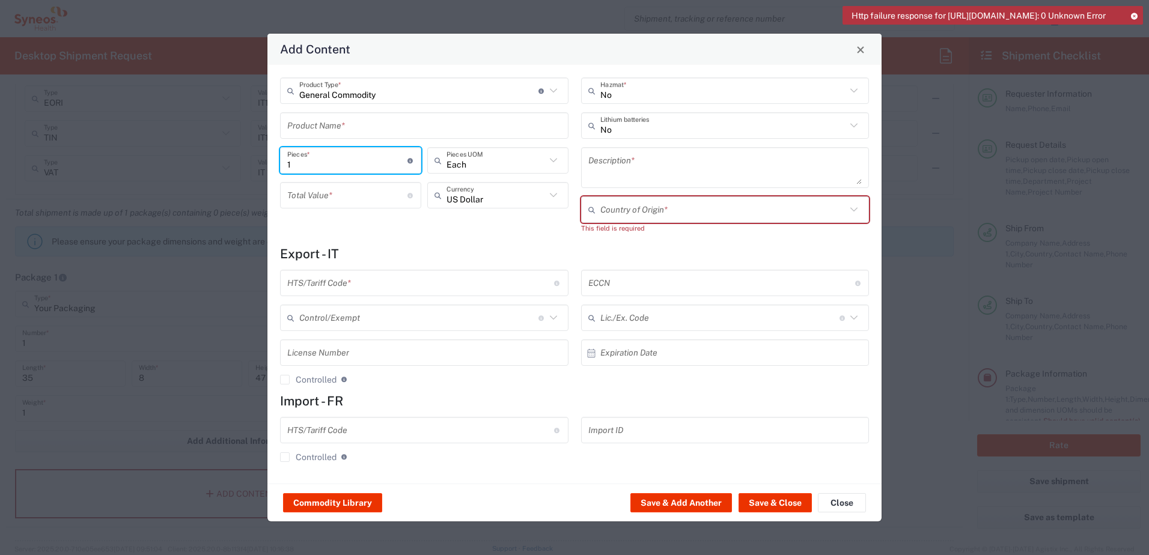
type input "1"
click at [362, 199] on input "number" at bounding box center [347, 195] width 120 height 21
type input "5000"
click at [476, 243] on div "General Commodity Product Type * Document: Paper document generated internally …" at bounding box center [574, 274] width 614 height 419
click at [550, 194] on icon at bounding box center [552, 195] width 7 height 4
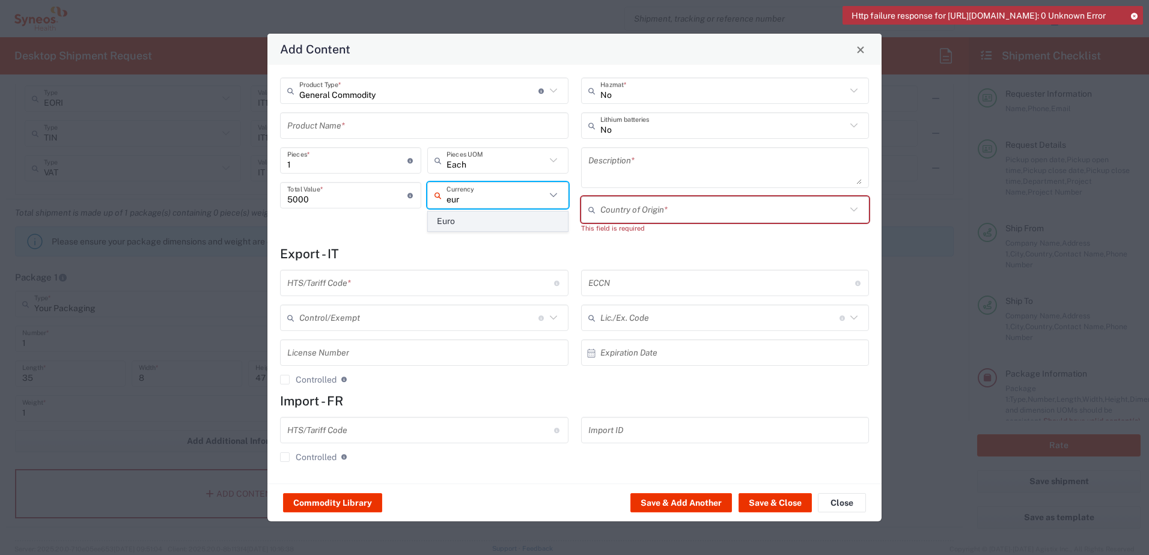
click at [473, 221] on span "Euro" at bounding box center [498, 221] width 139 height 19
type input "Euro"
click at [861, 48] on span "Close" at bounding box center [860, 50] width 8 height 8
